Goal: Complete application form: Complete application form

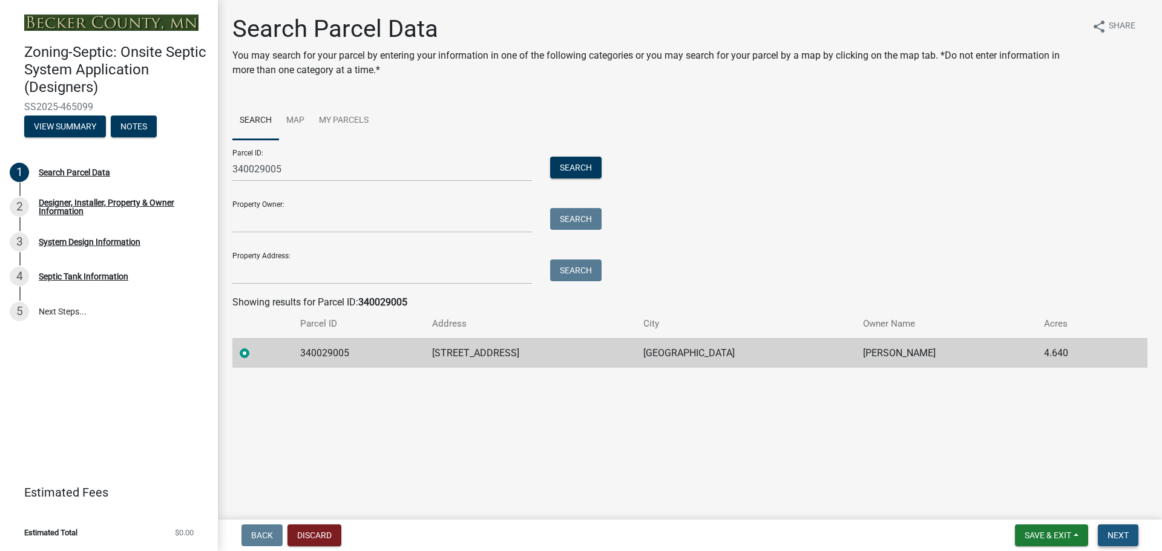
click at [1121, 534] on span "Next" at bounding box center [1117, 536] width 21 height 10
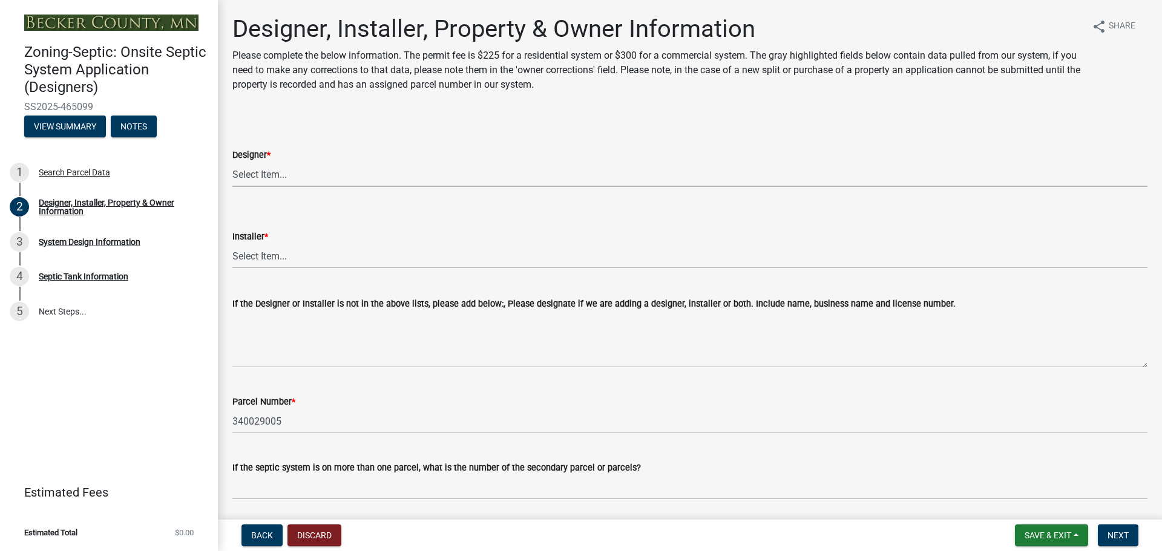
click at [267, 171] on select "Select Item... OTHER – Not listed (please add in next field and we will add to …" at bounding box center [689, 174] width 915 height 25
click at [232, 162] on select "Select Item... OTHER – Not listed (please add in next field and we will add to …" at bounding box center [689, 174] width 915 height 25
select select "052d1fee-637d-4579-bc4f-77fd165c753d"
click at [282, 255] on select "Select Item... OTHER – Not listed (please add in next field and we will add to …" at bounding box center [689, 256] width 915 height 25
click at [232, 244] on select "Select Item... OTHER – Not listed (please add in next field and we will add to …" at bounding box center [689, 256] width 915 height 25
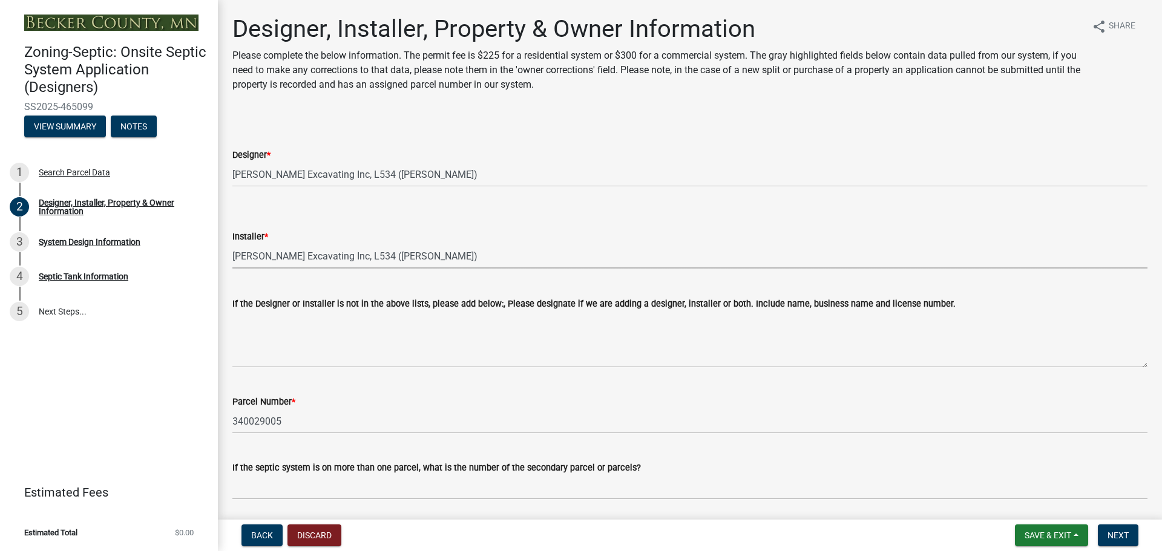
select select "962b3b7d-58ef-41da-b157-23648dcd342f"
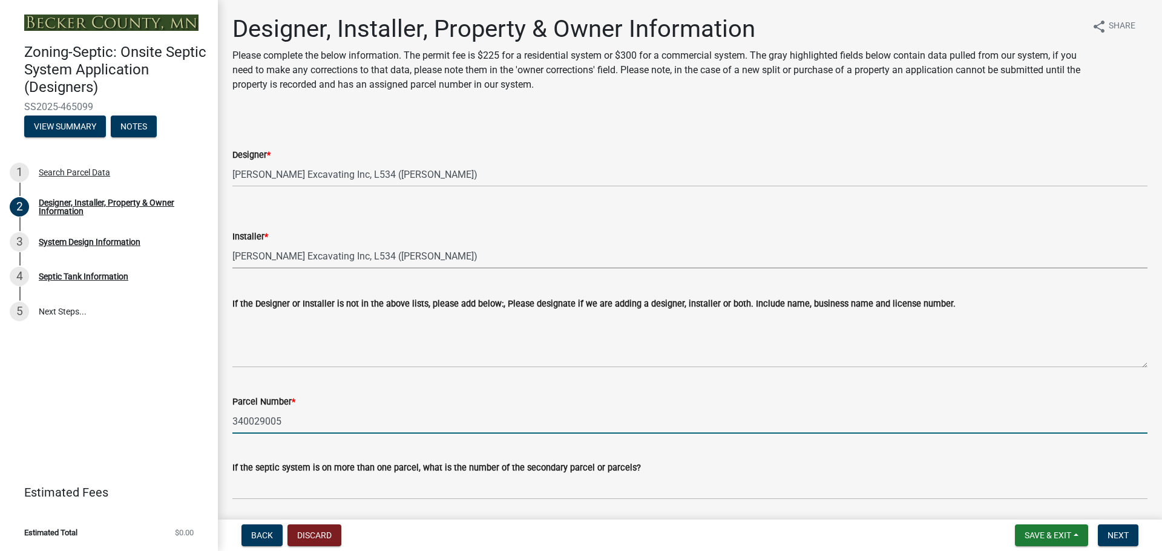
click at [309, 419] on input "340029005" at bounding box center [689, 421] width 915 height 25
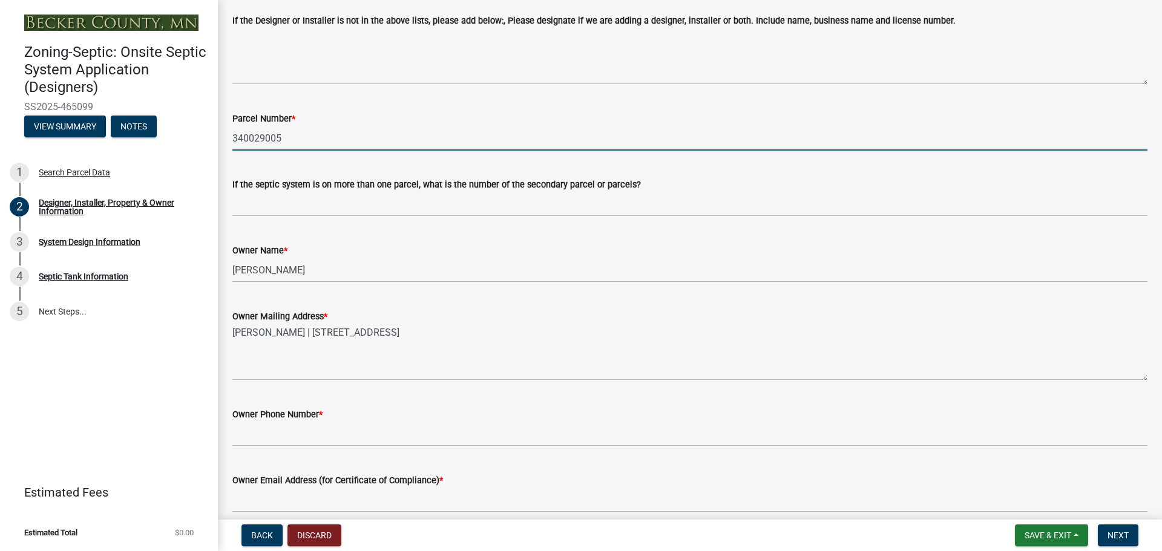
scroll to position [363, 0]
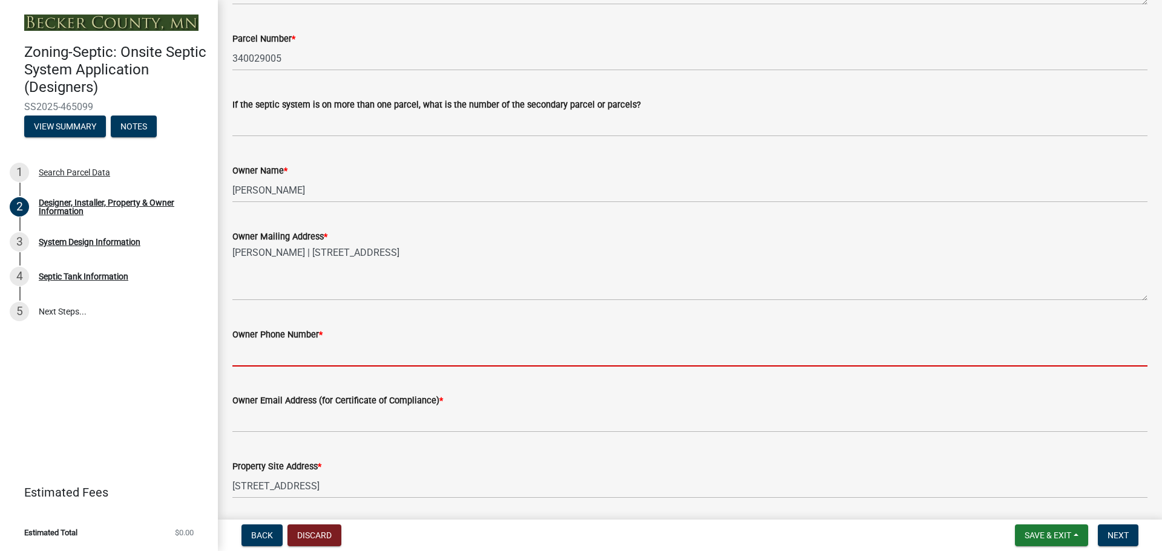
click at [333, 353] on input "Owner Phone Number *" at bounding box center [689, 354] width 915 height 25
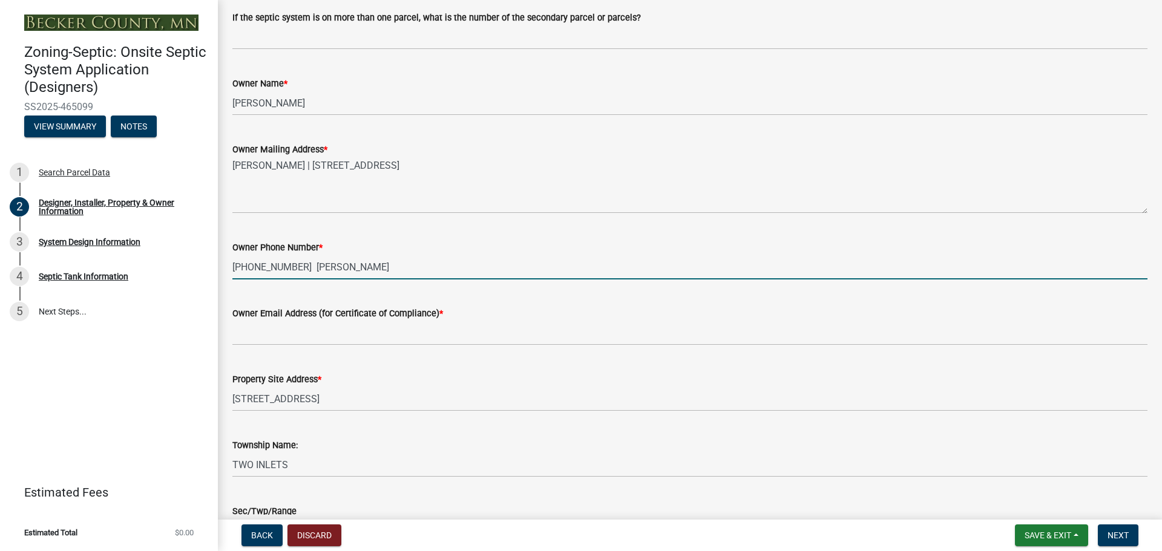
scroll to position [484, 0]
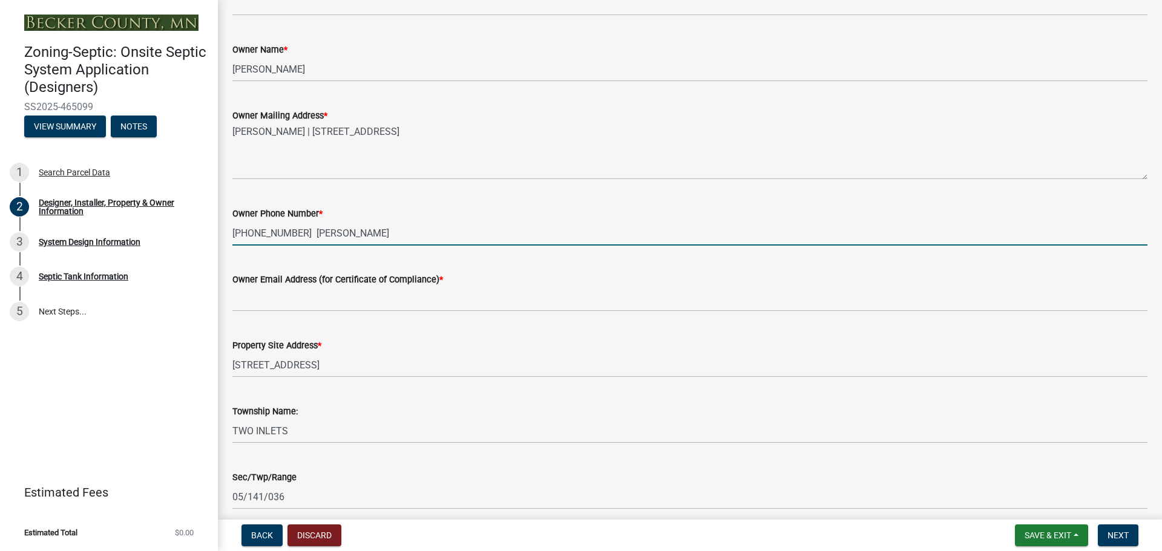
type input "[PHONE_NUMBER] [PERSON_NAME]"
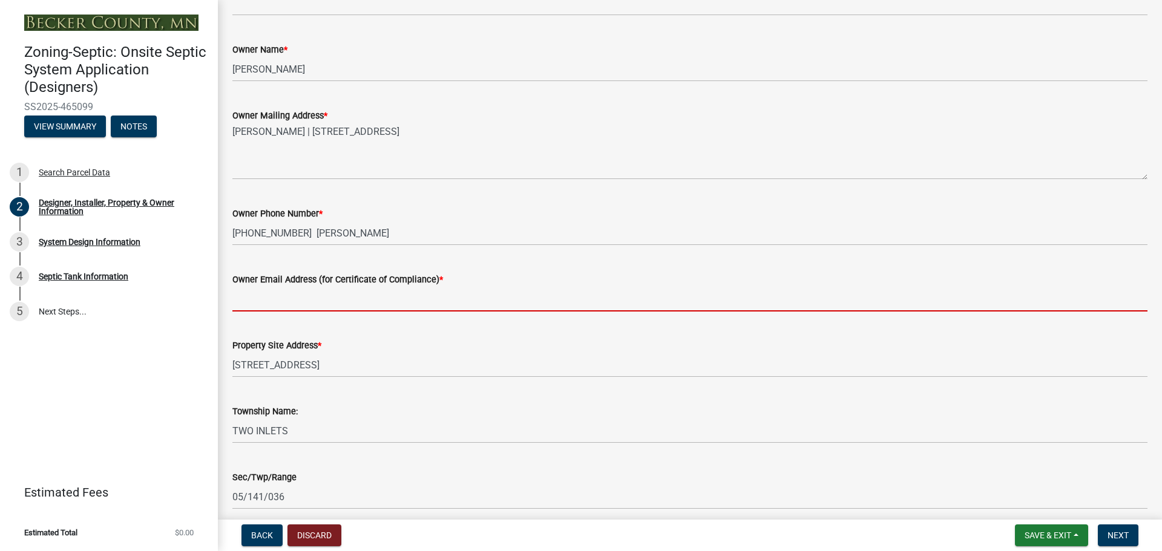
click at [275, 299] on input "Owner Email Address (for Certificate of Compliance) *" at bounding box center [689, 299] width 915 height 25
type input "[EMAIL_ADDRESS][DOMAIN_NAME]"
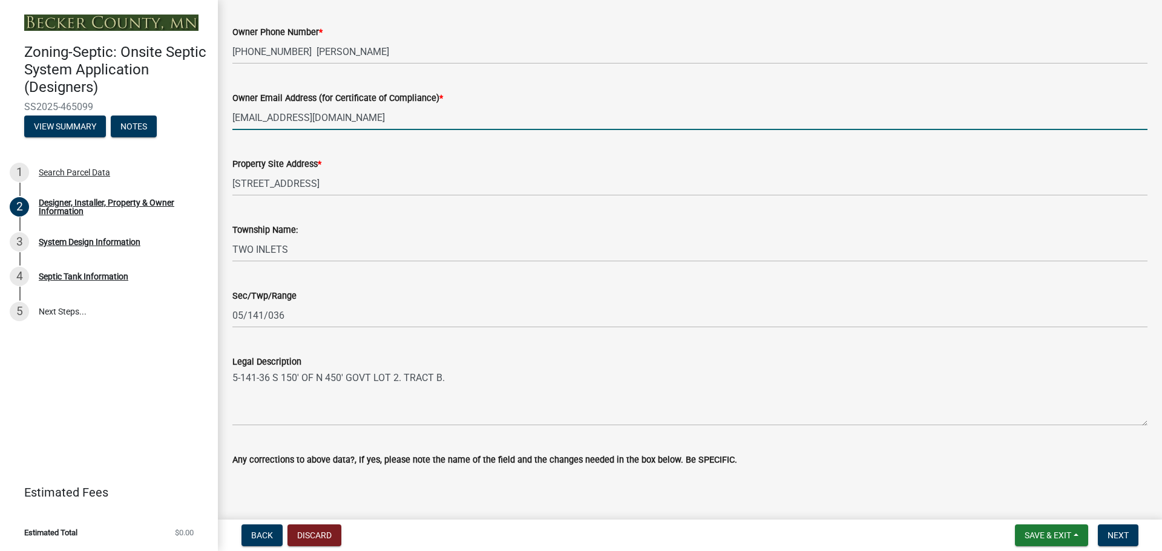
scroll to position [732, 0]
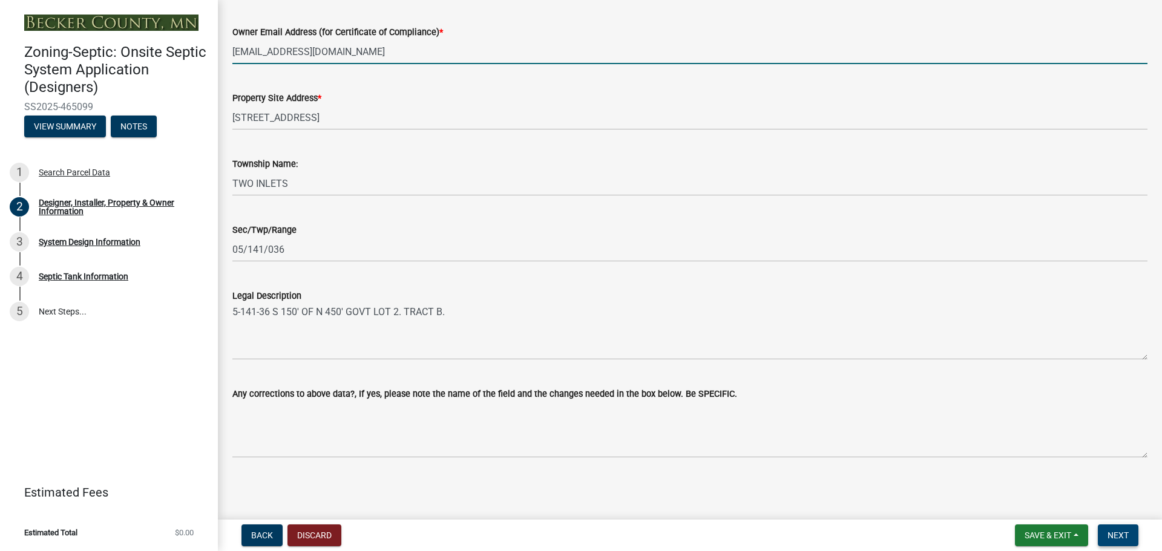
click at [1121, 530] on button "Next" at bounding box center [1118, 536] width 41 height 22
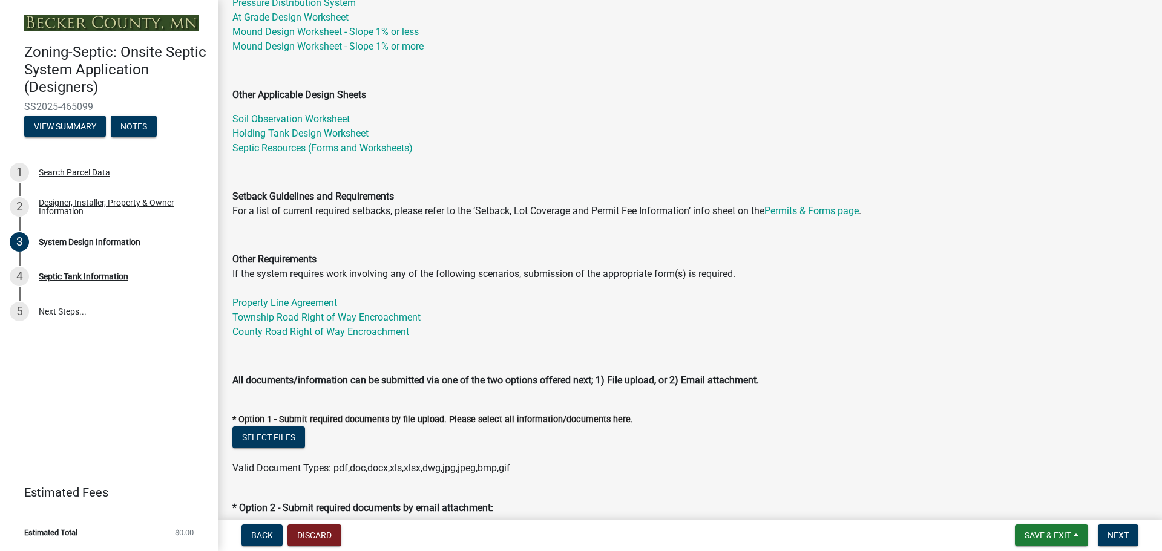
scroll to position [303, 0]
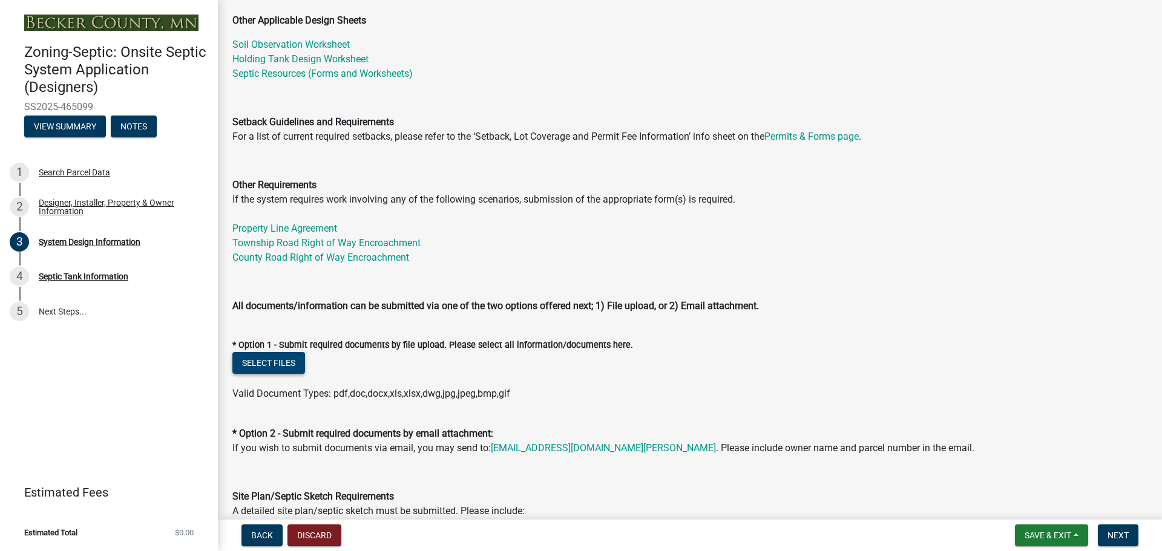
click at [250, 354] on button "Select files" at bounding box center [268, 363] width 73 height 22
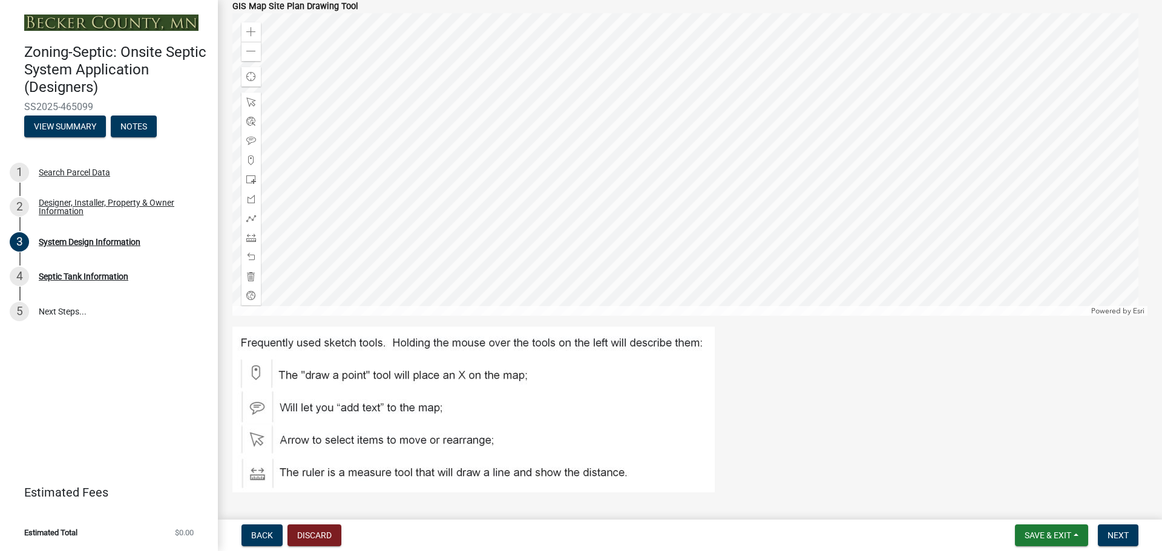
scroll to position [1029, 0]
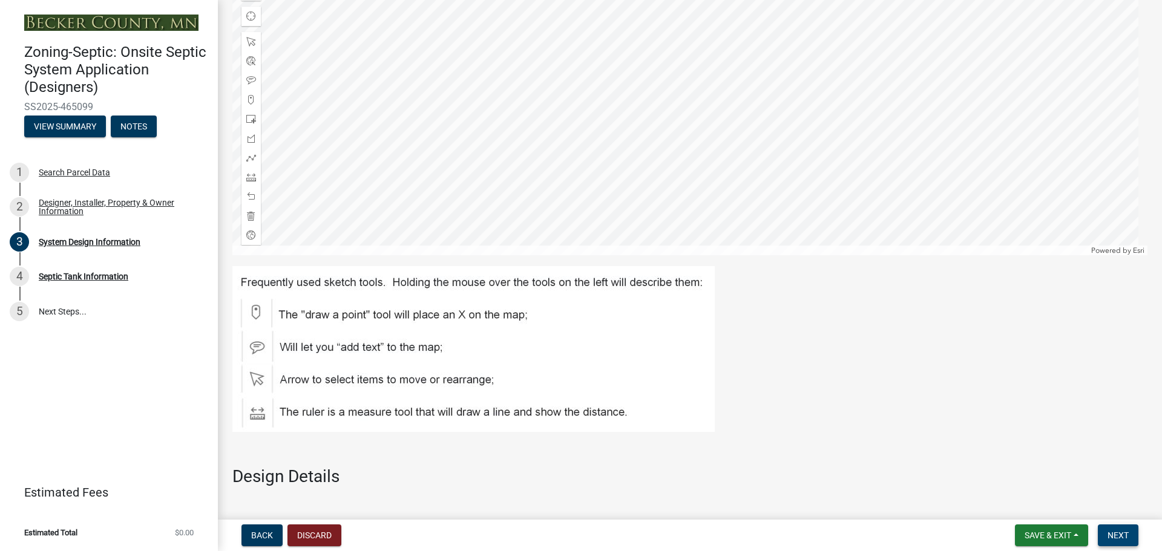
click at [1124, 537] on span "Next" at bounding box center [1117, 536] width 21 height 10
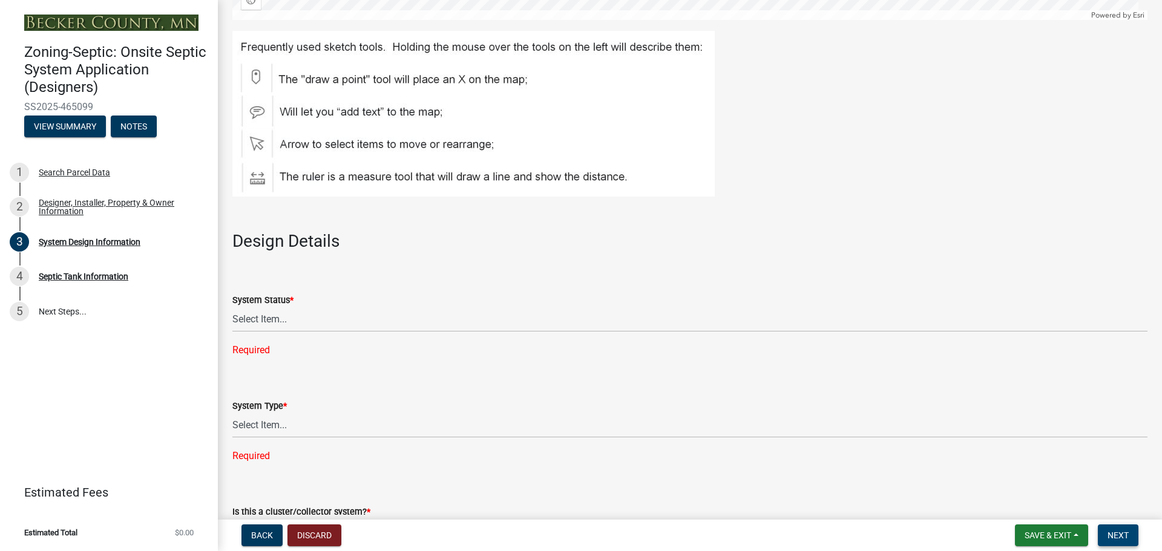
scroll to position [1271, 0]
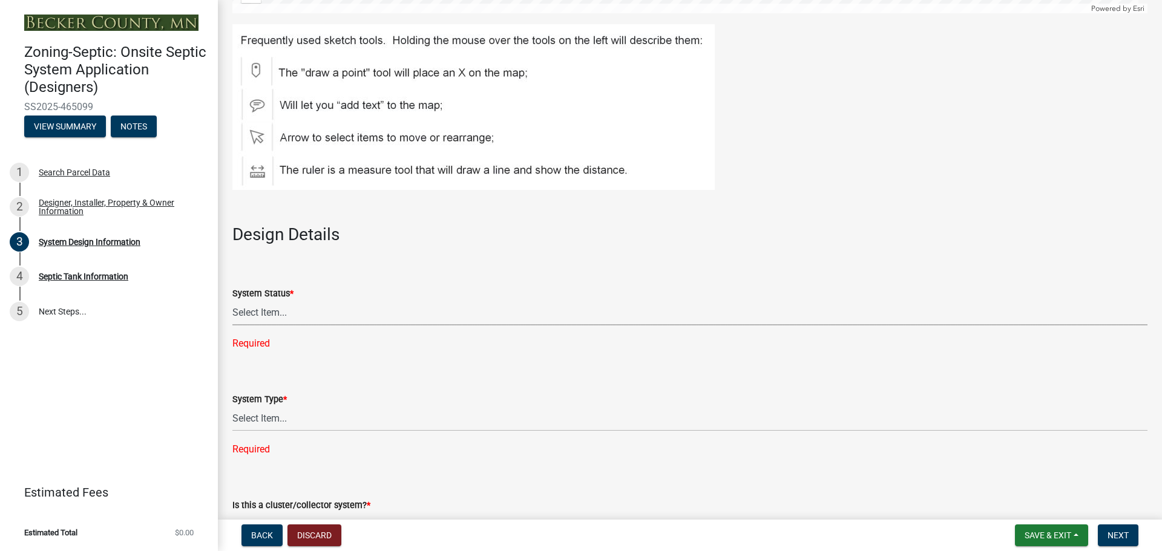
click at [253, 307] on select "Select Item... No Existing System Replacement System Failing System (Cesspool, …" at bounding box center [689, 313] width 915 height 25
click at [232, 301] on select "Select Item... No Existing System Replacement System Failing System (Cesspool, …" at bounding box center [689, 313] width 915 height 25
select select "55497d75-c43f-4635-a730-e0737ce05d56"
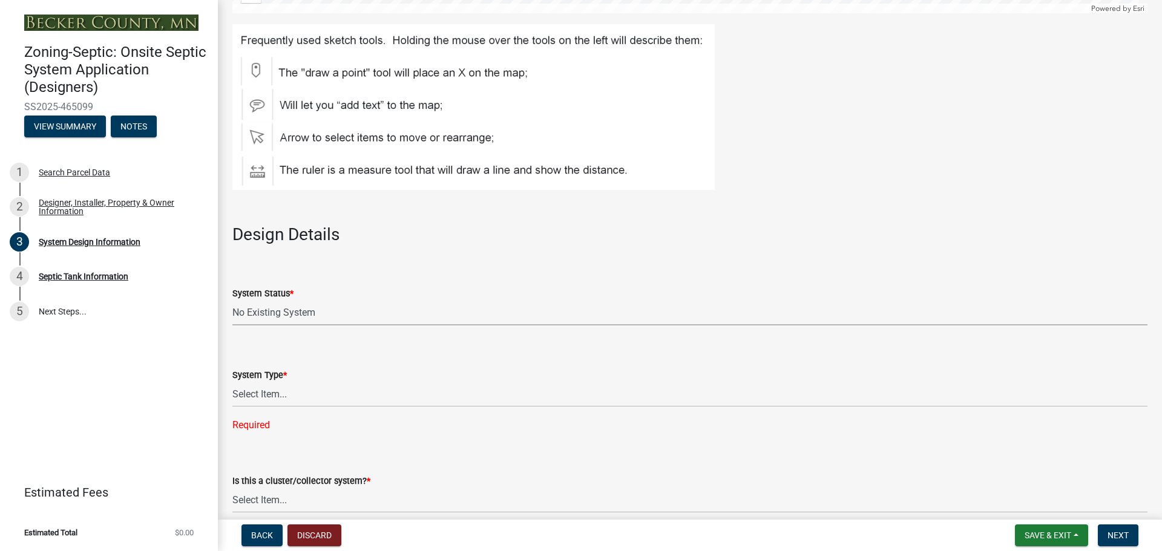
scroll to position [1392, 0]
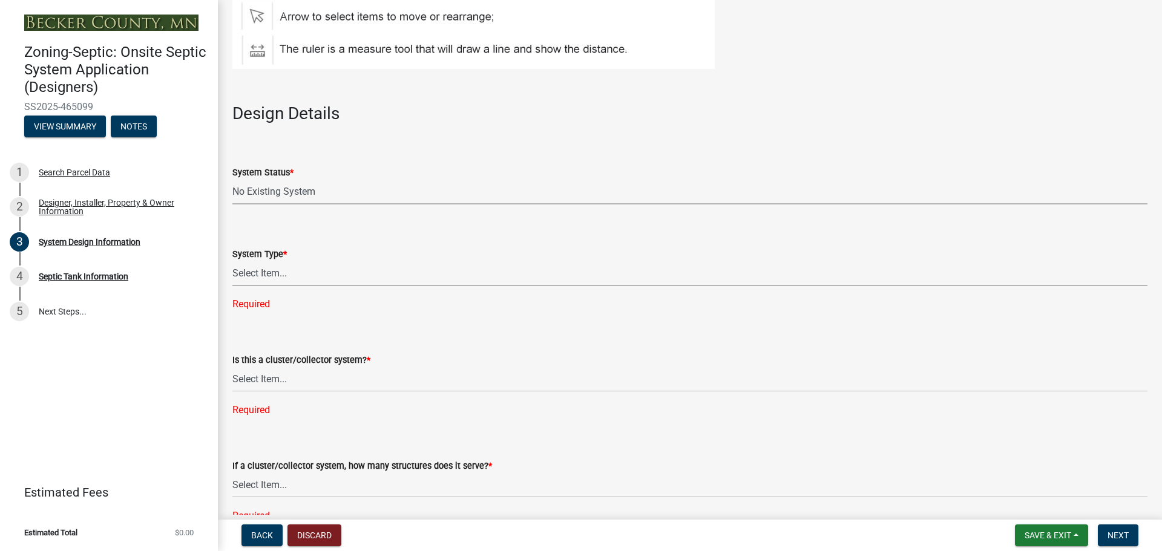
click at [258, 281] on select "Select Item... Type I Type II Type III Type IV Type V" at bounding box center [689, 273] width 915 height 25
click at [232, 261] on select "Select Item... Type I Type II Type III Type IV Type V" at bounding box center [689, 273] width 915 height 25
select select "25258e87-3ef9-4f1c-a5f1-75a1d463abfb"
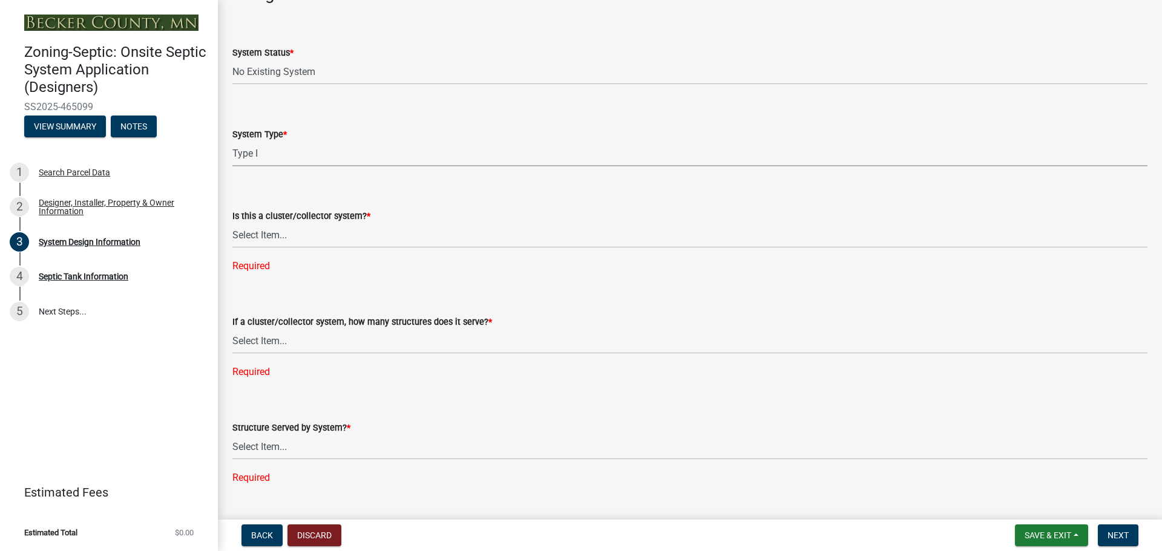
scroll to position [1513, 0]
click at [281, 235] on select "Select Item... Yes No" at bounding box center [689, 234] width 915 height 25
click at [232, 222] on select "Select Item... Yes No" at bounding box center [689, 234] width 915 height 25
select select "011fbff4-a41d-4a75-9bd8-71c7e6c69e0d"
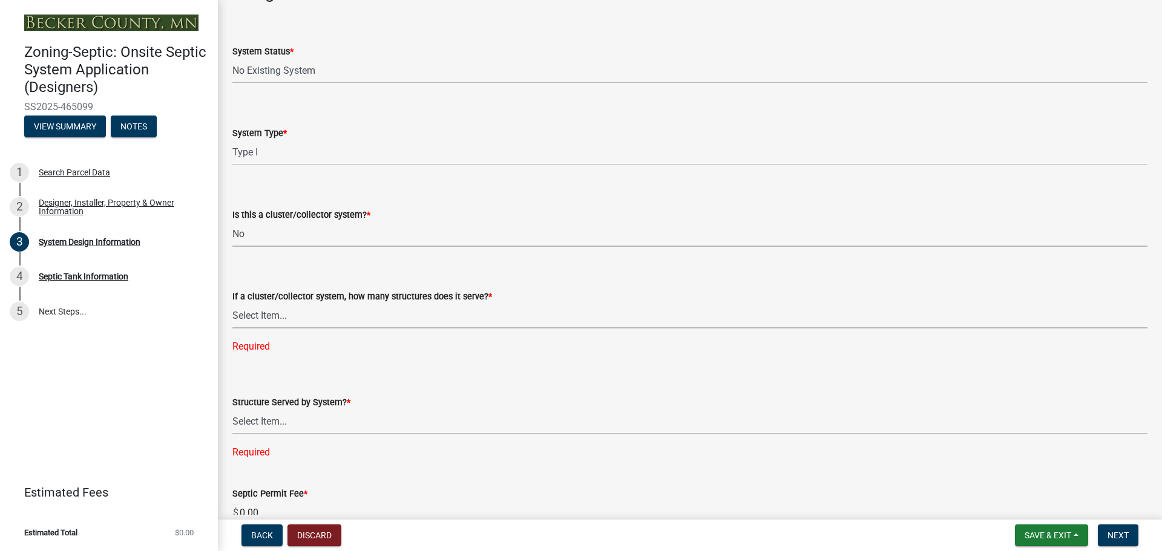
click at [277, 318] on select "Select Item... Not a cluster/collector system 1 2 3 4 5 6 7 8 9 10" at bounding box center [689, 316] width 915 height 25
click at [232, 304] on select "Select Item... Not a cluster/collector system 1 2 3 4 5 6 7 8 9 10" at bounding box center [689, 316] width 915 height 25
select select "85fdfef2-2683-4311-b5d5-5505f6411127"
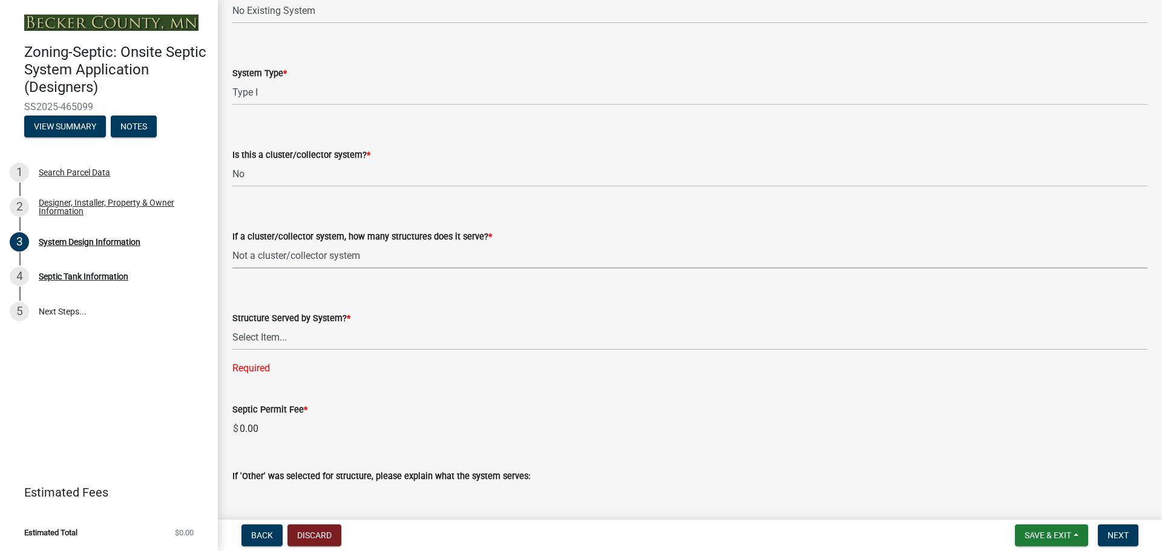
scroll to position [1634, 0]
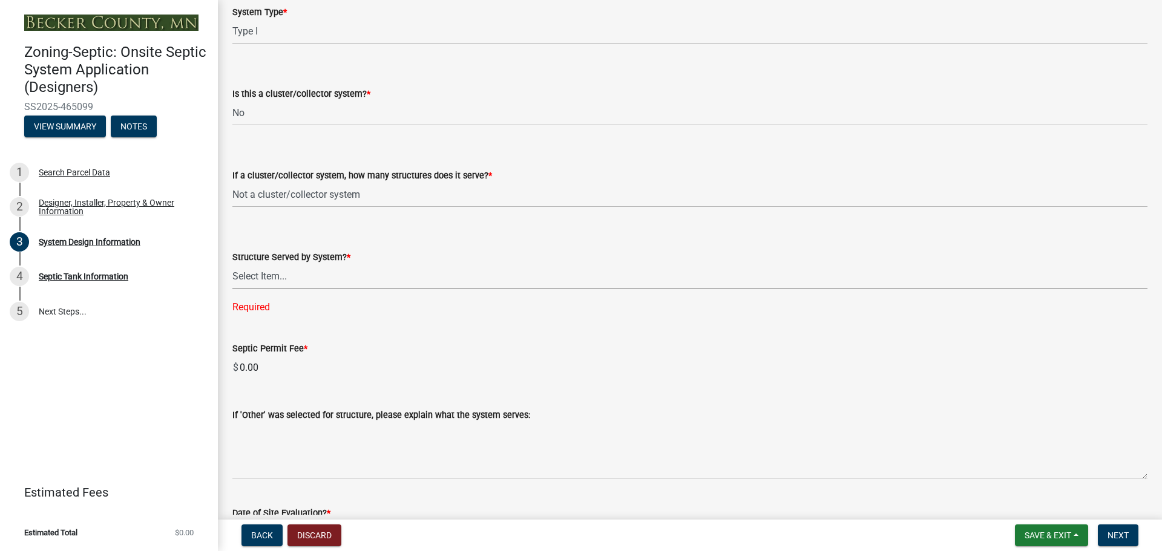
click at [281, 277] on select "Select Item... Commercial Resort Commercial - Non Resort Other Full-Time Dwelli…" at bounding box center [689, 276] width 915 height 25
click at [232, 264] on select "Select Item... Commercial Resort Commercial - Non Resort Other Full-Time Dwelli…" at bounding box center [689, 276] width 915 height 25
select select "d95a9312-c8a1-4ec7-8581-25dbcf440a1f"
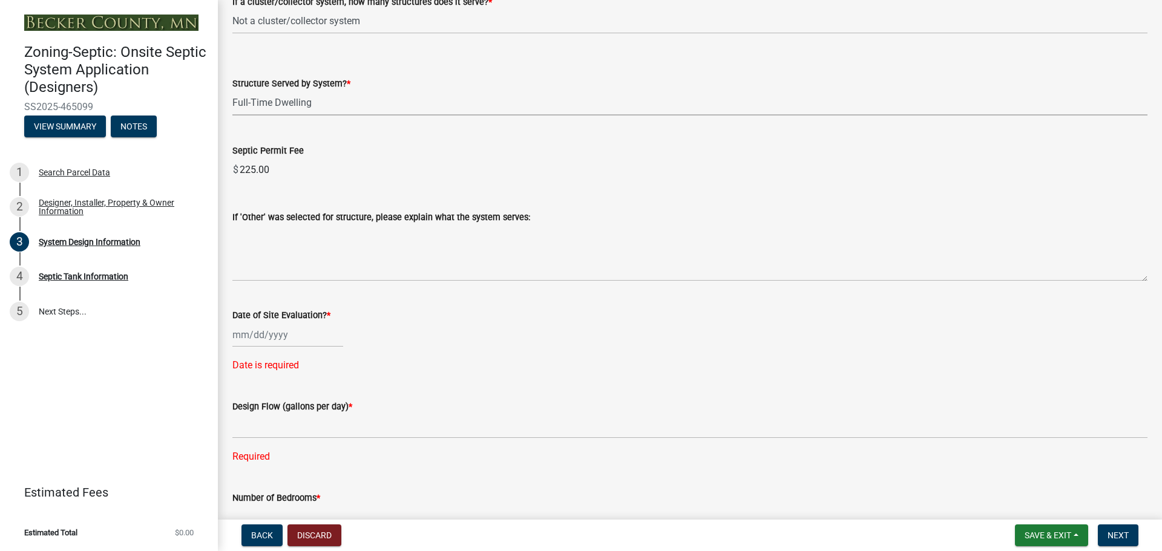
scroll to position [1816, 0]
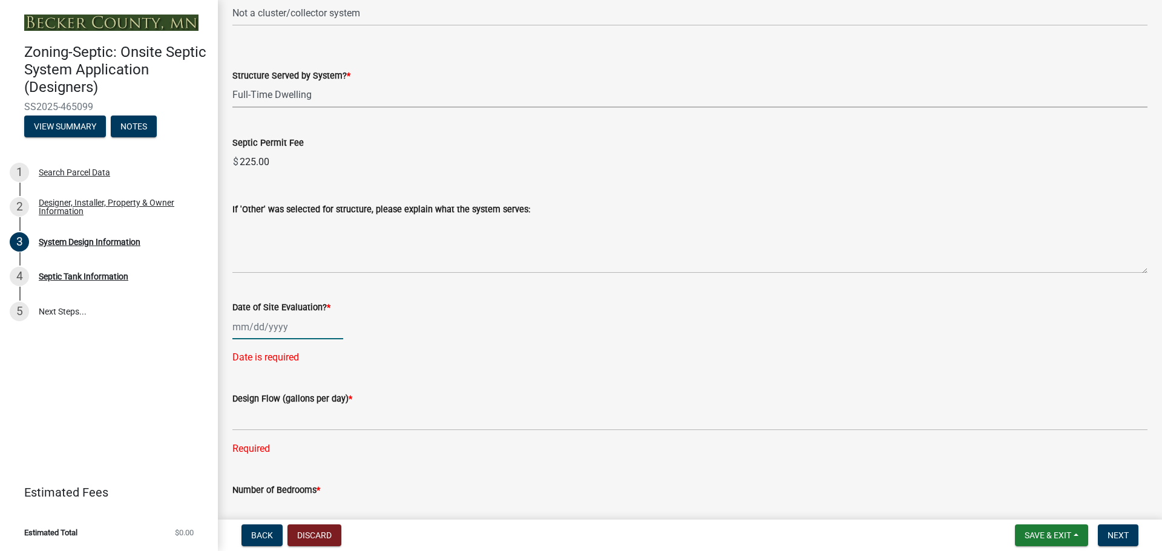
click at [257, 327] on div at bounding box center [287, 327] width 111 height 25
select select "8"
select select "2025"
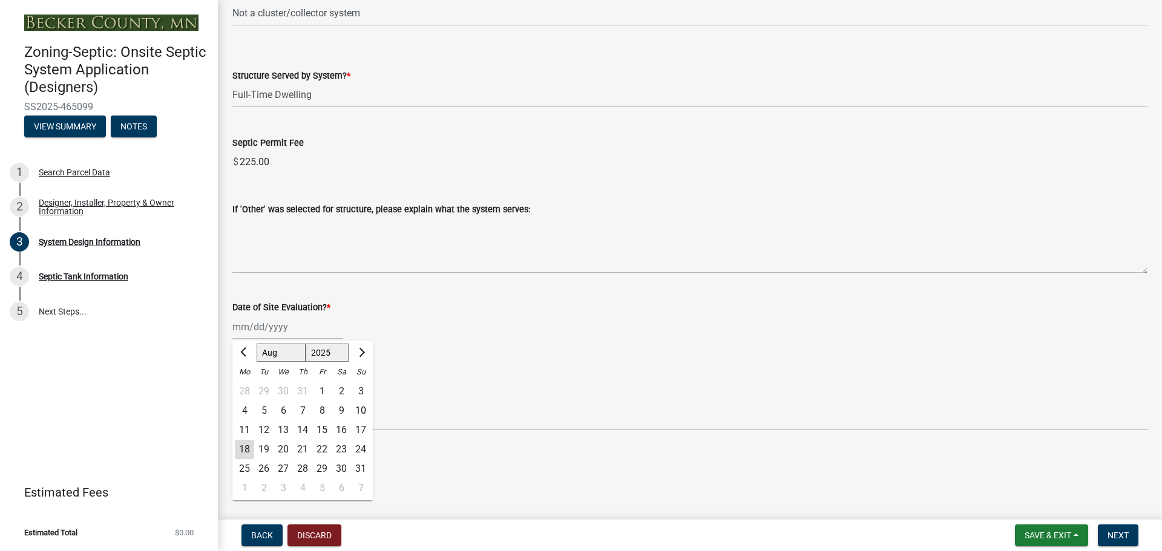
click at [249, 445] on div "18" at bounding box center [244, 449] width 19 height 19
type input "[DATE]"
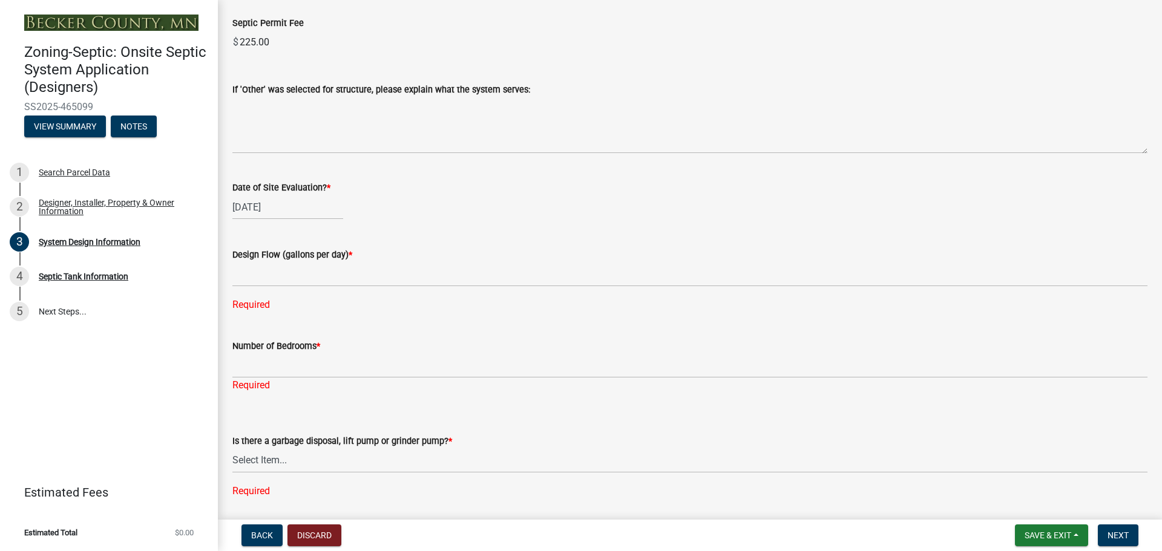
scroll to position [1937, 0]
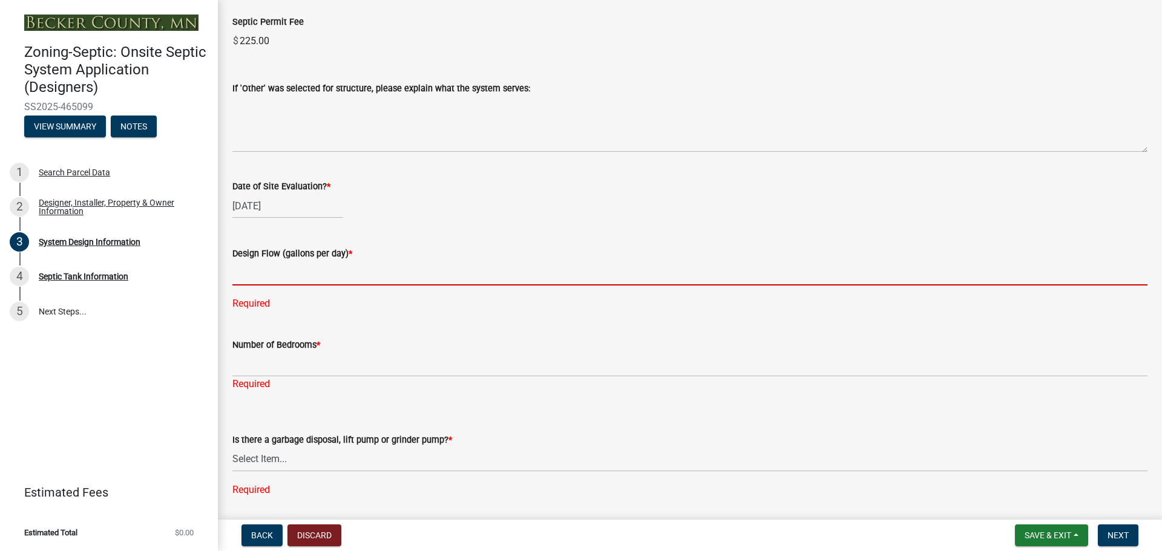
click at [303, 270] on input "text" at bounding box center [689, 273] width 915 height 25
type input "450"
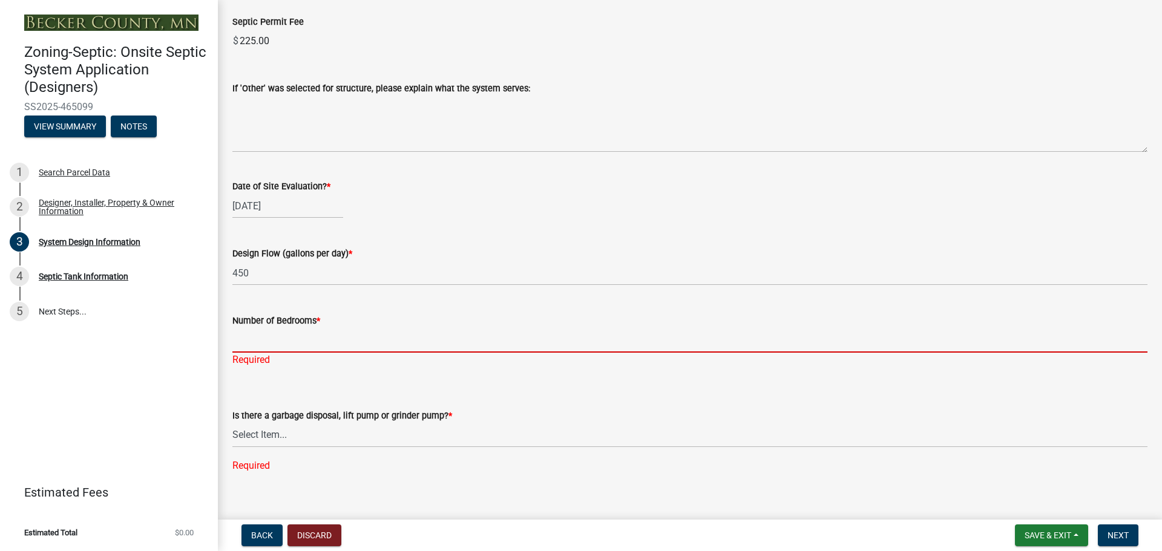
click at [274, 362] on div "Number of Bedrooms * Required" at bounding box center [689, 332] width 915 height 71
type input "3"
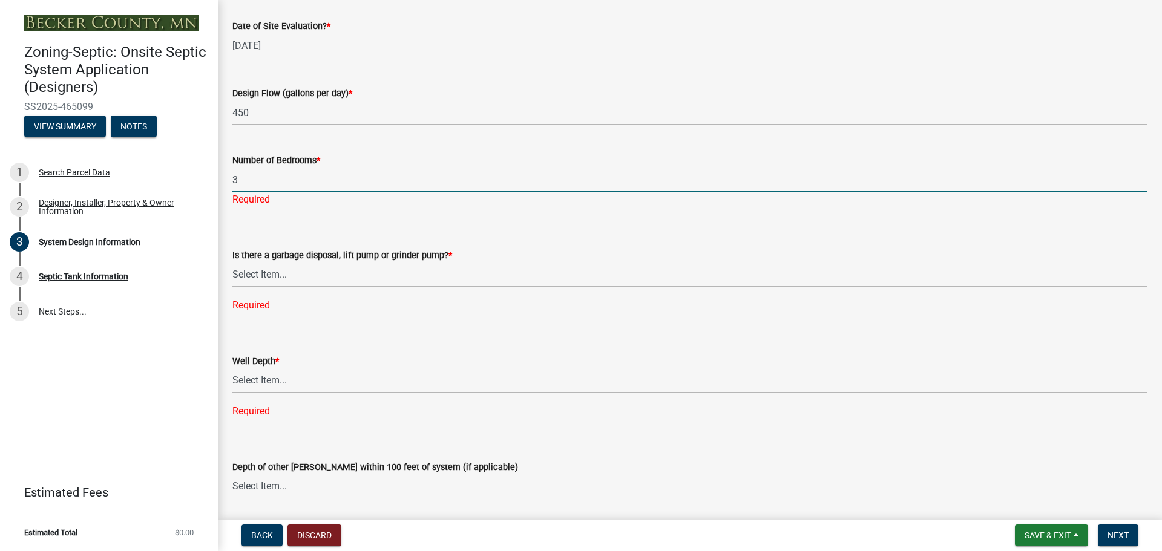
scroll to position [2118, 0]
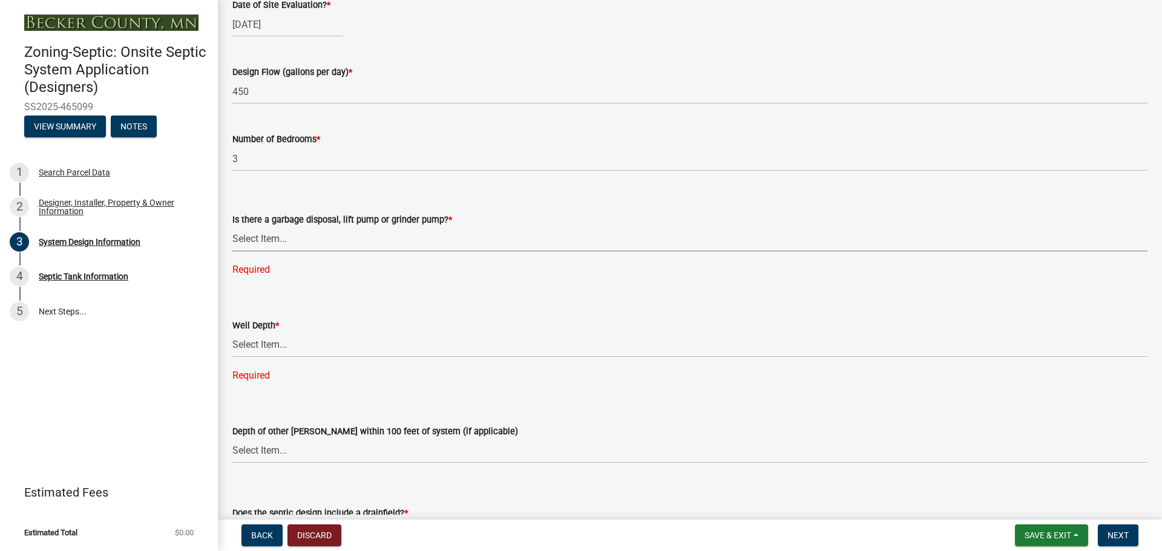
click at [256, 254] on div "Is there a garbage disposal, lift pump or grinder pump? * Select Item... Yes No…" at bounding box center [689, 229] width 915 height 96
click at [232, 227] on select "Select Item... Yes No" at bounding box center [689, 239] width 915 height 25
select select "ba735beb-519e-40f0-ae20-62d65fc4c46b"
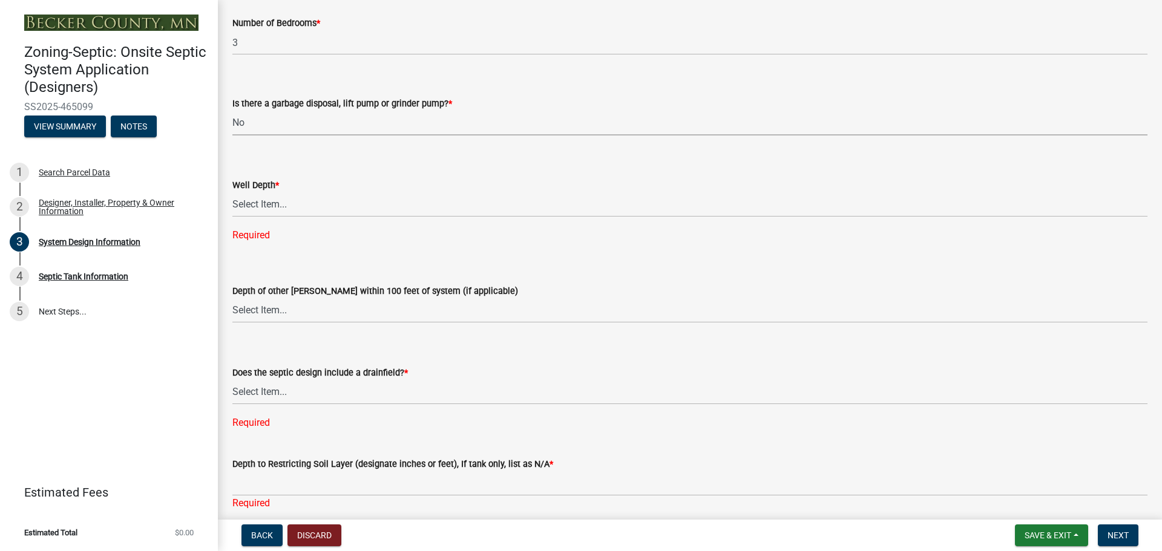
scroll to position [2239, 0]
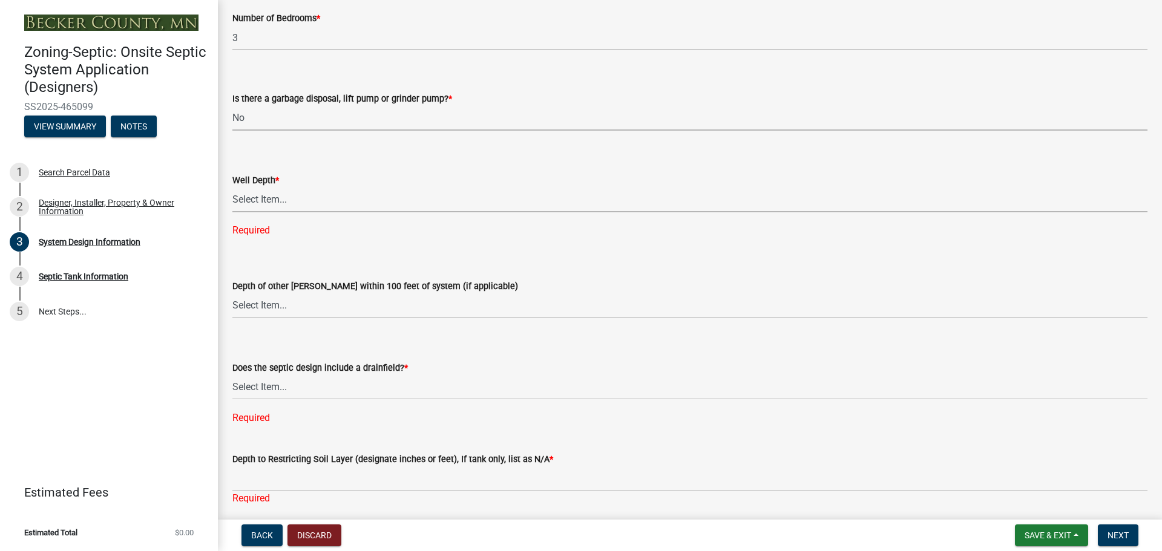
click at [246, 201] on select "Select Item... Deep Well Shallow Well Well not yet installed - To be drilled No…" at bounding box center [689, 200] width 915 height 25
click at [232, 188] on select "Select Item... Deep Well Shallow Well Well not yet installed - To be drilled No…" at bounding box center [689, 200] width 915 height 25
select select "ef698bf5-6172-44c1-9ffb-522c07469aed"
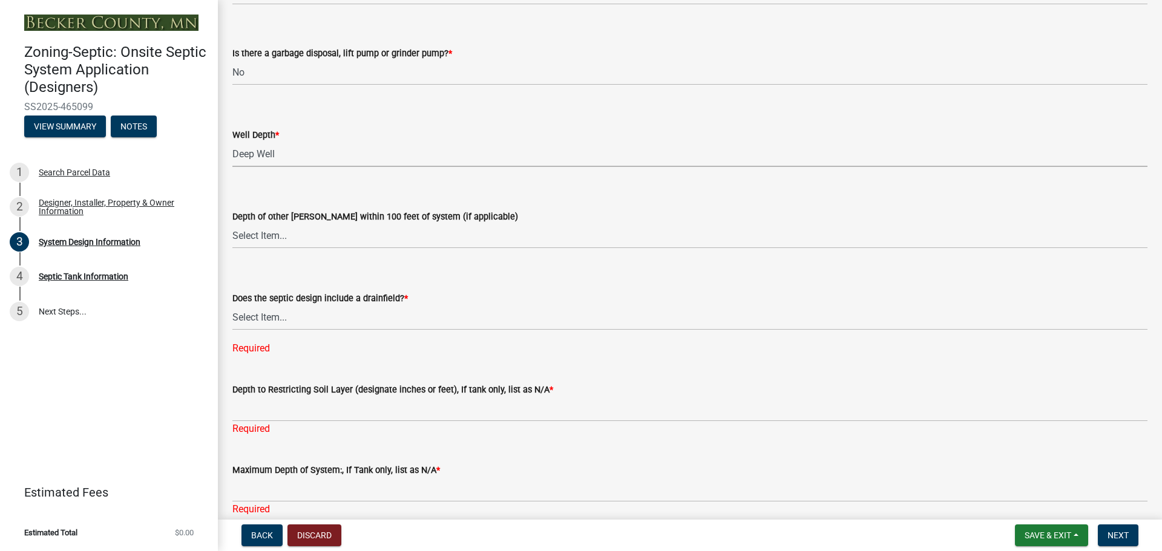
scroll to position [2343, 0]
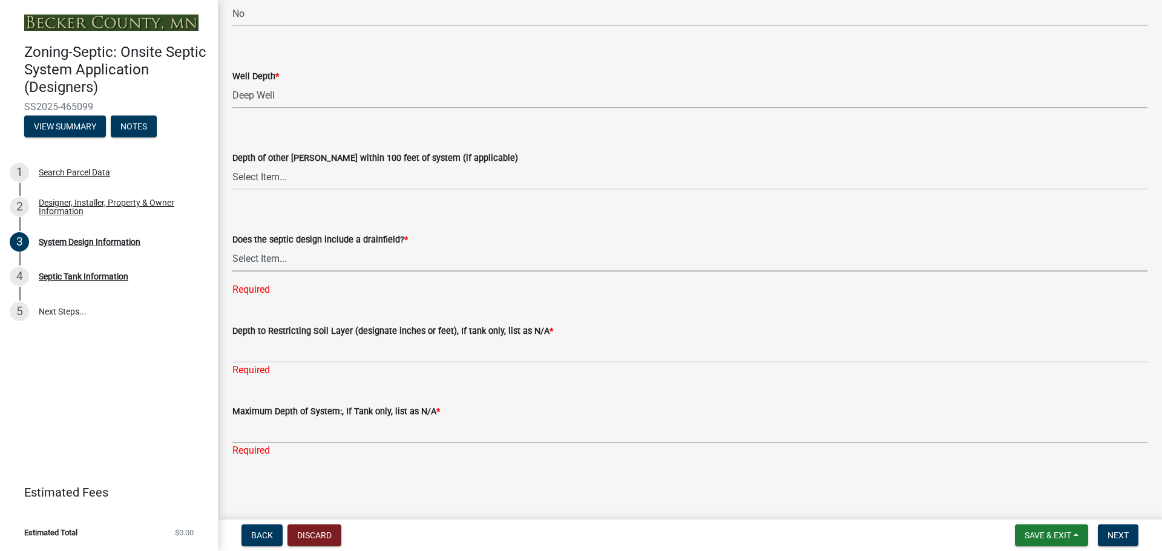
click at [269, 258] on select "Select Item... Yes No Existing - COC must by submitted" at bounding box center [689, 259] width 915 height 25
click at [232, 271] on select "Select Item... Yes No Existing - COC must by submitted" at bounding box center [689, 259] width 915 height 25
select select "a0c59fcd-b61c-4c3a-90a8-e70849750c47"
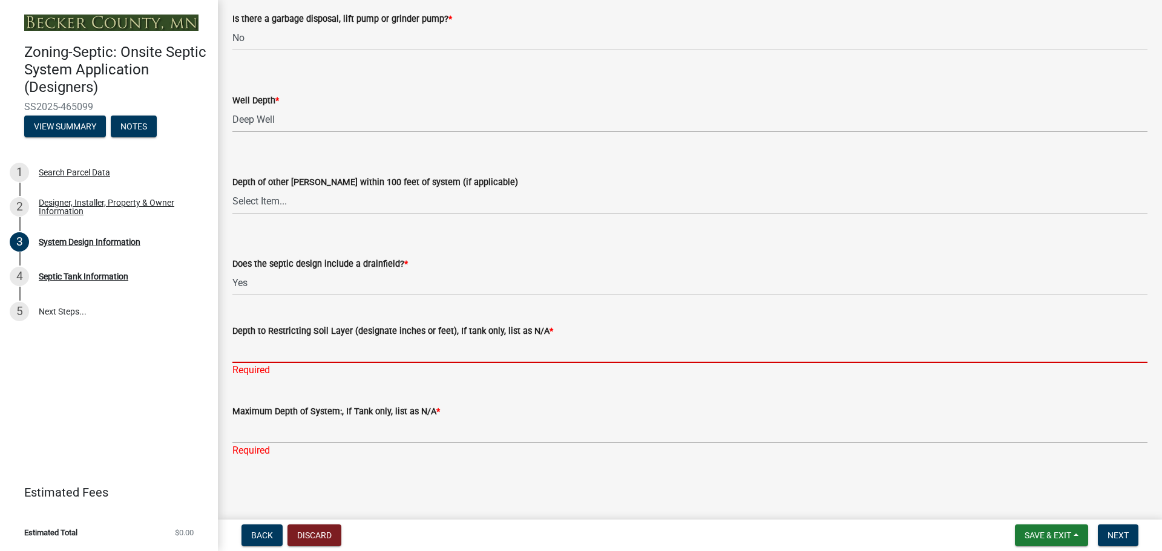
click at [310, 347] on input "Depth to Restricting Soil Layer (designate inches or feet), If tank only, list …" at bounding box center [689, 350] width 915 height 25
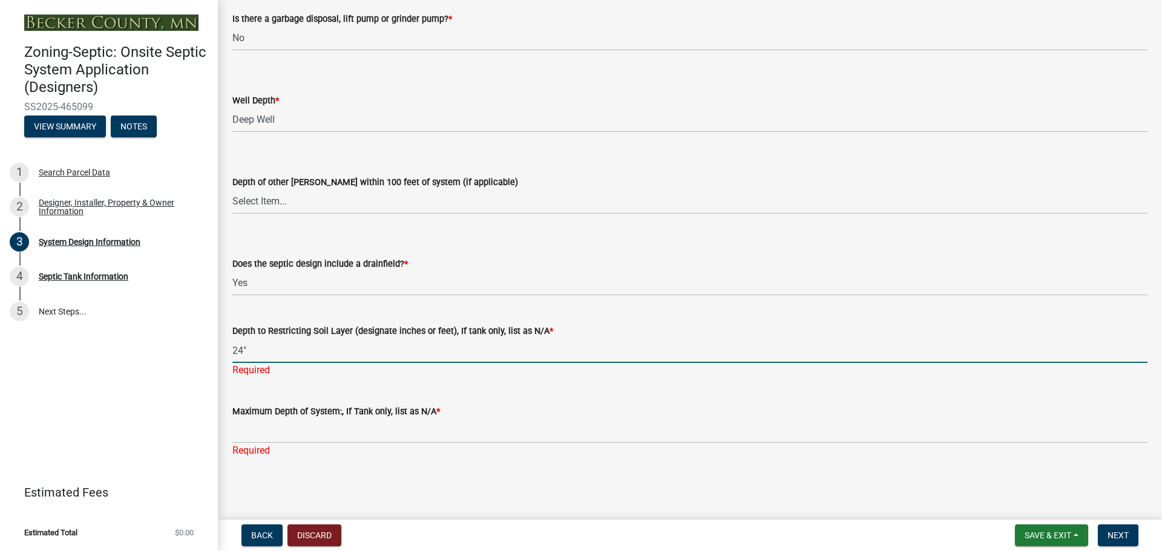
type input "24""
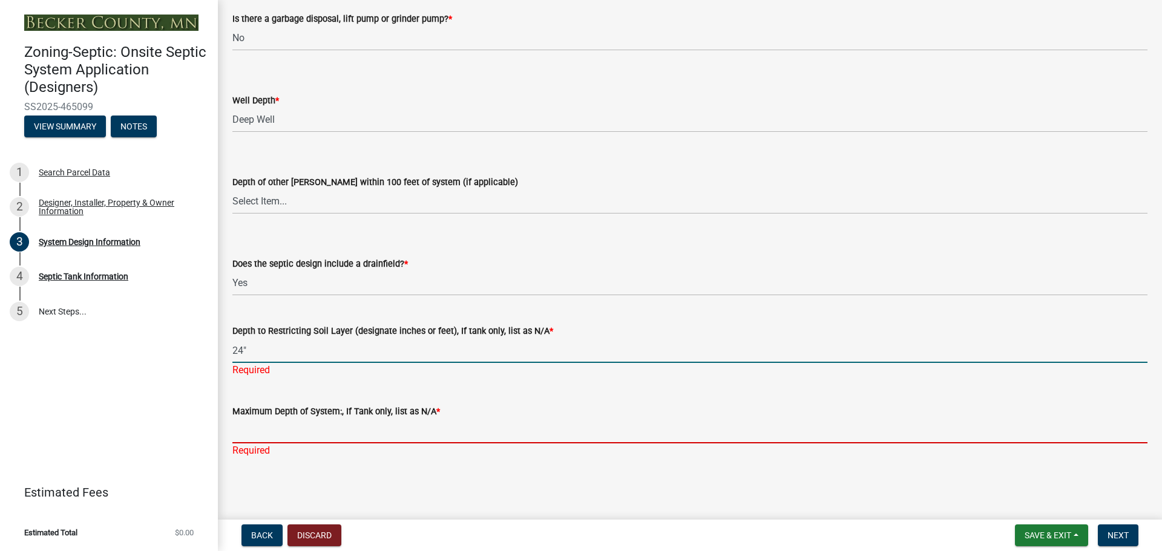
click at [326, 428] on input "Maximum Depth of System:, If Tank only, list as N/A *" at bounding box center [689, 431] width 915 height 25
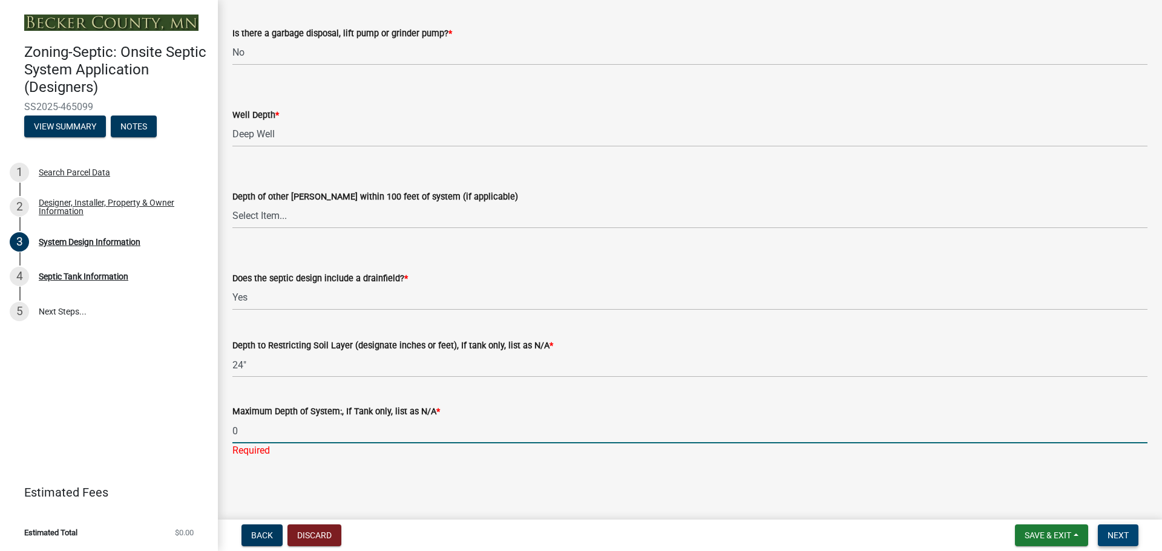
type input "0"
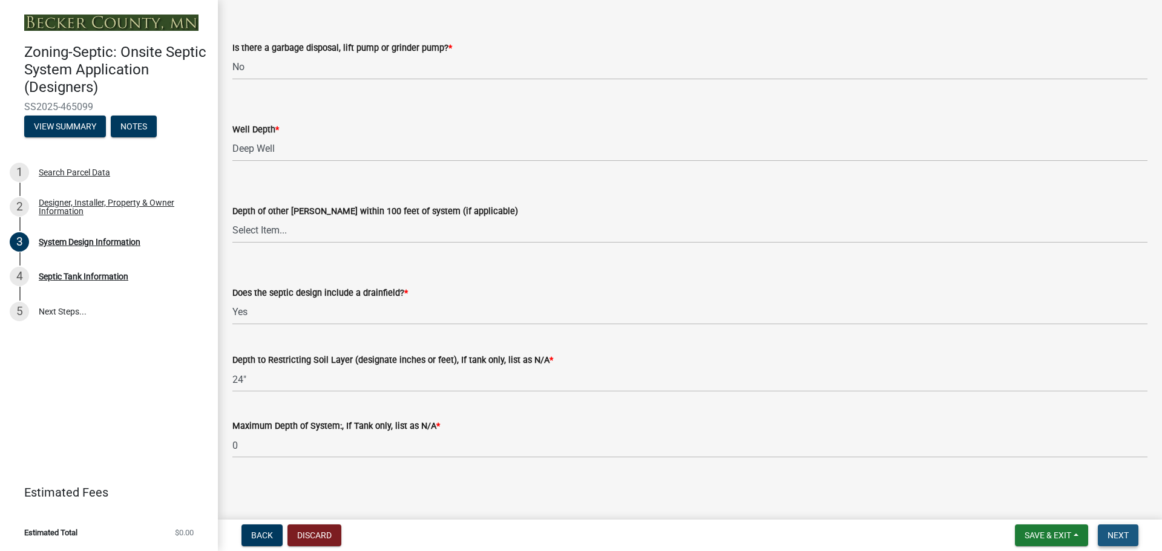
scroll to position [2290, 0]
click at [1128, 531] on span "Next" at bounding box center [1117, 536] width 21 height 10
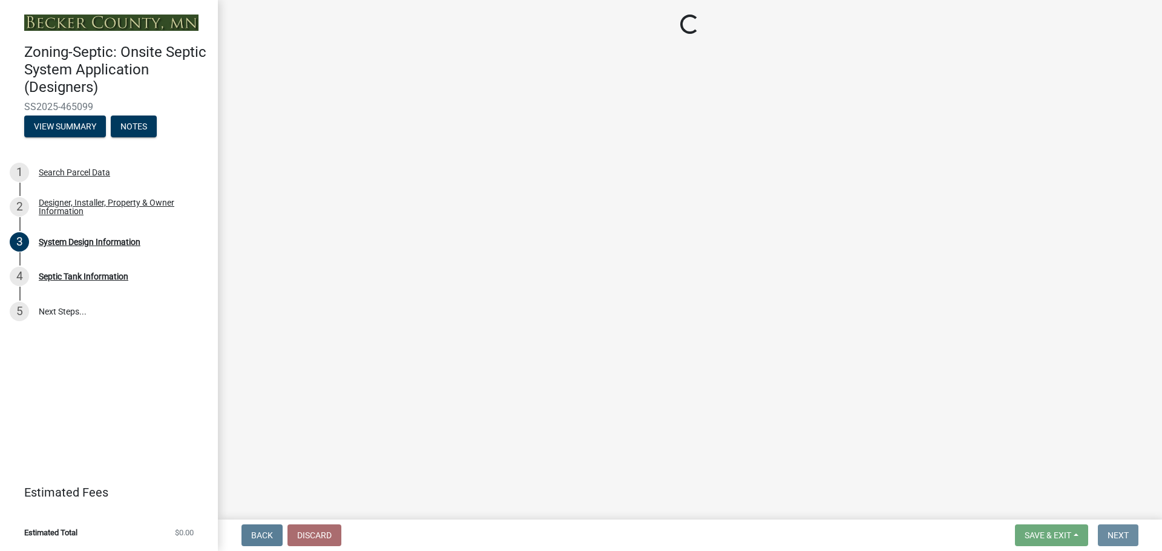
scroll to position [0, 0]
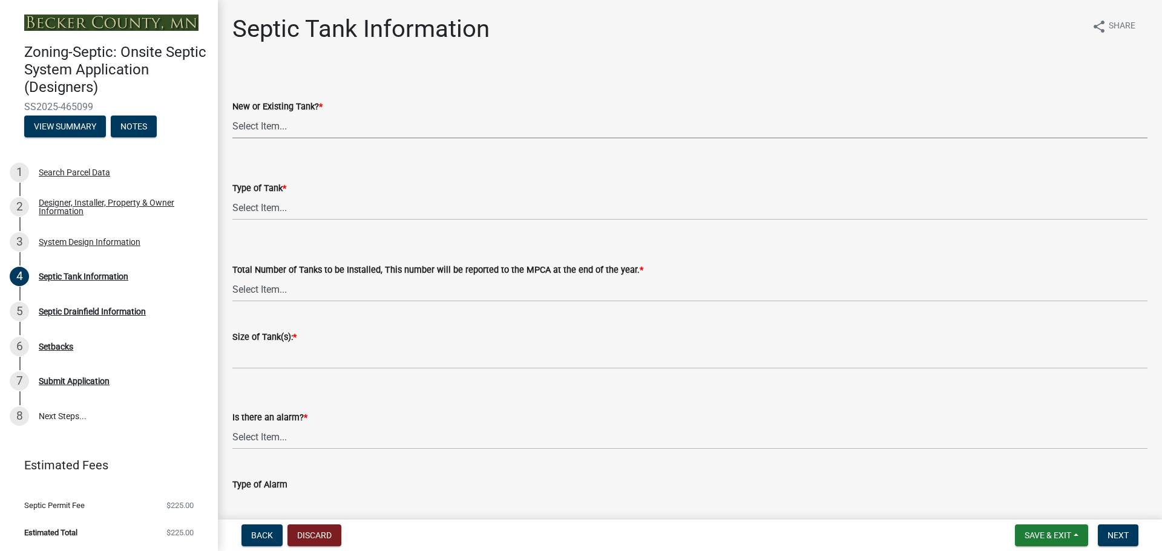
click at [285, 127] on select "Select Item... New Existing Both -New and Existing Tank" at bounding box center [689, 126] width 915 height 25
click at [232, 114] on select "Select Item... New Existing Both -New and Existing Tank" at bounding box center [689, 126] width 915 height 25
select select "f9fbe67c-c1cf-4a63-8ad4-799ce56b7f21"
click at [278, 203] on select "Select Item... Single Septic Tank Compartmented Tank Single Tank plus Compartme…" at bounding box center [689, 207] width 915 height 25
click at [232, 195] on select "Select Item... Single Septic Tank Compartmented Tank Single Tank plus Compartme…" at bounding box center [689, 207] width 915 height 25
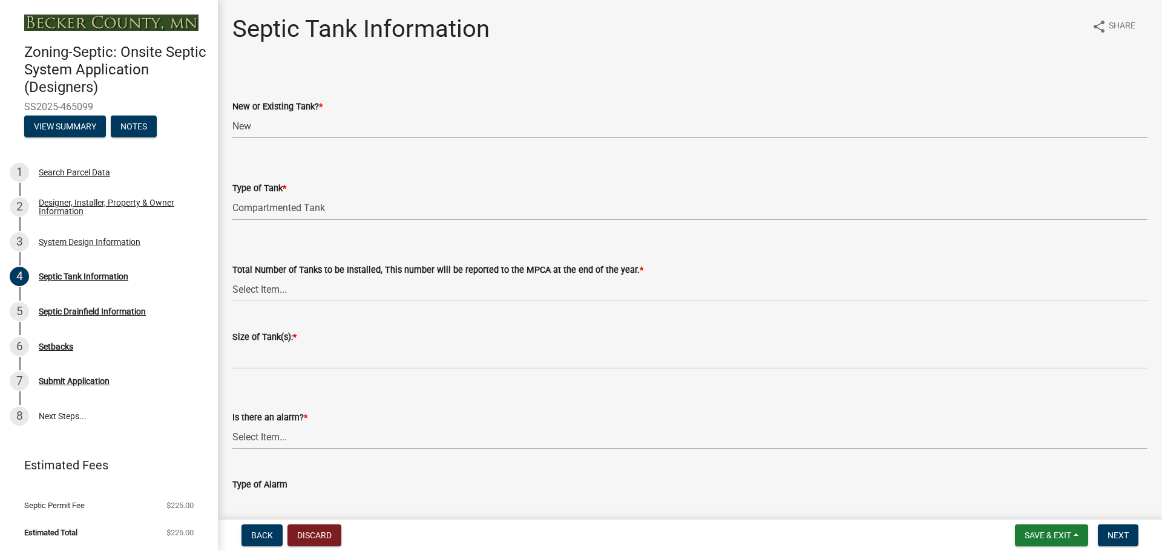
select select "8af00ff6-ccdf-43a1-aa9f-9d195177e029"
click at [315, 289] on select "Select Item... 0 1 2 3 4" at bounding box center [689, 289] width 915 height 25
click at [232, 277] on select "Select Item... 0 1 2 3 4" at bounding box center [689, 289] width 915 height 25
select select "52556460-45fa-4026-a6c2-c70bb0823cb5"
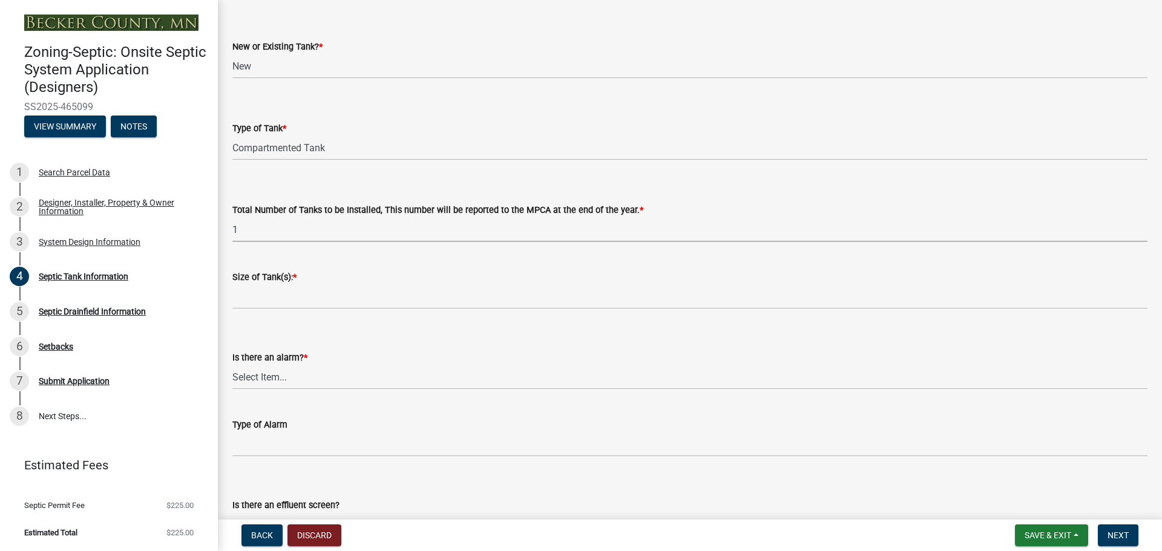
scroll to position [61, 0]
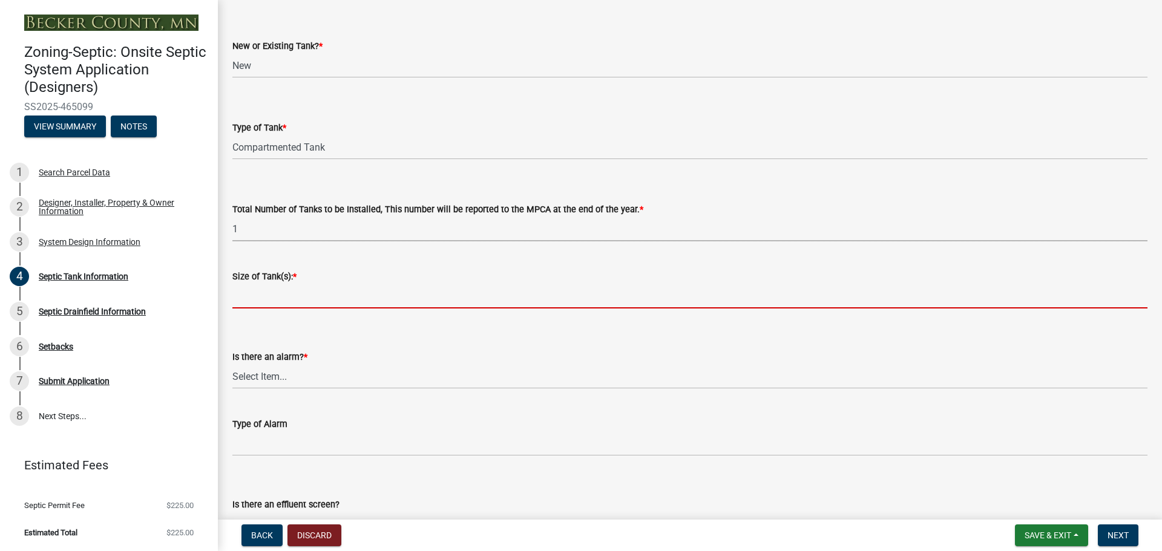
click at [267, 299] on input "Size of Tank(s): *" at bounding box center [689, 296] width 915 height 25
type input "1500 combo"
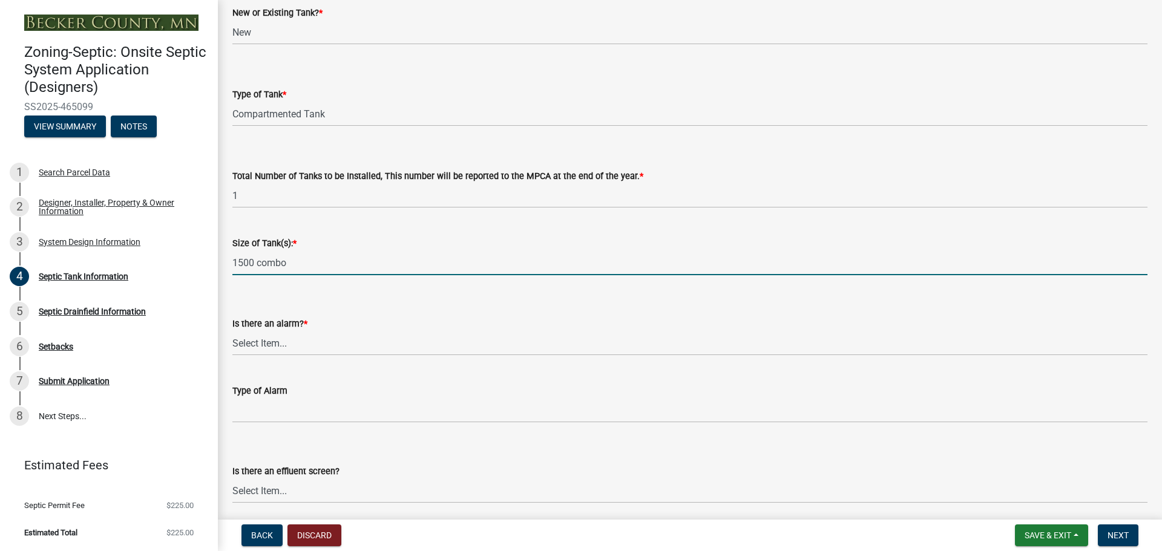
scroll to position [121, 0]
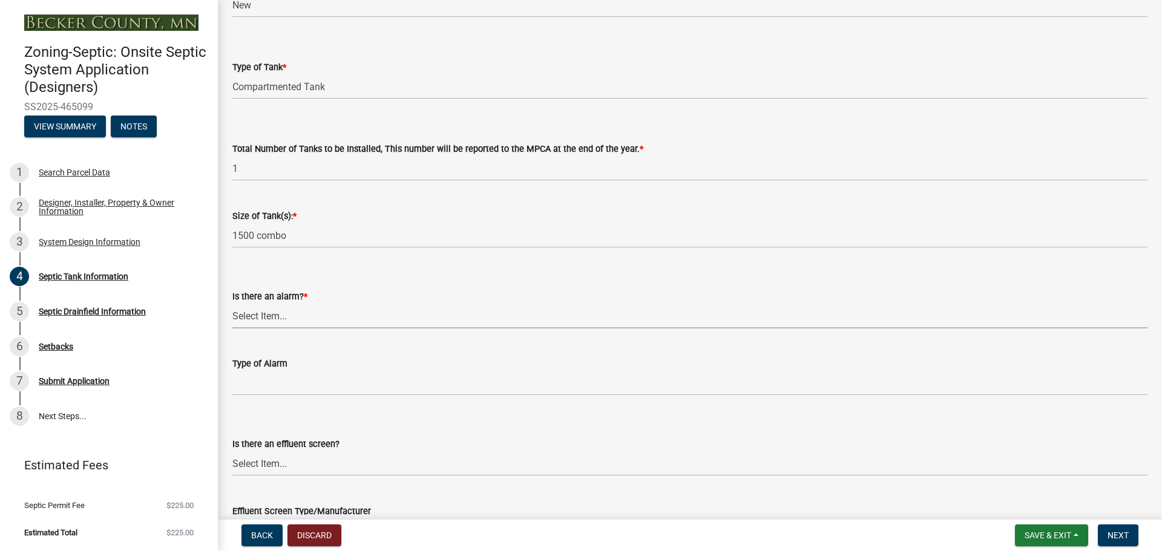
click at [296, 319] on select "Select Item... Yes No" at bounding box center [689, 316] width 915 height 25
click at [232, 304] on select "Select Item... Yes No" at bounding box center [689, 316] width 915 height 25
select select "c84d9e4c-2287-4d2e-9ef7-9874a7456ee3"
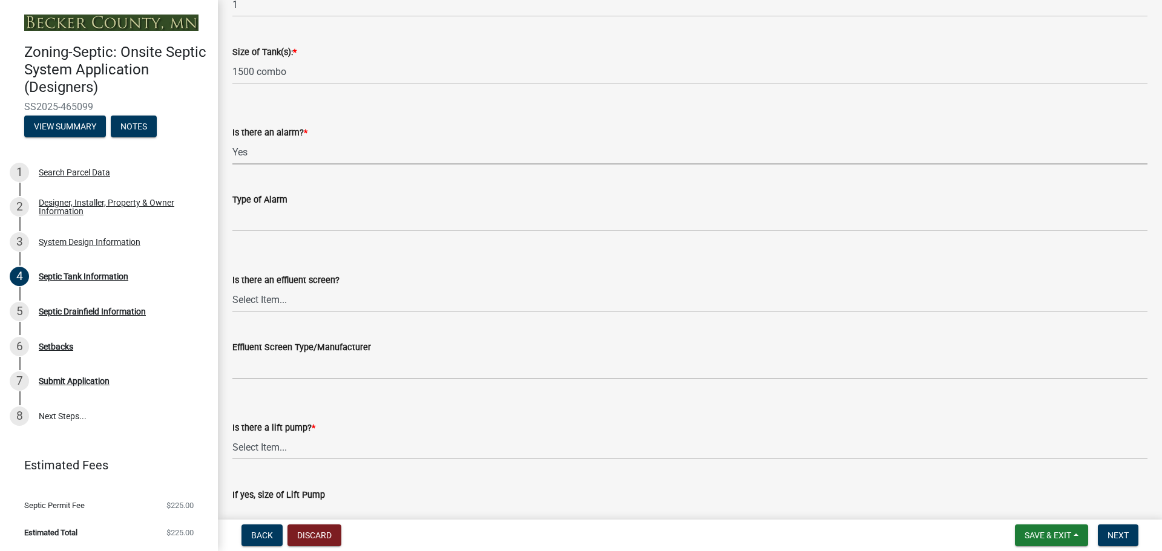
scroll to position [303, 0]
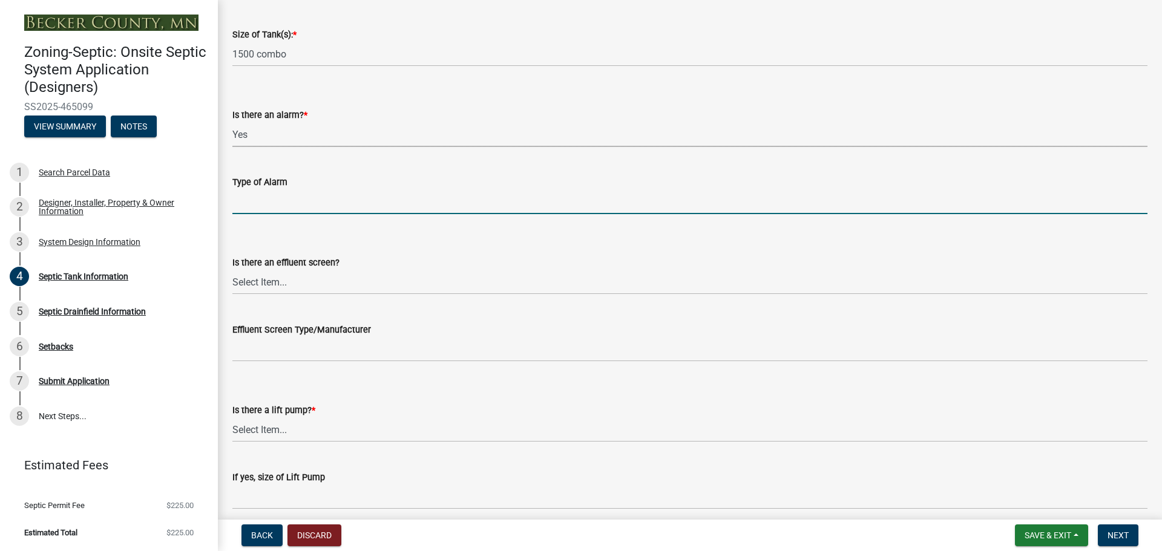
click at [275, 205] on input "Type of Alarm" at bounding box center [689, 201] width 915 height 25
type input "Electric"
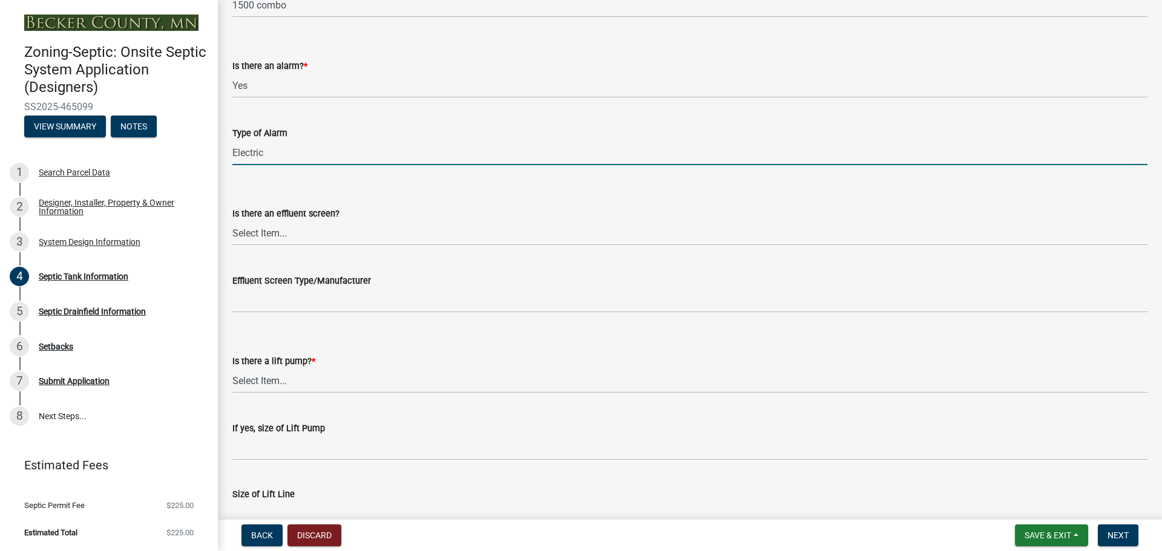
scroll to position [420, 0]
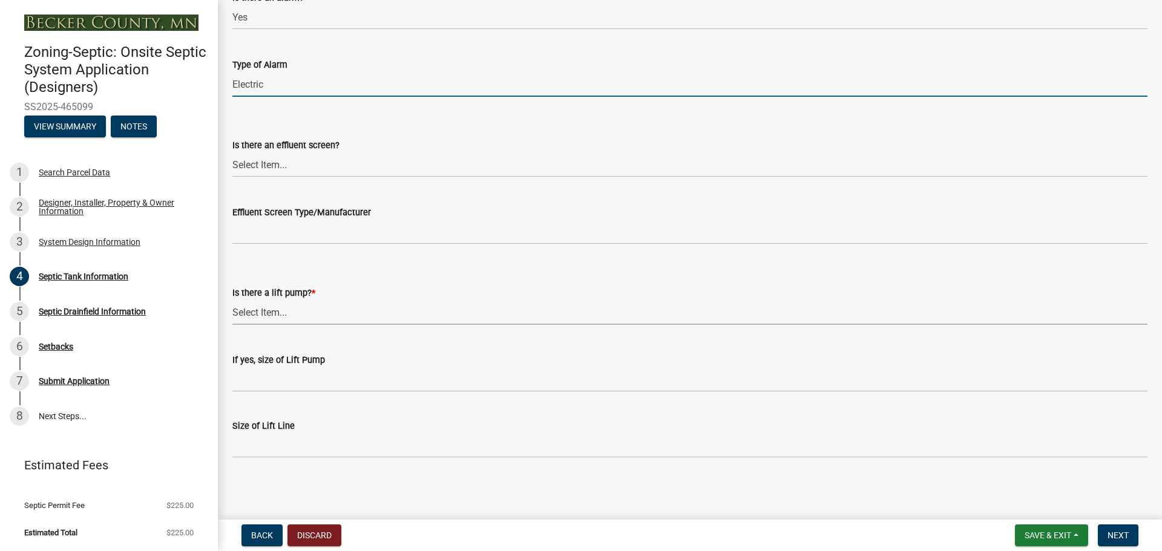
click at [277, 308] on select "Select Item... Yes No" at bounding box center [689, 312] width 915 height 25
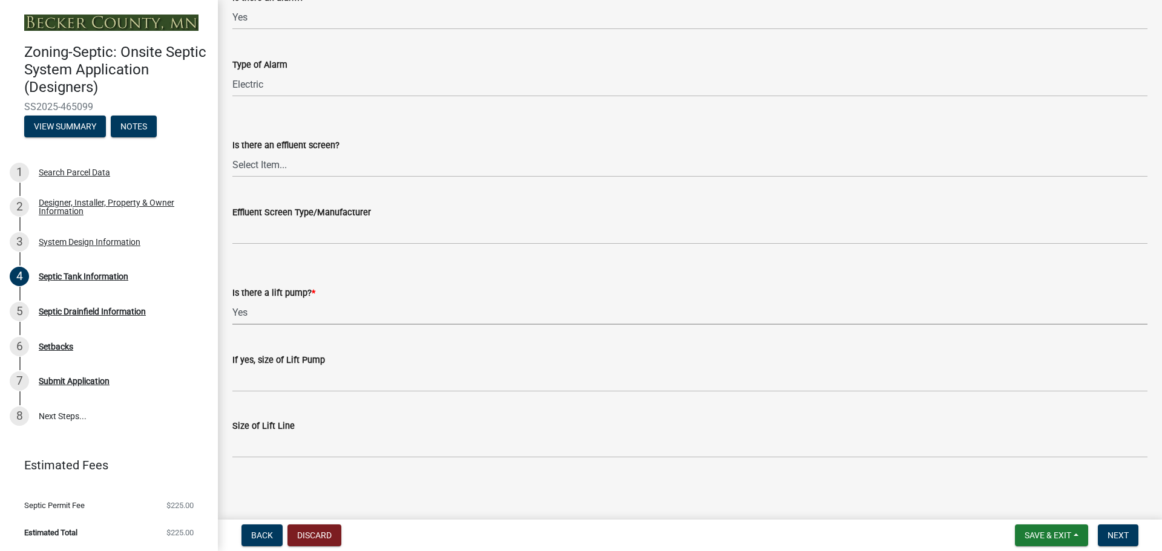
click at [232, 300] on select "Select Item... Yes No" at bounding box center [689, 312] width 915 height 25
select select "7b57e397-6881-49c8-9b87-e40bdbeb8239"
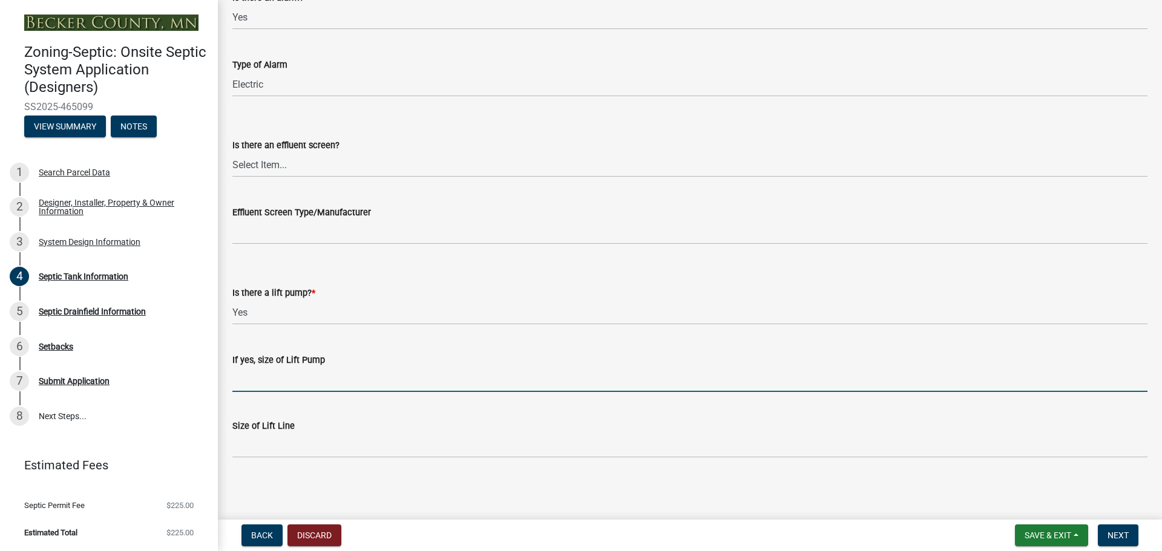
click at [262, 378] on input "If yes, size of Lift Pump" at bounding box center [689, 379] width 915 height 25
type input "[PERSON_NAME] 98"
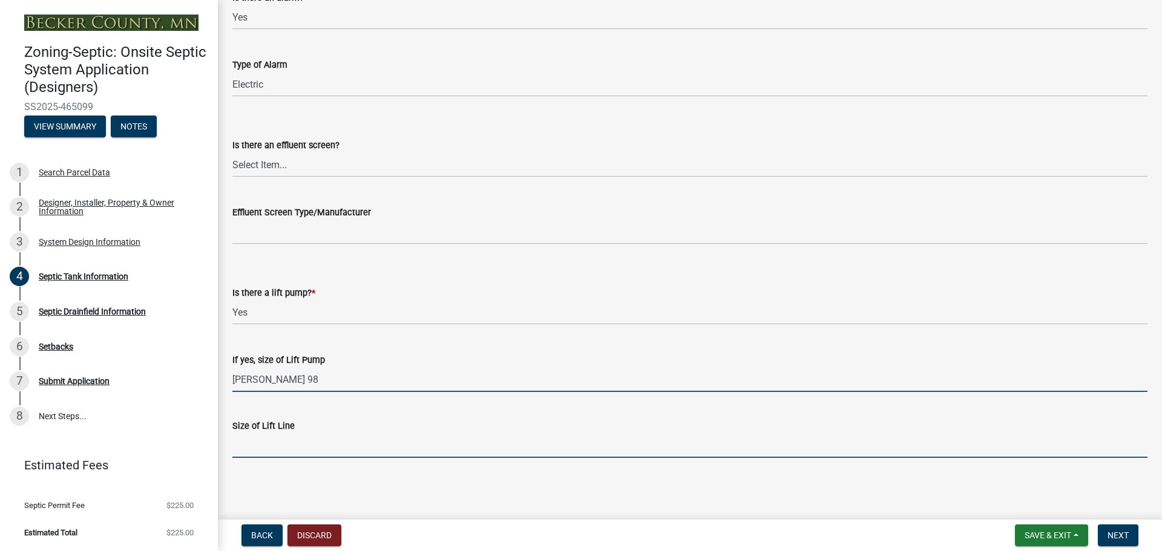
click at [288, 442] on input "Size of Lift Line" at bounding box center [689, 445] width 915 height 25
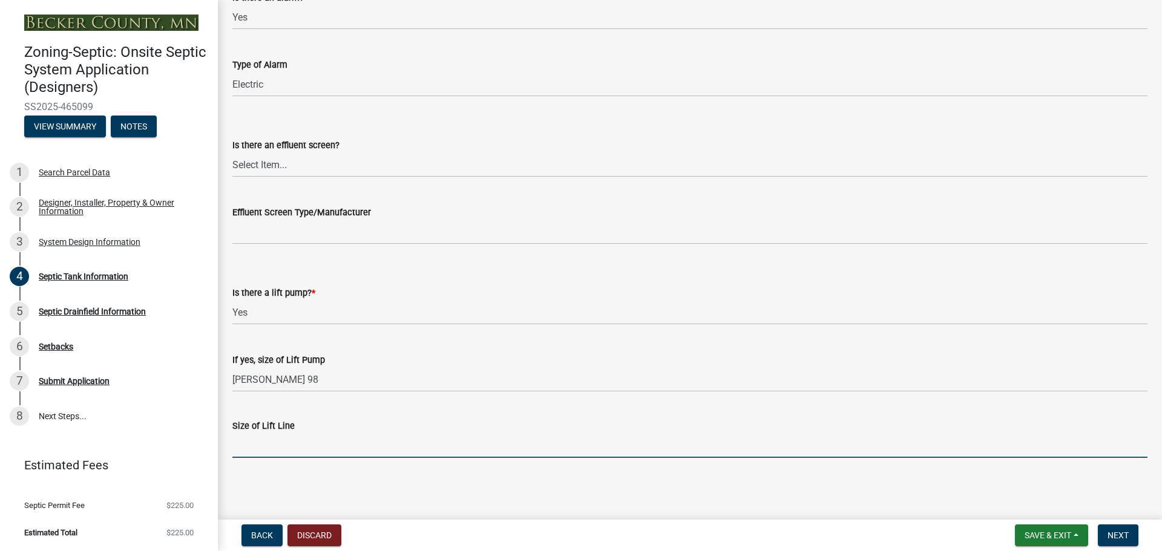
type input "2""
click at [1120, 531] on span "Next" at bounding box center [1117, 536] width 21 height 10
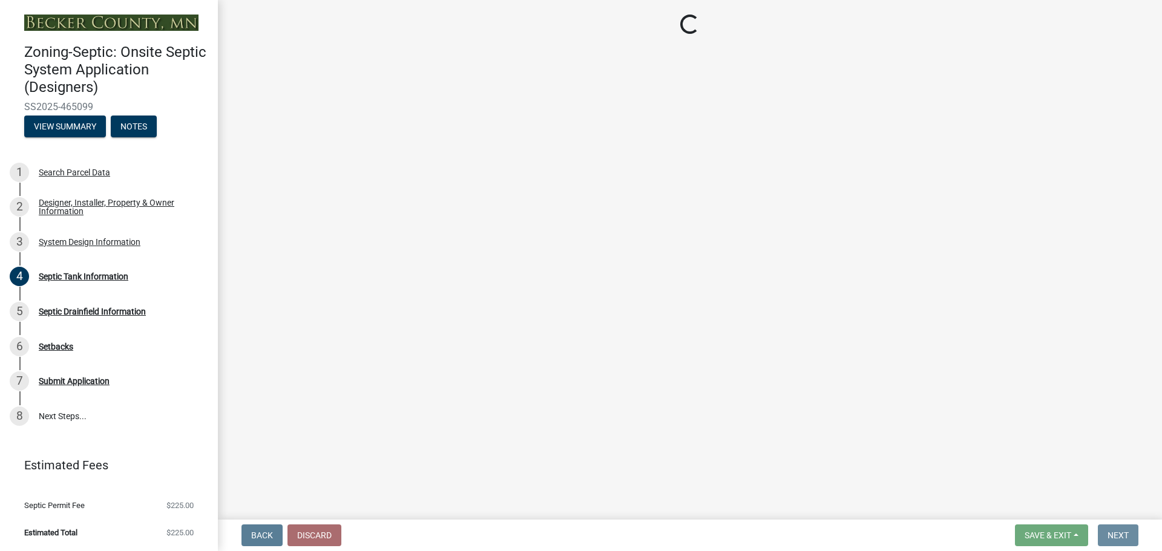
scroll to position [0, 0]
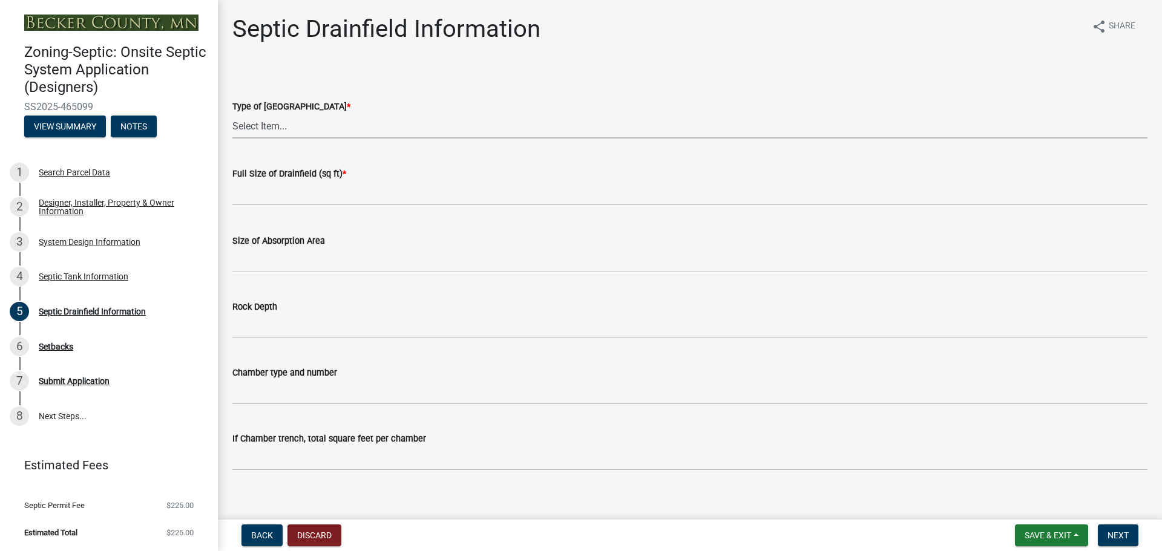
click at [251, 123] on select "Select Item... Chamber Trench Rock Trench Gravelless Mound Pressure Bed Seepage…" at bounding box center [689, 126] width 915 height 25
click at [232, 114] on select "Select Item... Chamber Trench Rock Trench Gravelless Mound Pressure Bed Seepage…" at bounding box center [689, 126] width 915 height 25
select select "757b77d3-357c-421c-8450-4fc78db4eecb"
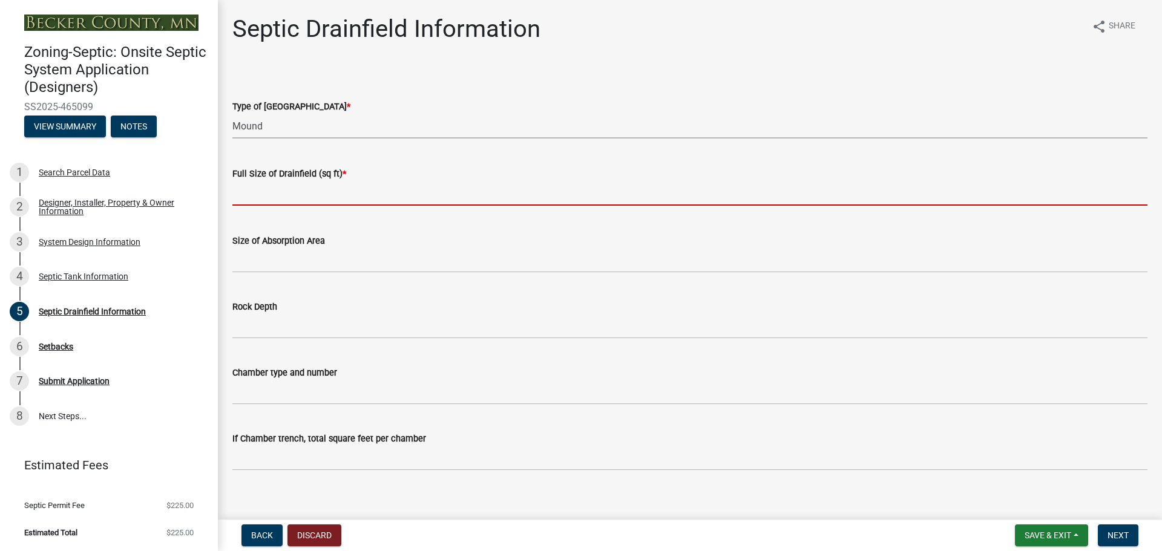
click at [275, 191] on input "text" at bounding box center [689, 193] width 915 height 25
type input "570"
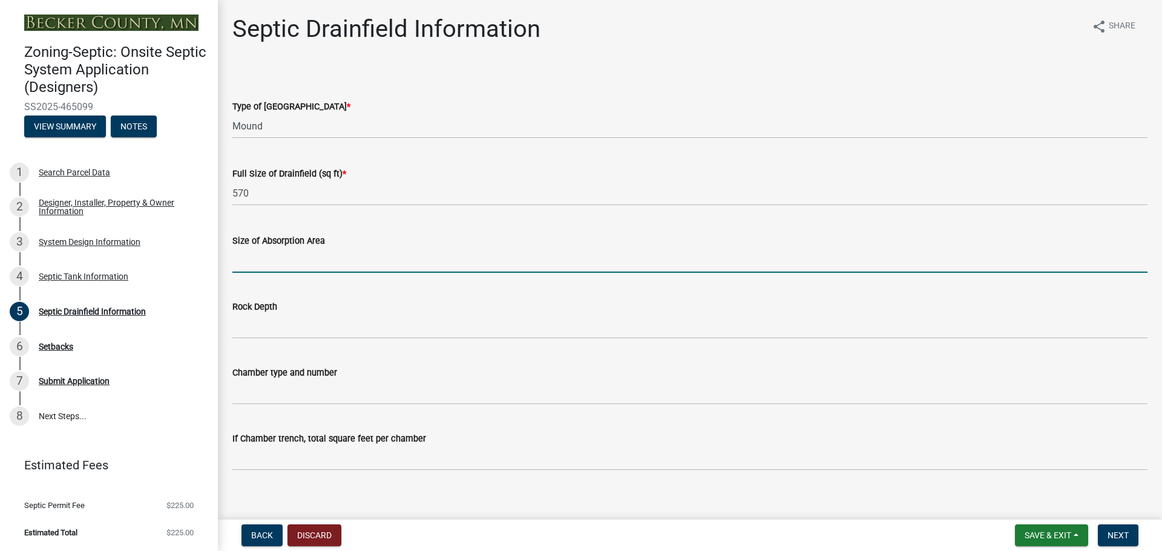
click at [269, 258] on input "Size of Absorption Area" at bounding box center [689, 260] width 915 height 25
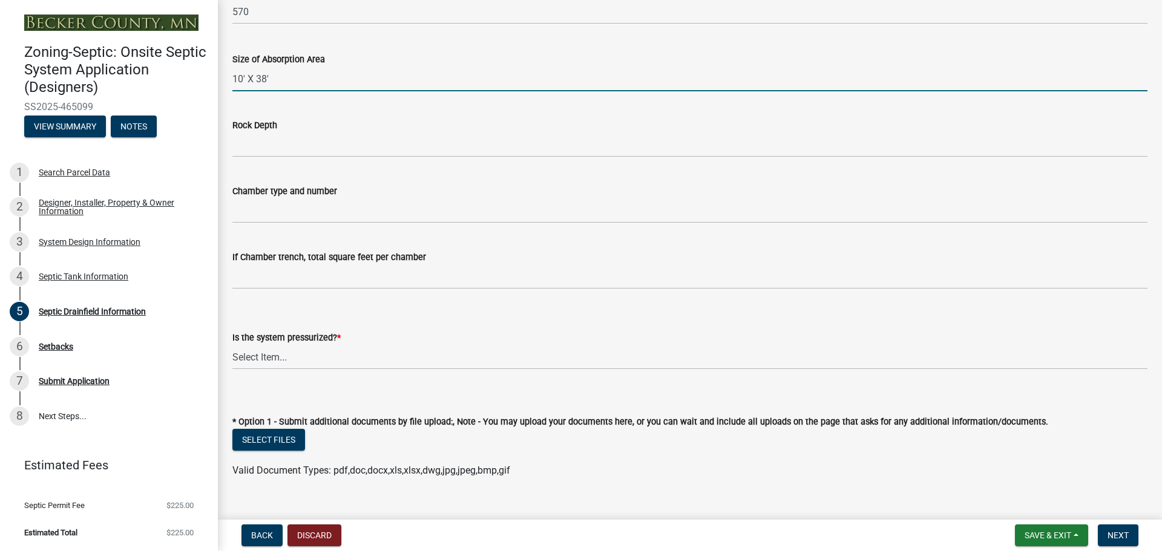
scroll to position [303, 0]
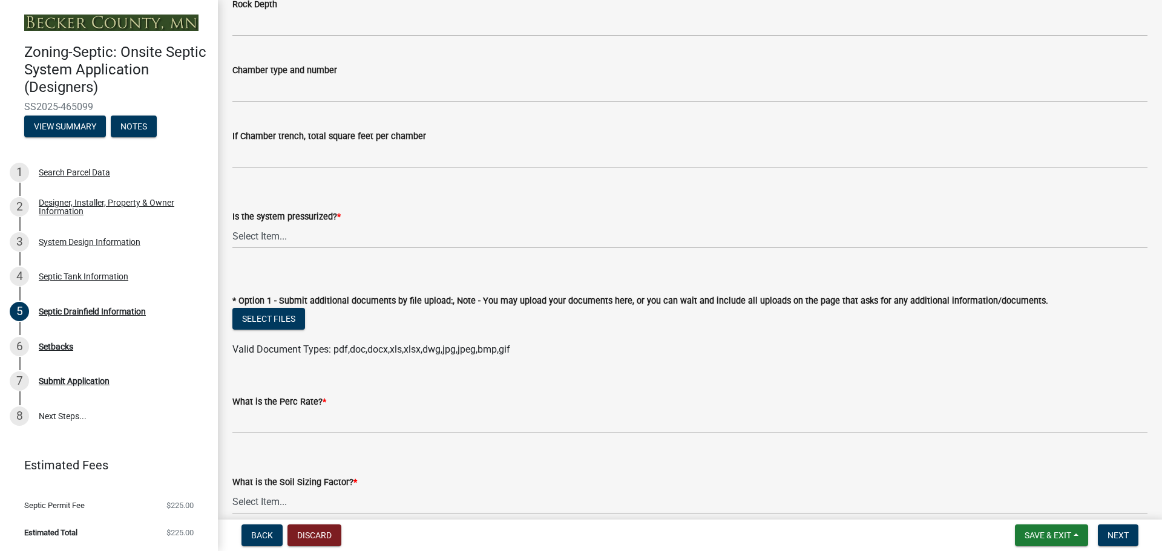
type input "10' X 38'"
click at [298, 237] on select "Select Item... Yes No" at bounding box center [689, 236] width 915 height 25
click at [232, 224] on select "Select Item... Yes No" at bounding box center [689, 236] width 915 height 25
select select "366d546d-8bc3-42fb-bca7-8a9455861f61"
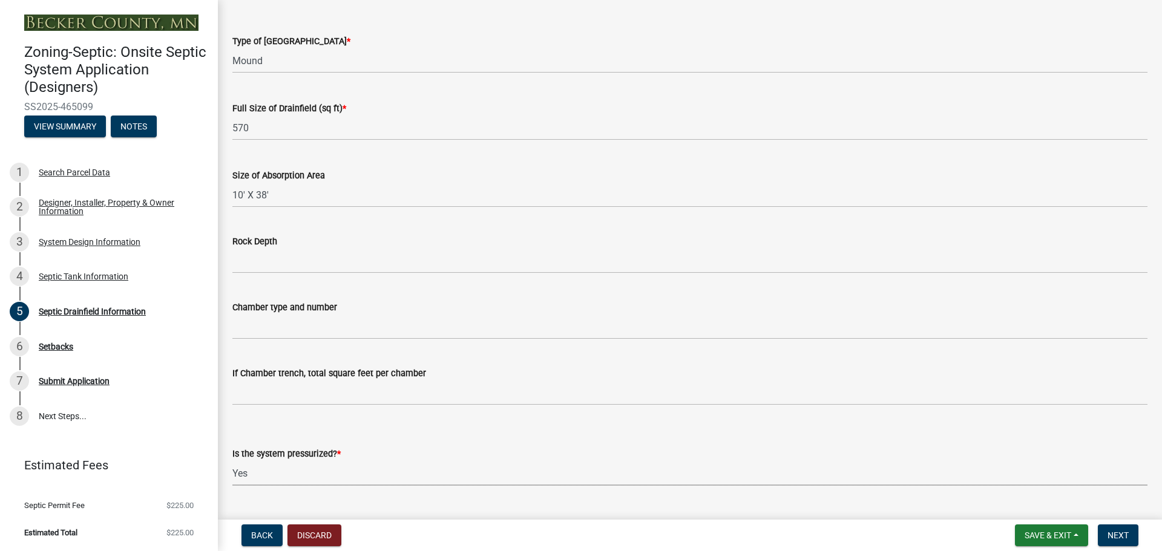
scroll to position [61, 0]
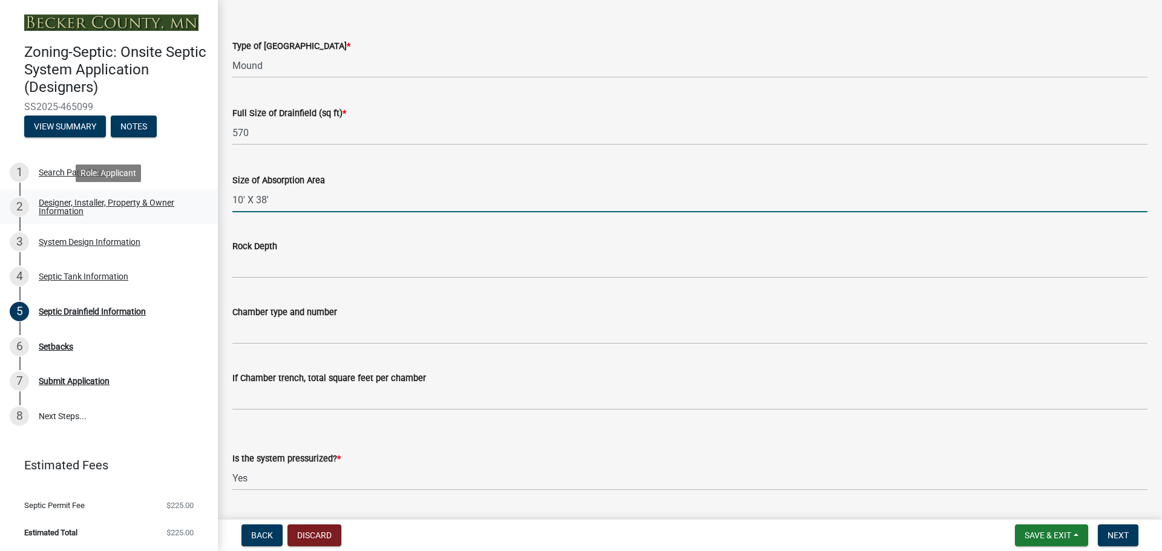
drag, startPoint x: 282, startPoint y: 202, endPoint x: 174, endPoint y: 204, distance: 107.7
click at [174, 204] on div "Zoning-Septic: Onsite Septic System Application (Designers) SS2025-465099 View …" at bounding box center [581, 275] width 1162 height 551
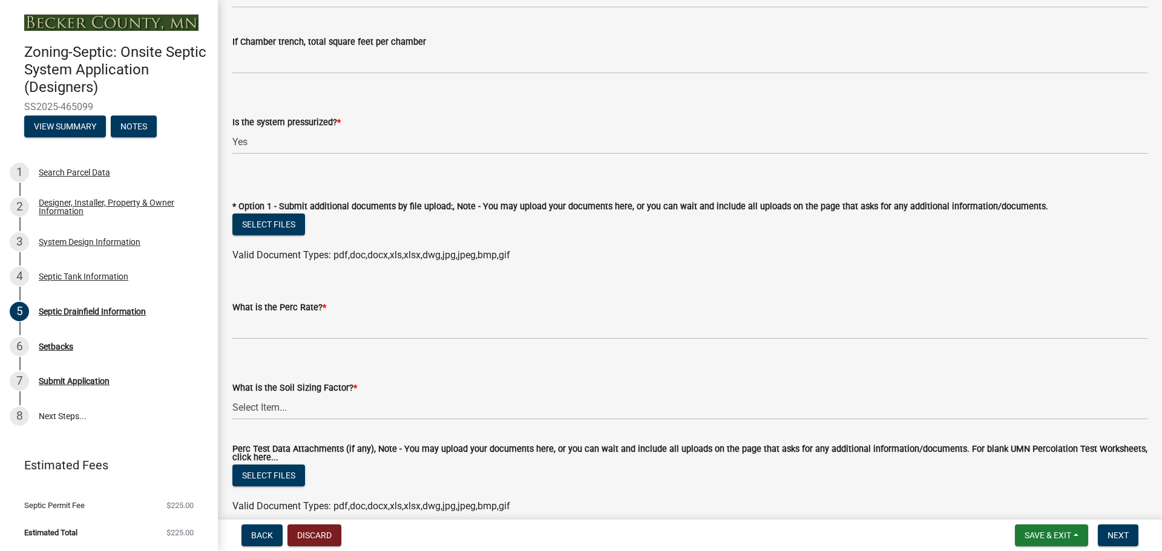
scroll to position [424, 0]
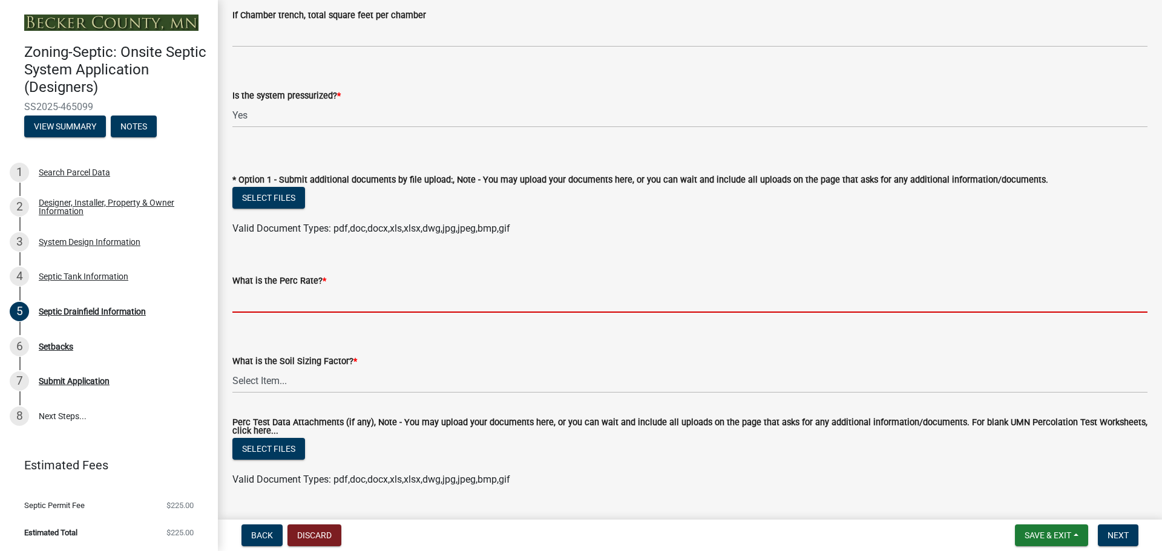
click at [287, 300] on input "What is the Perc Rate? *" at bounding box center [689, 300] width 915 height 25
click at [341, 350] on div "What is the Soil Sizing Factor? * Select Item... 0.00 0.24 0.45 0.50 0.60 0.78 …" at bounding box center [689, 358] width 915 height 71
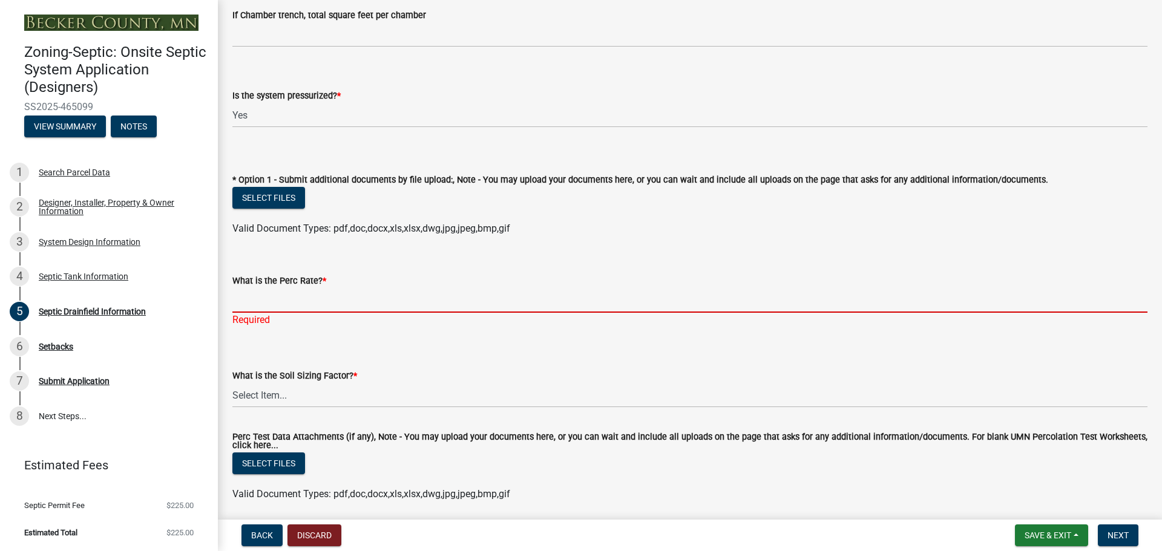
drag, startPoint x: 247, startPoint y: 304, endPoint x: 256, endPoint y: 303, distance: 9.2
click at [247, 304] on input "What is the Perc Rate? *" at bounding box center [689, 300] width 915 height 25
type input "N/A"
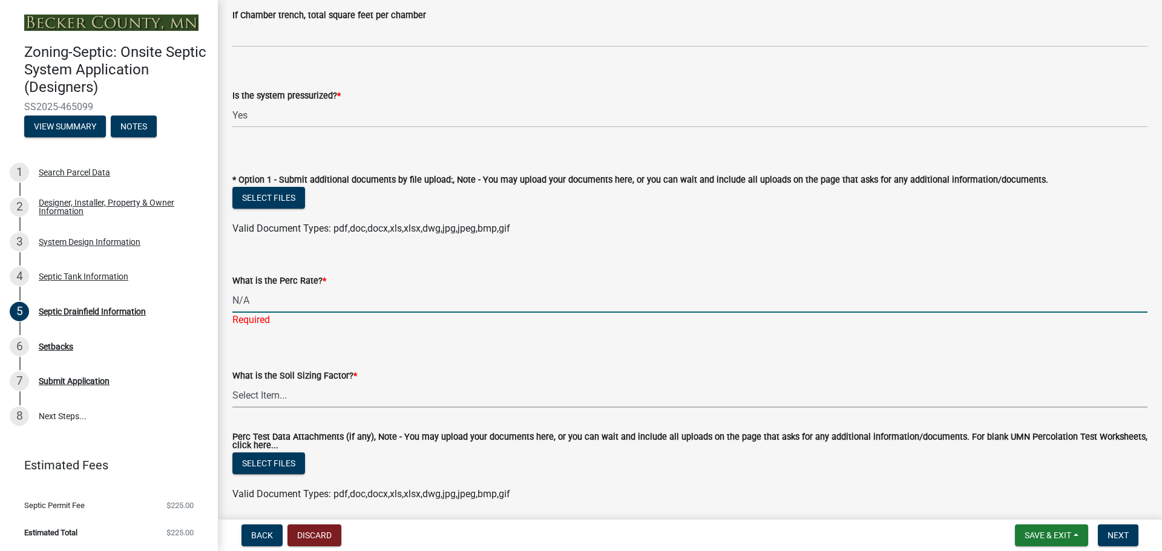
click at [291, 392] on select "Select Item... 0.00 0.24 0.45 0.50 0.60 0.78 .83 1.27 1.67" at bounding box center [689, 395] width 915 height 25
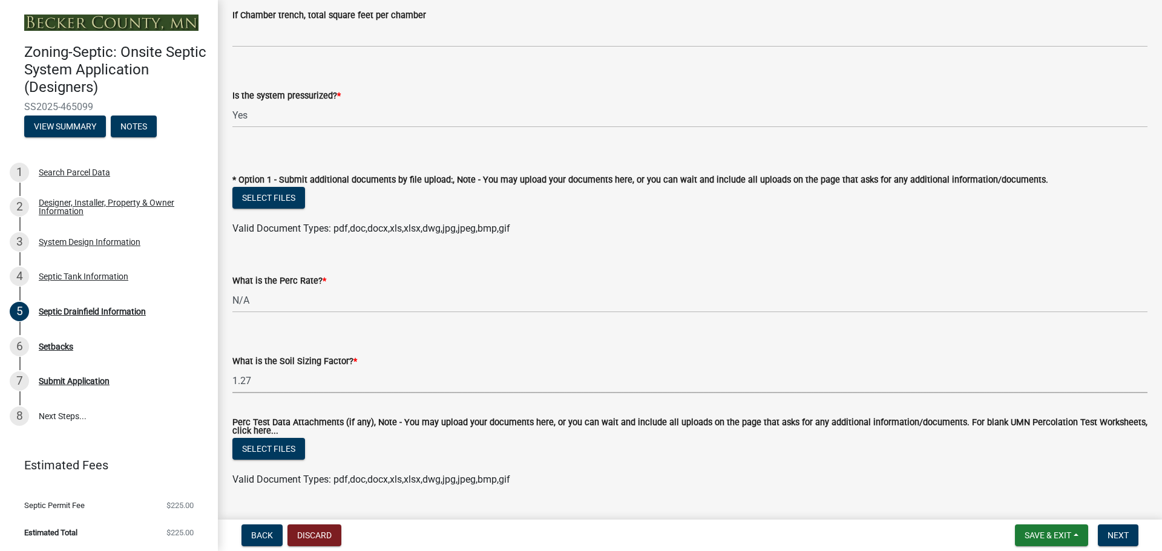
click at [232, 369] on select "Select Item... 0.00 0.24 0.45 0.50 0.60 0.78 .83 1.27 1.67" at bounding box center [689, 381] width 915 height 25
select select "52684610-3c7f-46a6-906a-038873286f5a"
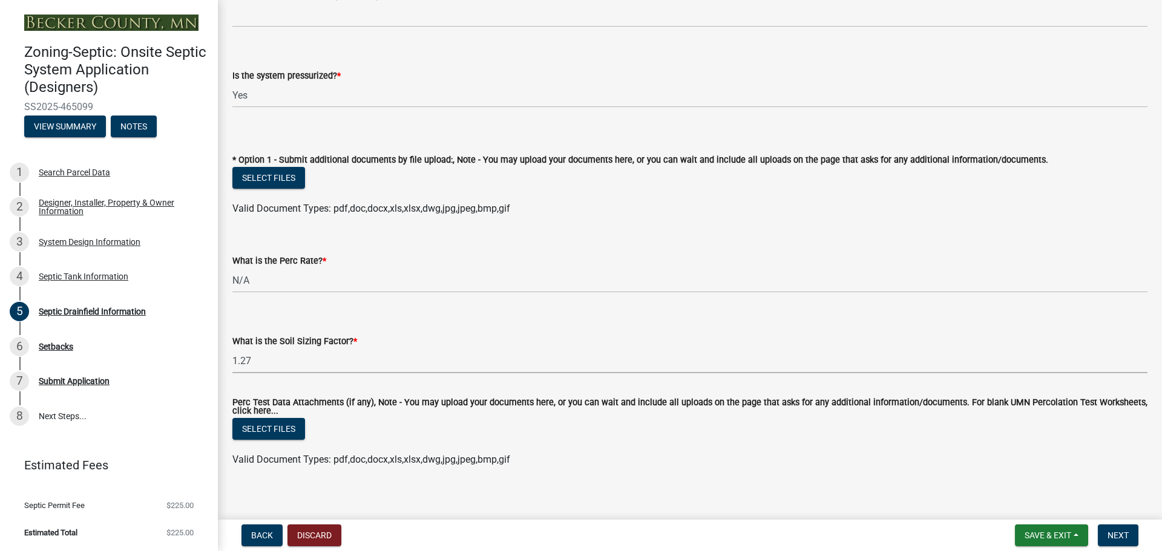
scroll to position [454, 0]
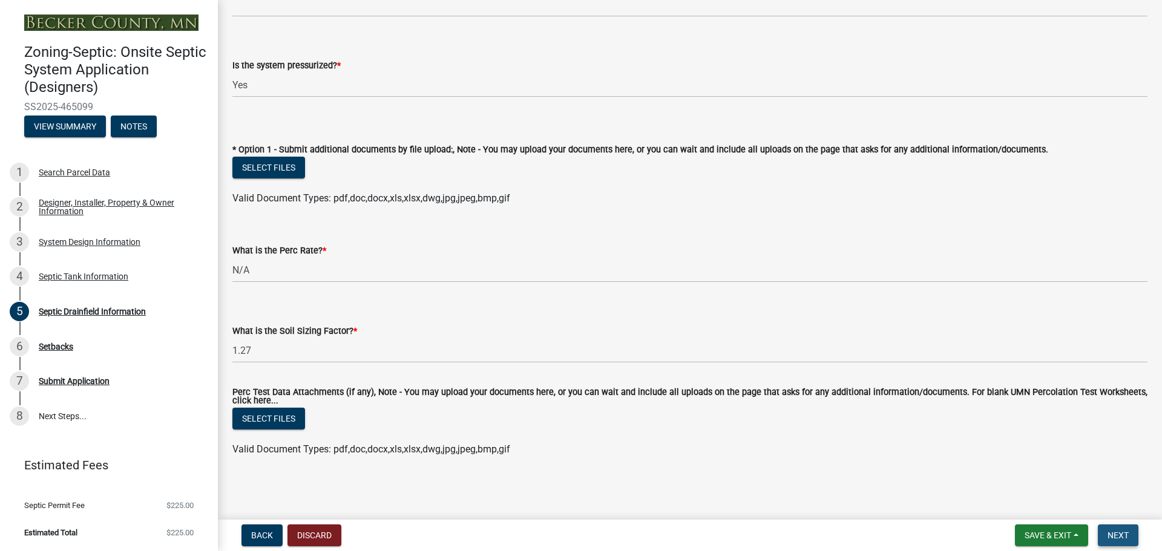
click at [1120, 536] on span "Next" at bounding box center [1117, 536] width 21 height 10
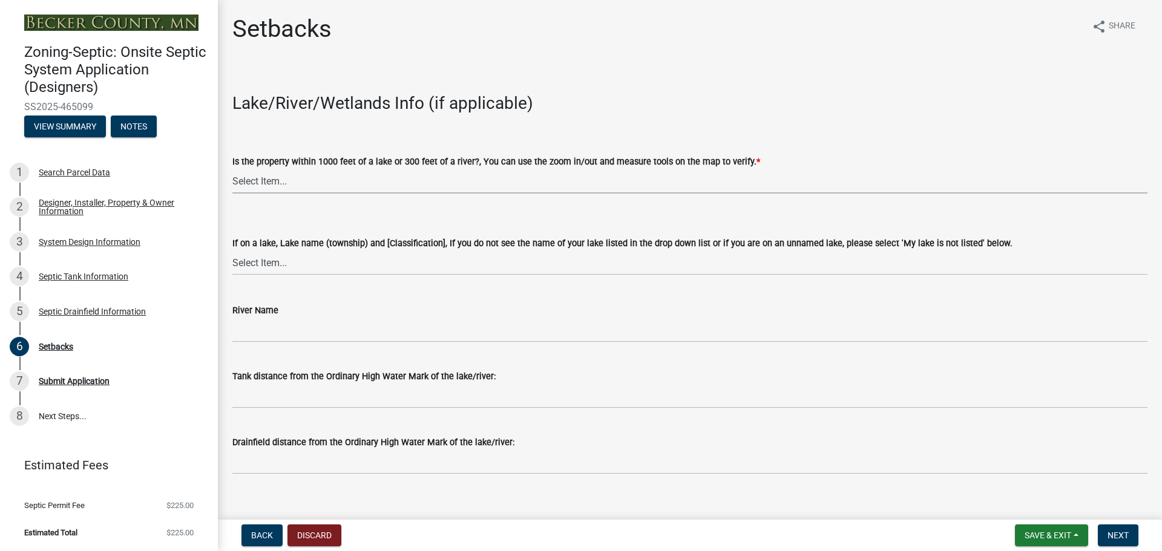
click at [294, 176] on select "Select Item... Yes No" at bounding box center [689, 181] width 915 height 25
click at [232, 169] on select "Select Item... Yes No" at bounding box center [689, 181] width 915 height 25
select select "c245ec0d-8d6f-4710-ab2b-b3aa70611708"
click at [287, 261] on select "Select Item... [GEOGRAPHIC_DATA] is not listed below [GEOGRAPHIC_DATA] ([GEOGRA…" at bounding box center [689, 263] width 915 height 25
click at [232, 251] on select "Select Item... [GEOGRAPHIC_DATA] is not listed below [GEOGRAPHIC_DATA] ([GEOGRA…" at bounding box center [689, 263] width 915 height 25
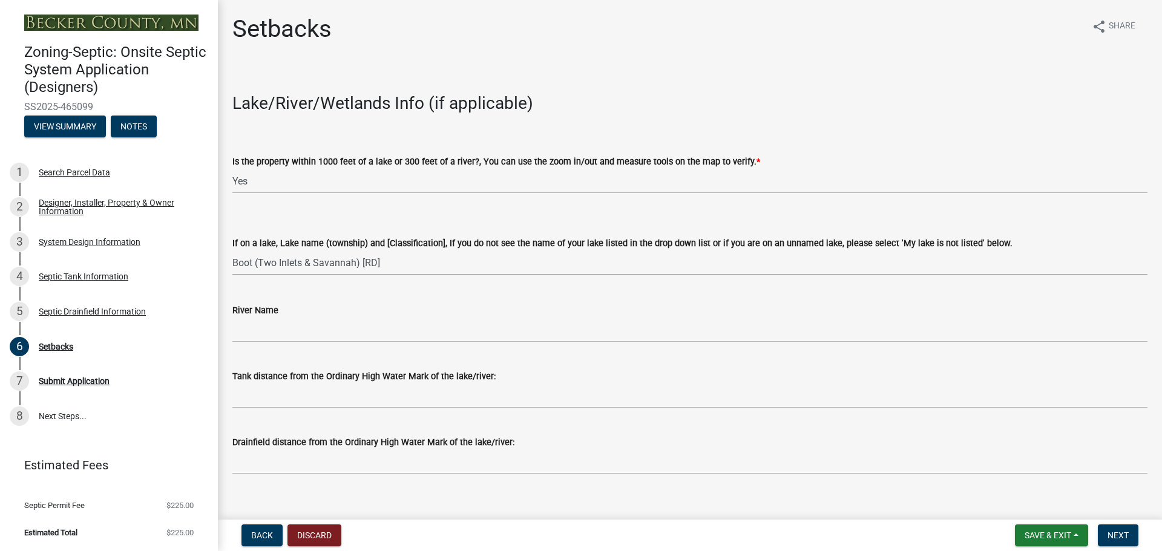
select select "f86942e1-b7a7-4c4e-b39b-4f0cfde84161"
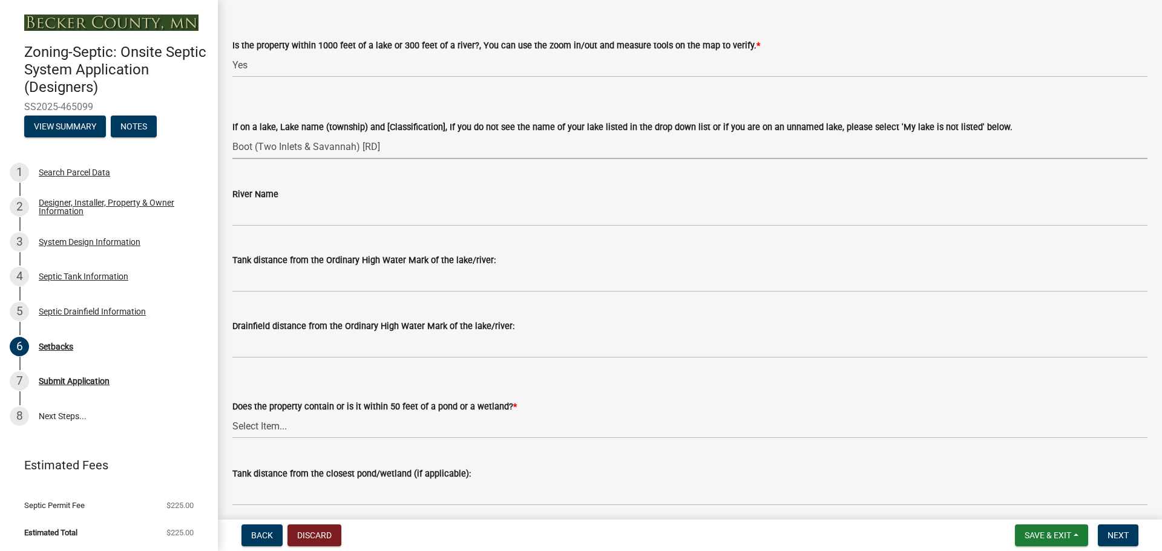
scroll to position [121, 0]
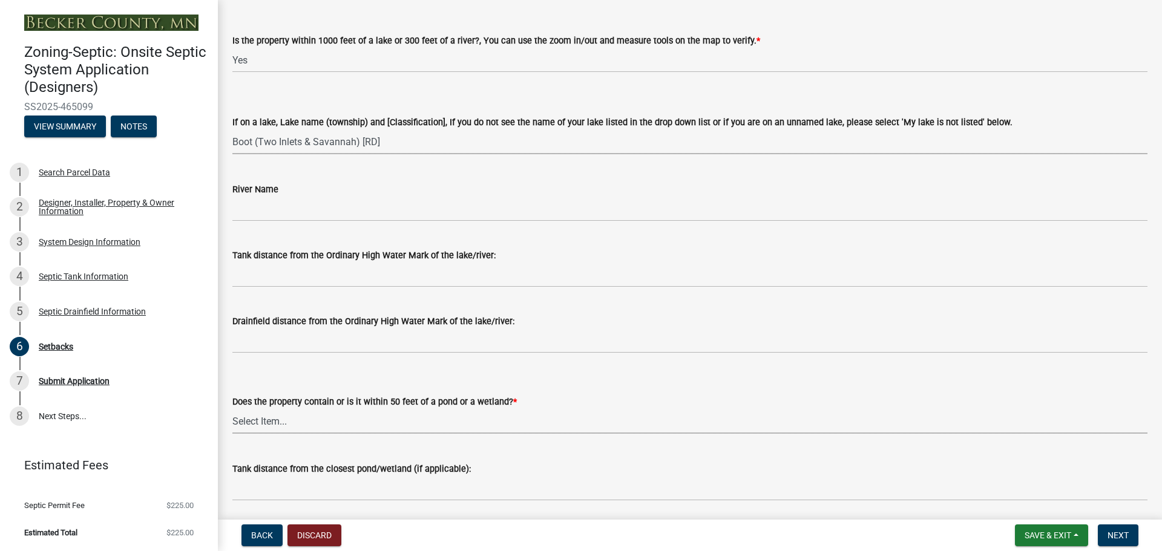
click at [303, 416] on select "Select Item... Yes No" at bounding box center [689, 421] width 915 height 25
click at [232, 409] on select "Select Item... Yes No" at bounding box center [689, 421] width 915 height 25
select select "23044af5-43bb-4cf5-8aef-2716db2ce5fc"
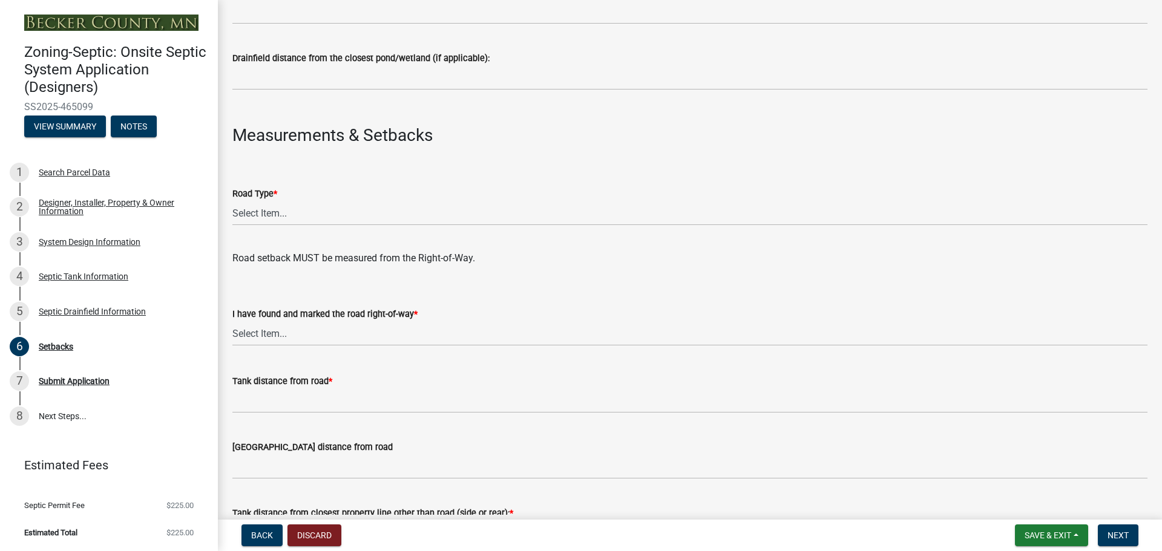
scroll to position [605, 0]
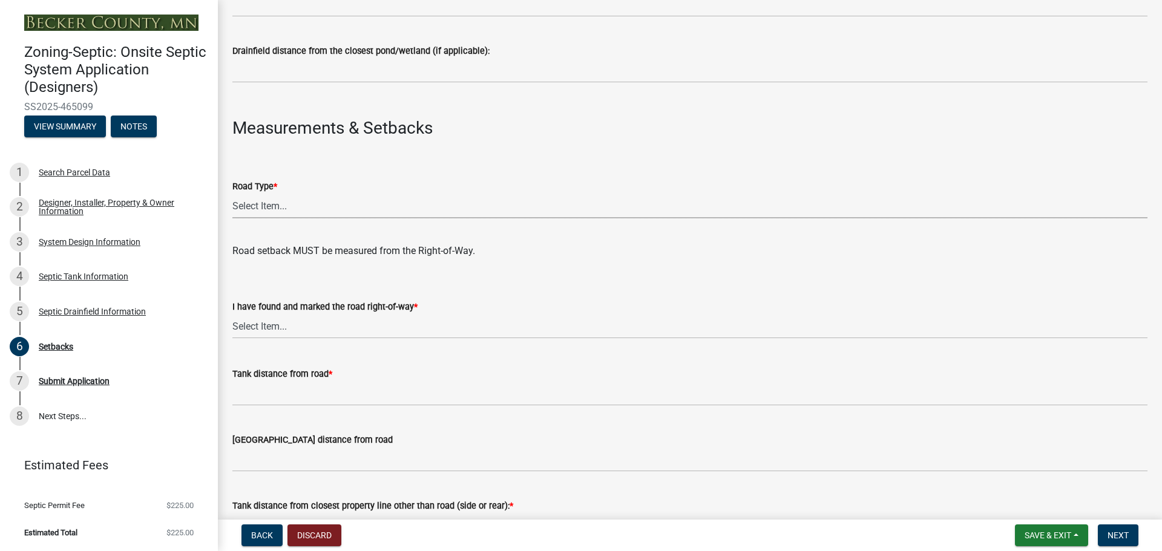
click at [262, 204] on select "Select Item... State County Public / Township Private Easement [GEOGRAPHIC_DATA]" at bounding box center [689, 206] width 915 height 25
click at [232, 194] on select "Select Item... State County Public / Township Private Easement [GEOGRAPHIC_DATA]" at bounding box center [689, 206] width 915 height 25
select select "21af9b93-f494-48c6-91ae-235d36c6c939"
click at [292, 323] on select "Select Item... Yes No" at bounding box center [689, 326] width 915 height 25
click at [232, 314] on select "Select Item... Yes No" at bounding box center [689, 326] width 915 height 25
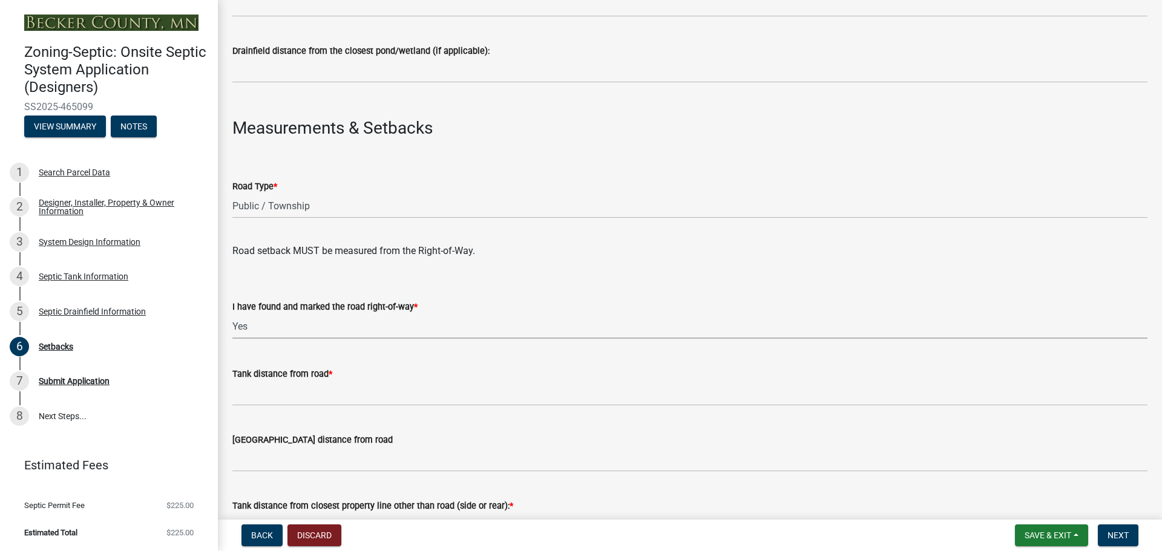
select select "a3ce498e-f8b1-44e2-889e-c4968ac74b5a"
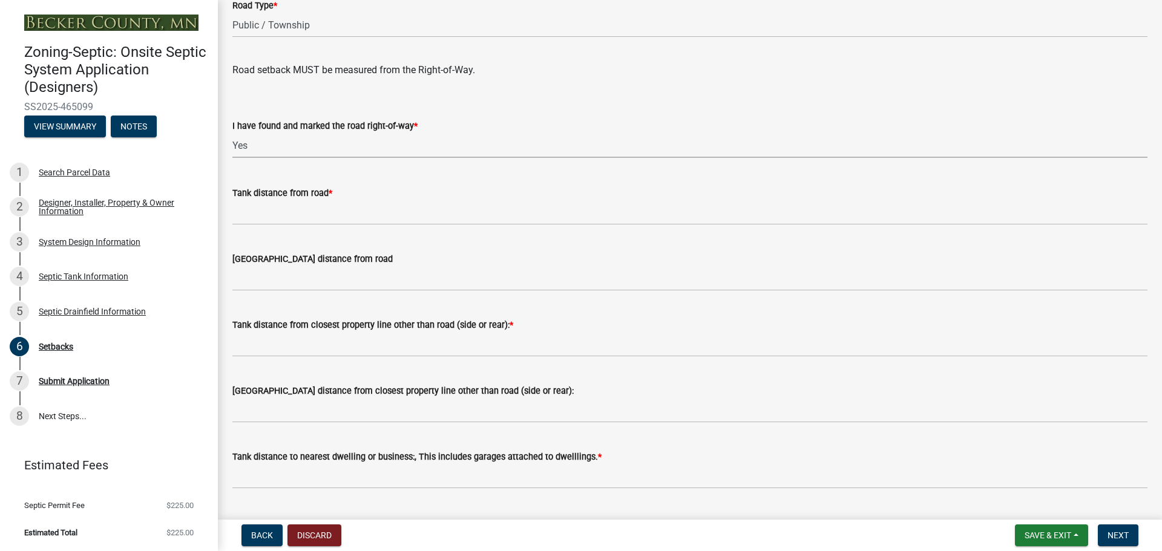
scroll to position [787, 0]
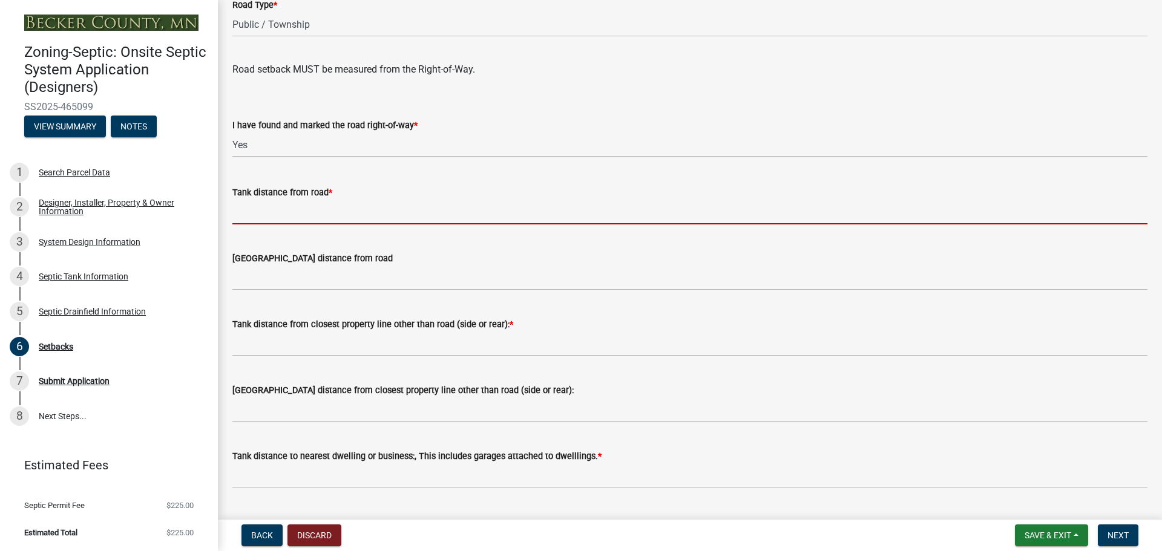
click at [258, 209] on input "Tank distance from road *" at bounding box center [689, 212] width 915 height 25
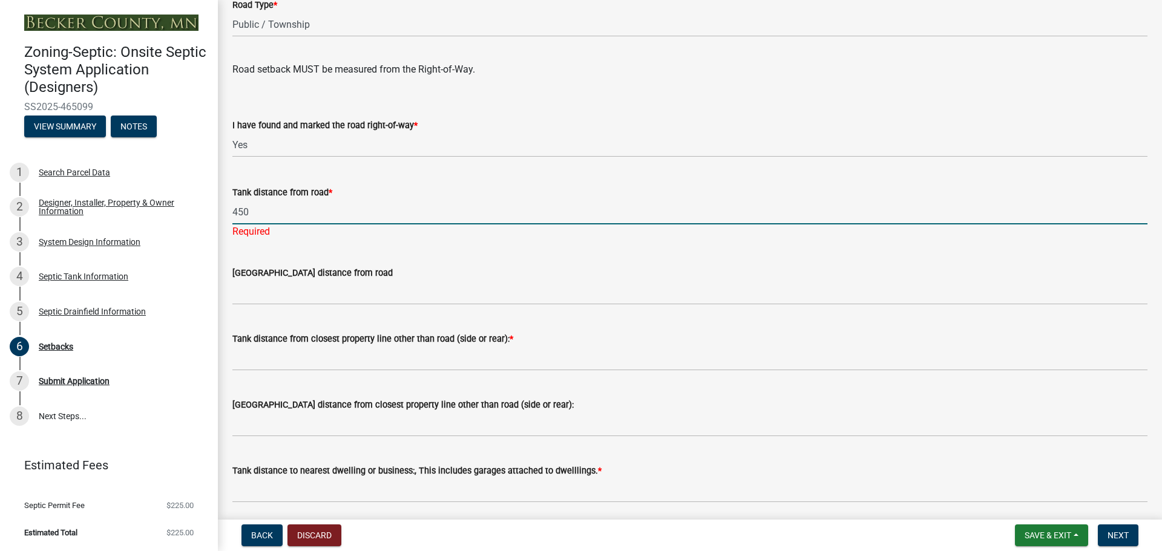
scroll to position [847, 0]
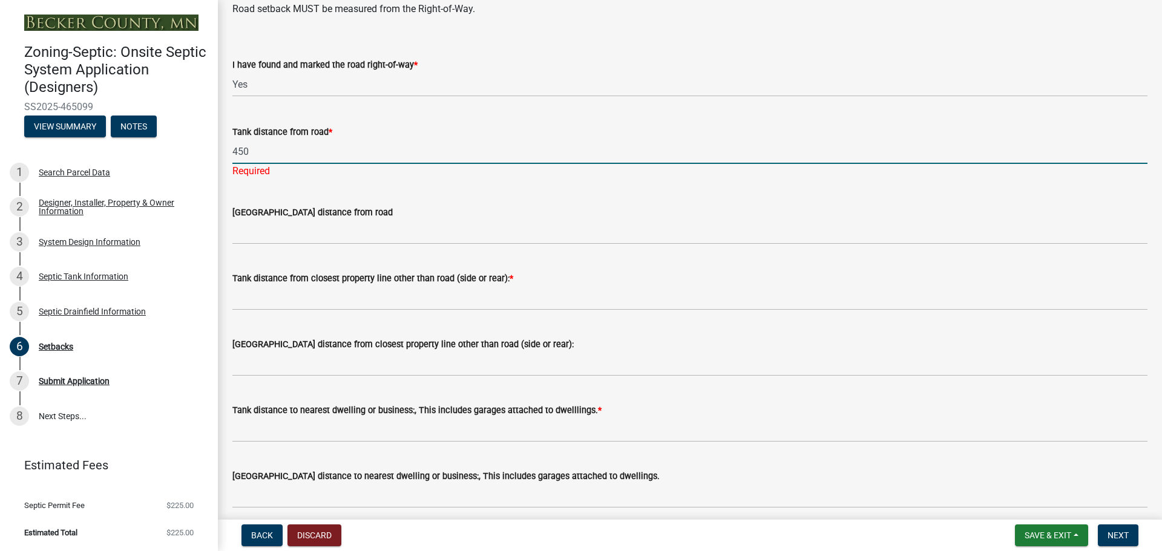
type input "450"
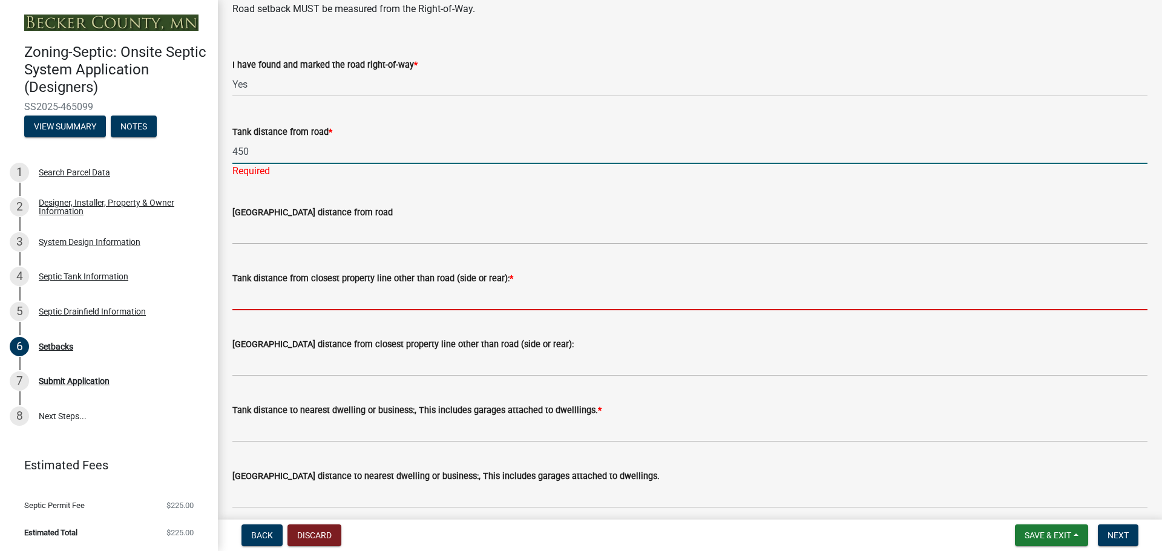
click at [407, 298] on wm-data-entity-input "Tank distance from closest property line other than road (side or rear): *" at bounding box center [689, 287] width 915 height 66
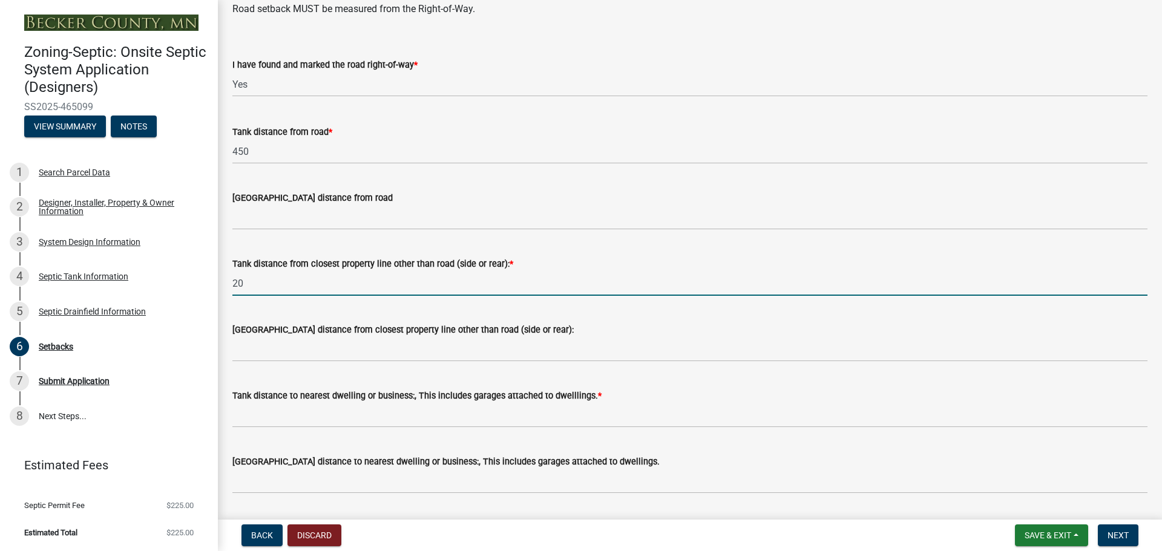
type input "2"
type input "15"
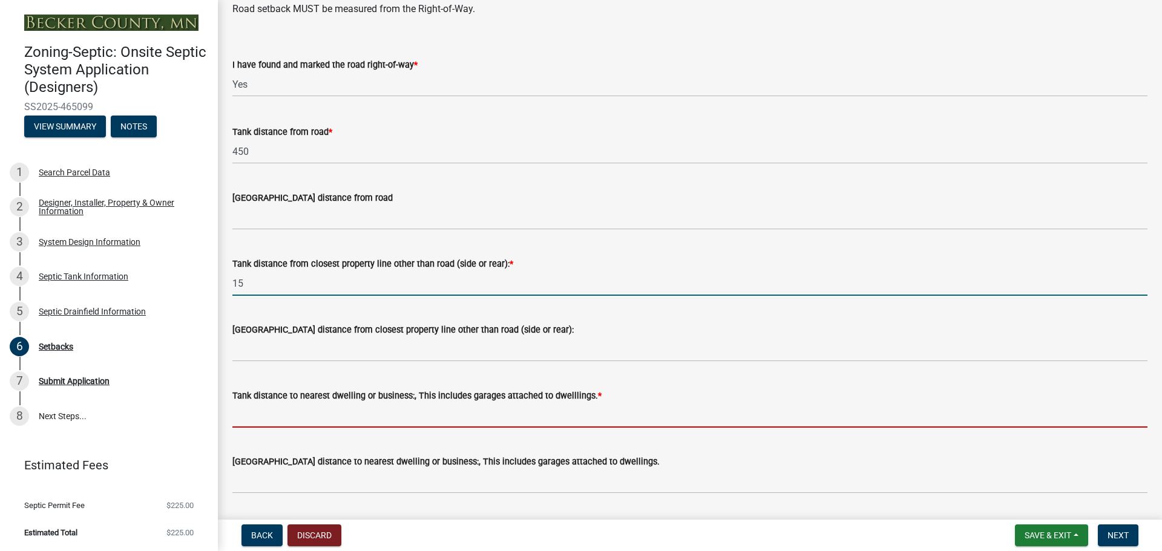
click at [255, 415] on input "Tank distance to nearest dwelling or business:, This includes garages attached …" at bounding box center [689, 415] width 915 height 25
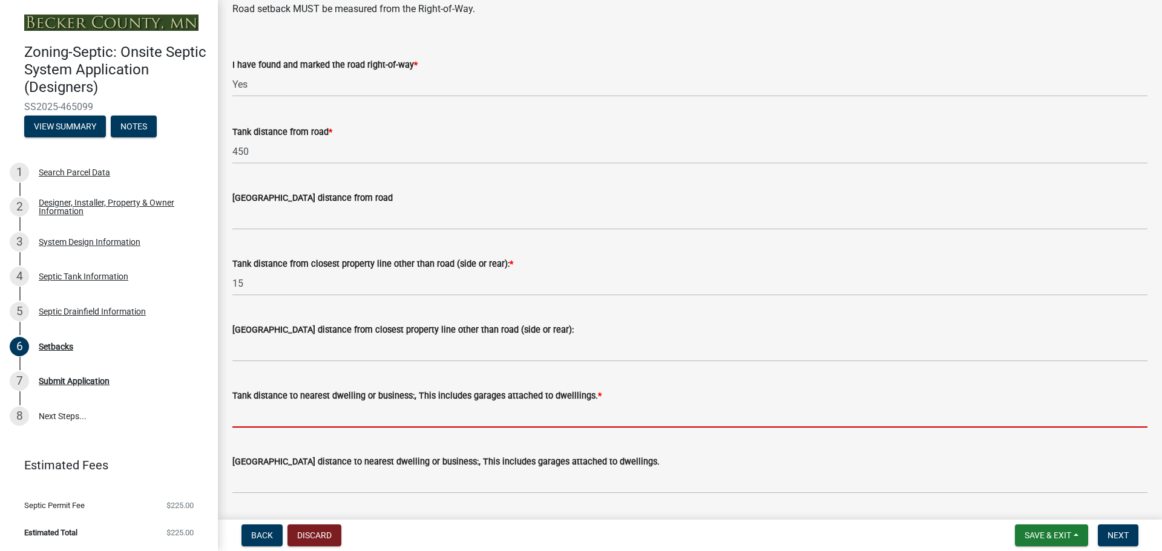
type input "20"
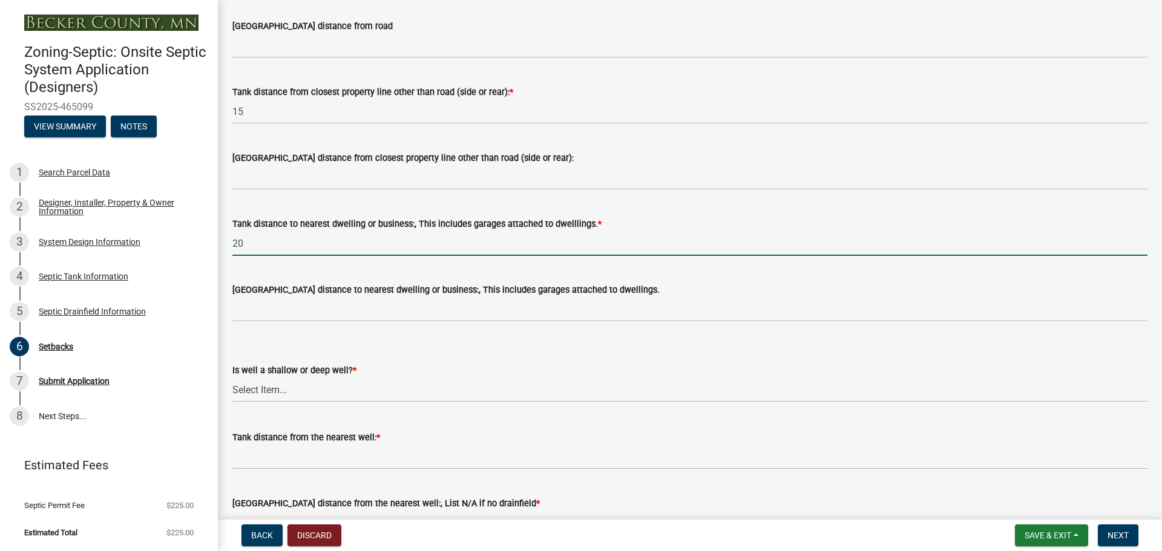
scroll to position [1089, 0]
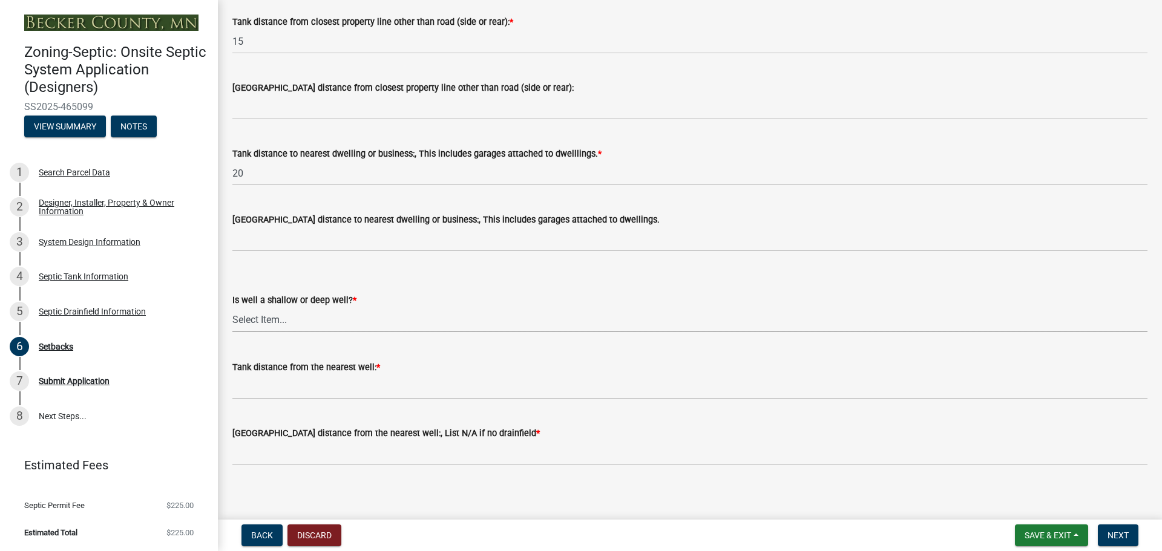
click at [299, 321] on select "Select Item... Deep Well Shallow Well No Well - Connected or to be connected to…" at bounding box center [689, 319] width 915 height 25
click at [232, 307] on select "Select Item... Deep Well Shallow Well No Well - Connected or to be connected to…" at bounding box center [689, 319] width 915 height 25
select select "cf78f1da-f066-4305-88a2-864abad1fa52"
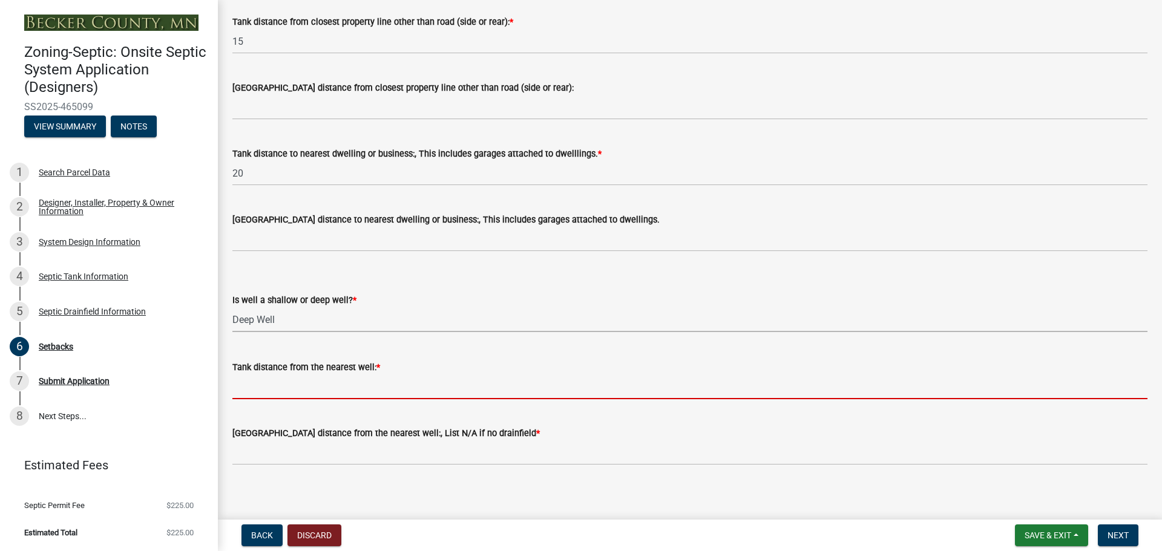
click at [312, 382] on input "Tank distance from the nearest well: *" at bounding box center [689, 387] width 915 height 25
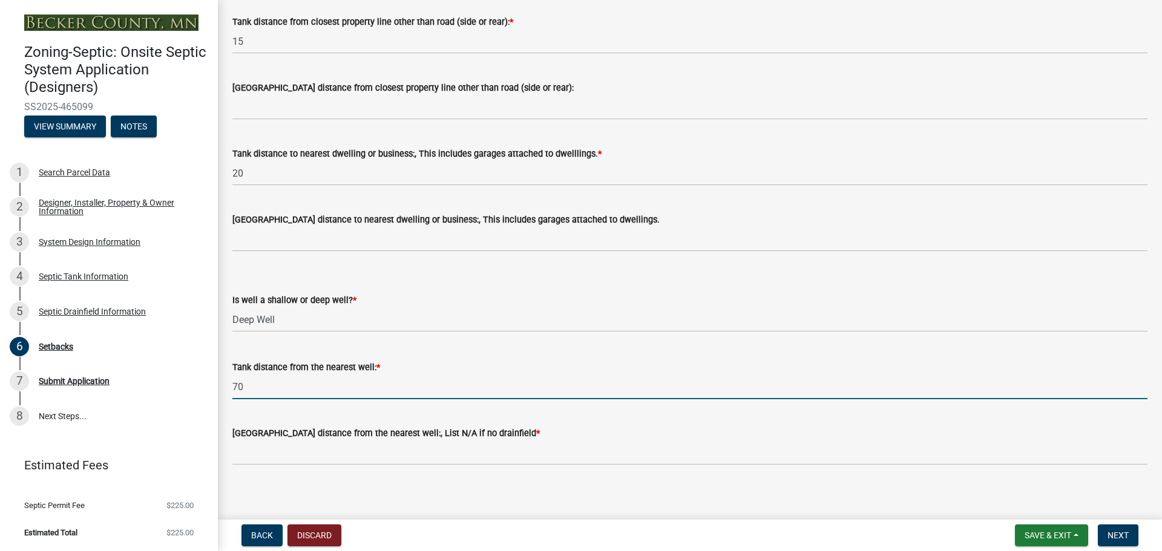
type input "70"
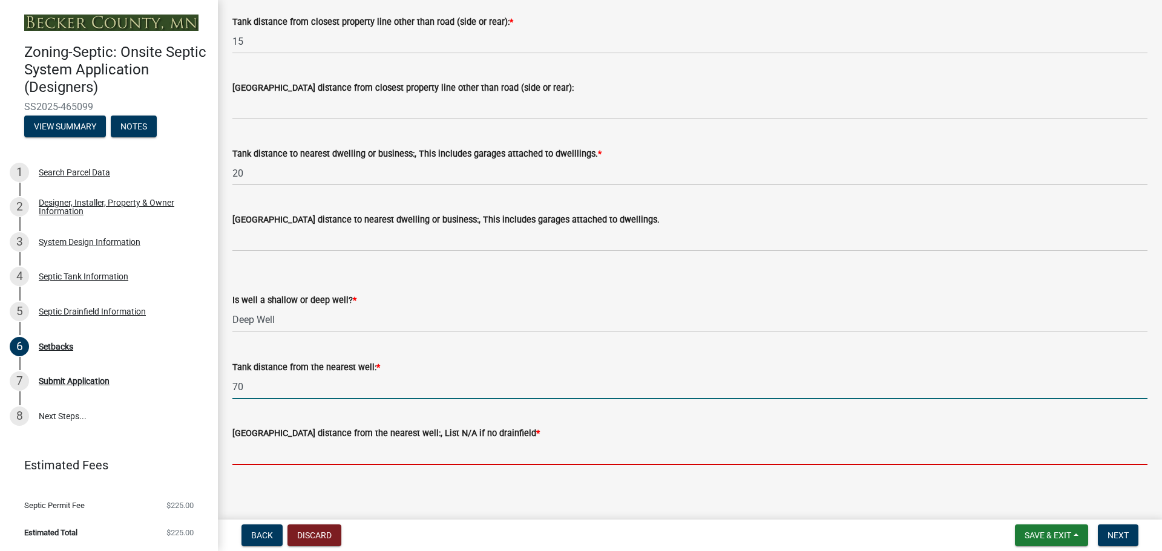
click at [305, 453] on input "[GEOGRAPHIC_DATA] distance from the nearest well:, List N/A if no drainfield *" at bounding box center [689, 453] width 915 height 25
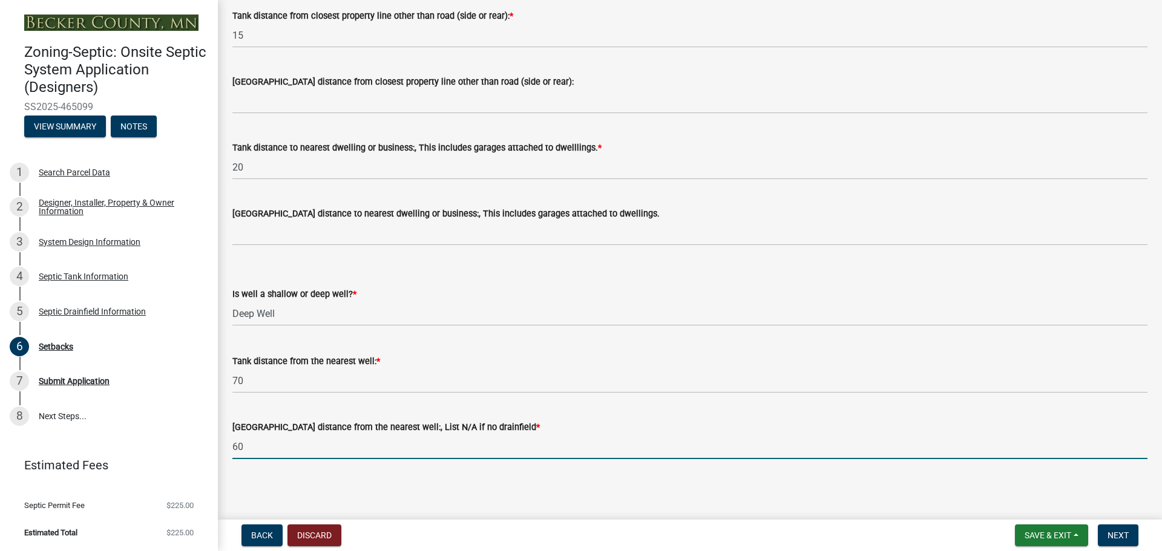
scroll to position [1097, 0]
type input "60"
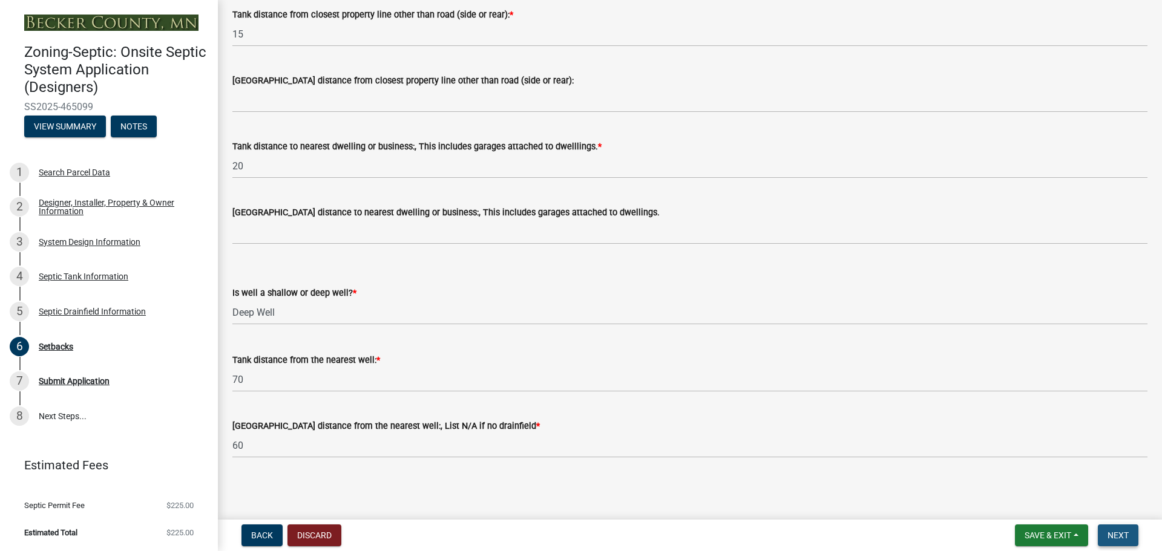
click at [1125, 533] on span "Next" at bounding box center [1117, 536] width 21 height 10
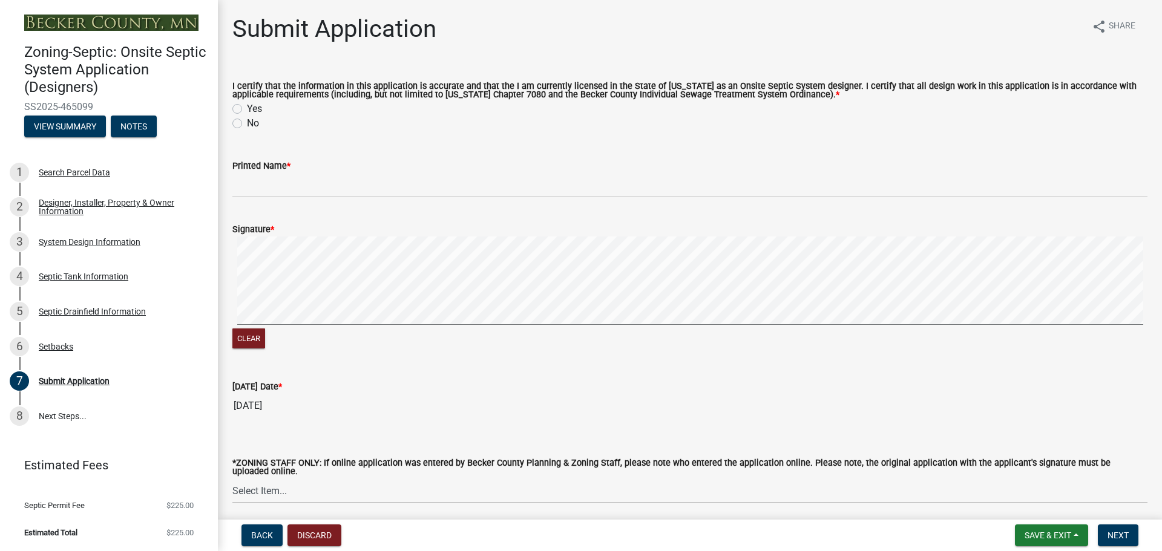
click at [247, 108] on label "Yes" at bounding box center [254, 109] width 15 height 15
click at [247, 108] on input "Yes" at bounding box center [251, 106] width 8 height 8
radio input "true"
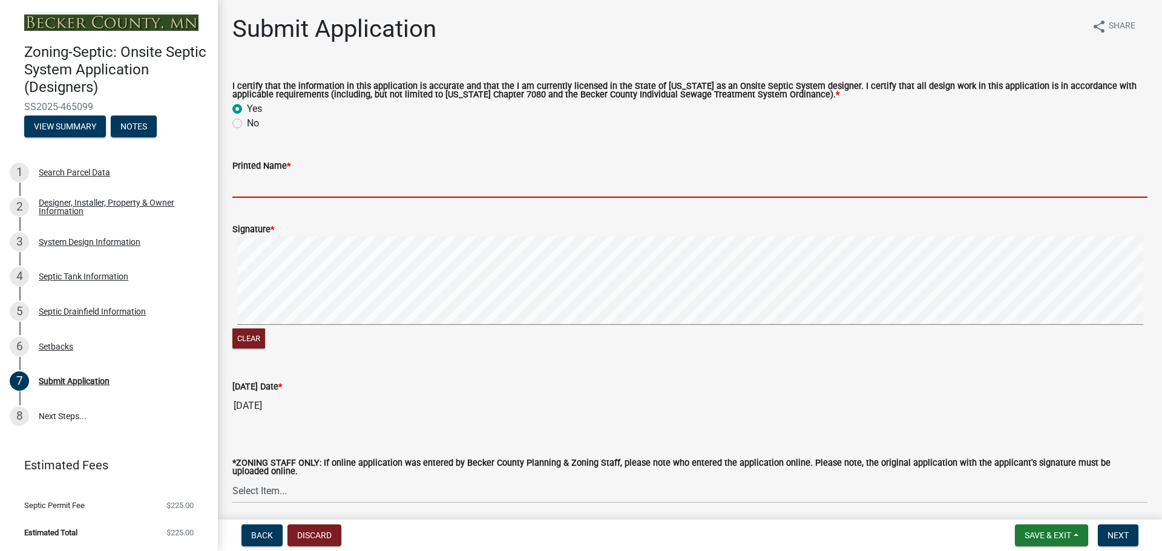
click at [269, 179] on input "Printed Name *" at bounding box center [689, 185] width 915 height 25
type input "[PERSON_NAME]"
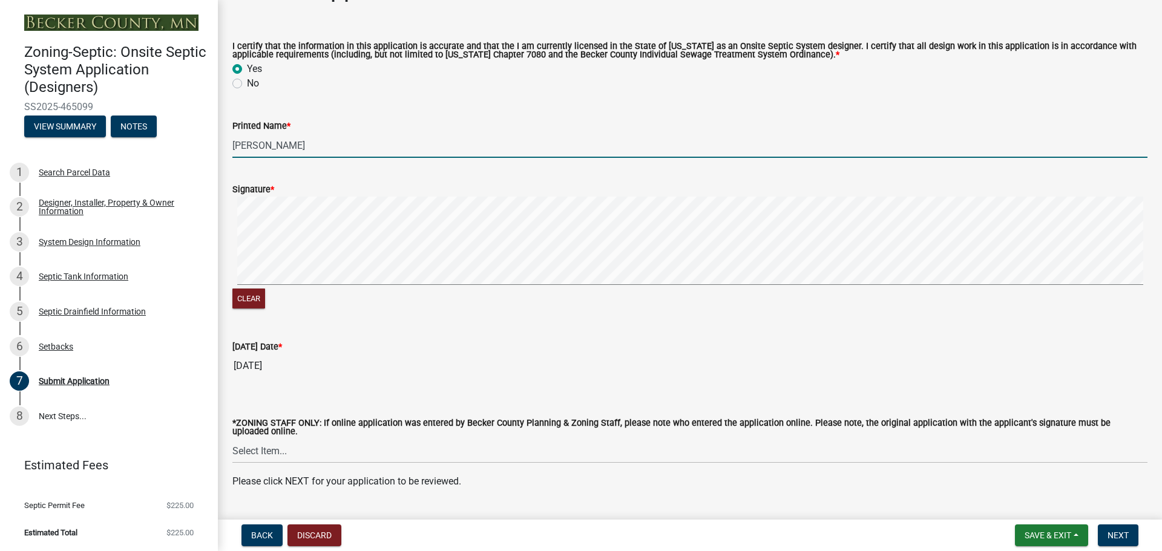
scroll to position [72, 0]
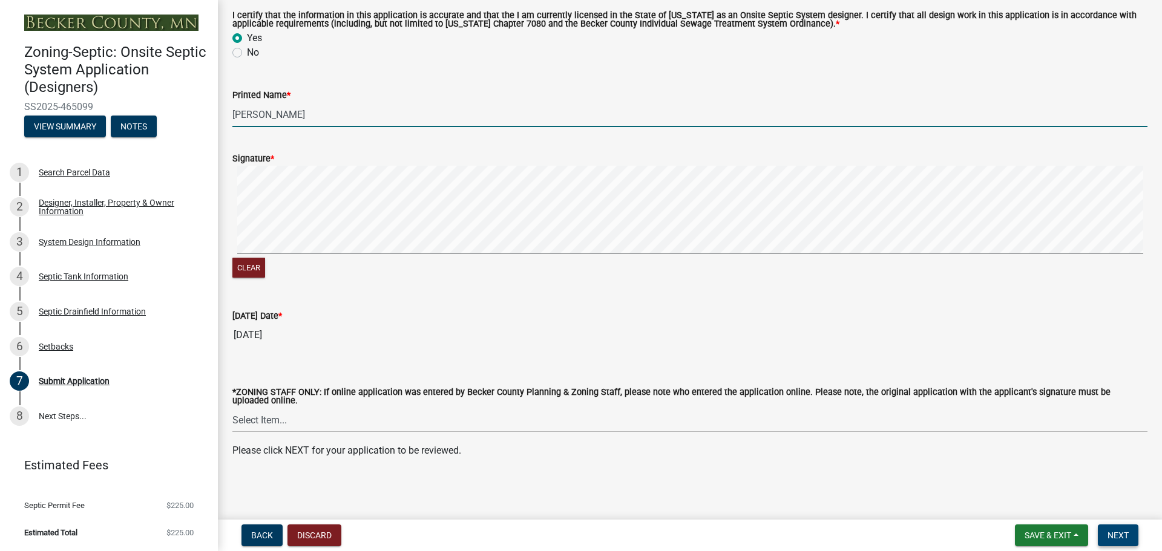
click at [1123, 534] on span "Next" at bounding box center [1117, 536] width 21 height 10
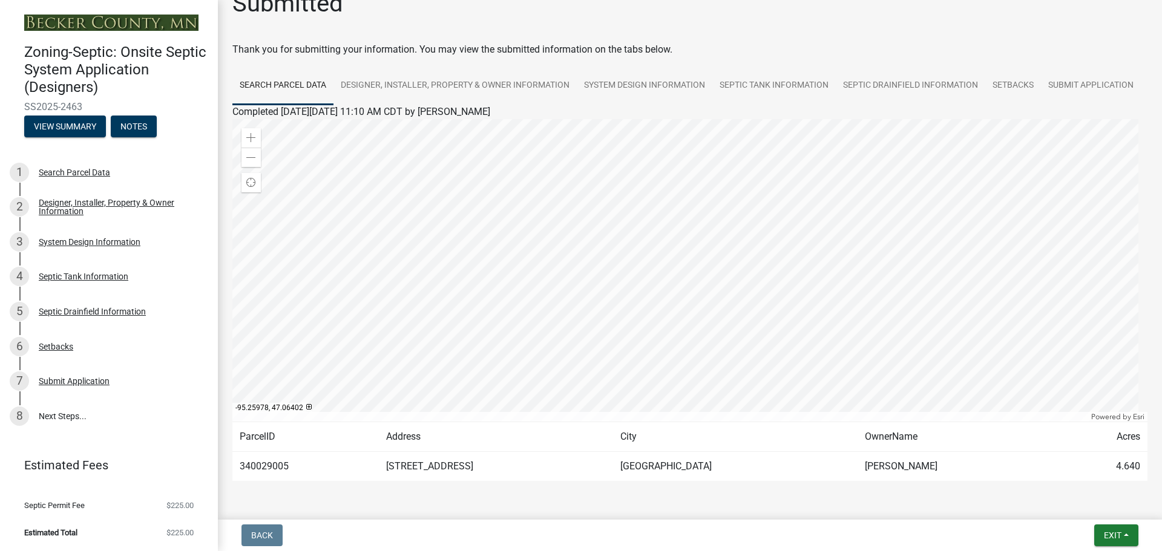
scroll to position [0, 0]
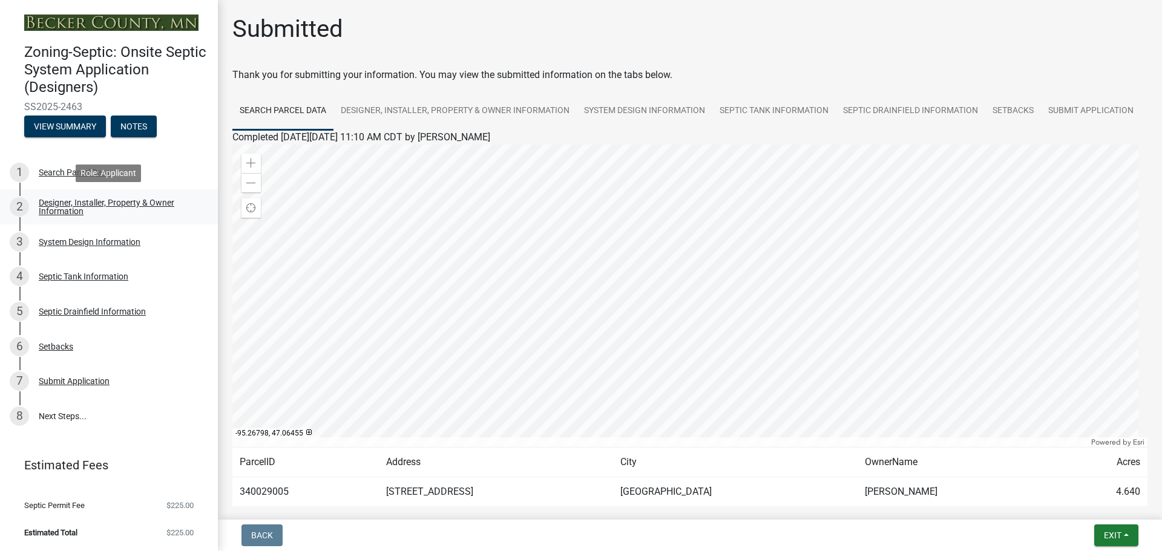
click at [14, 208] on div "2" at bounding box center [19, 206] width 19 height 19
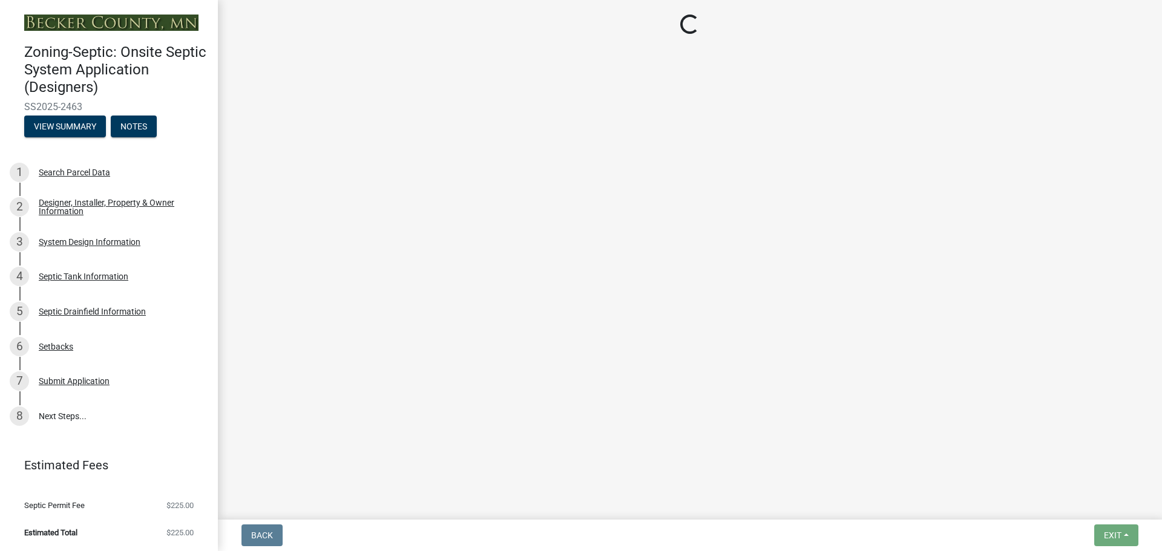
select select "052d1fee-637d-4579-bc4f-77fd165c753d"
select select "962b3b7d-58ef-41da-b157-23648dcd342f"
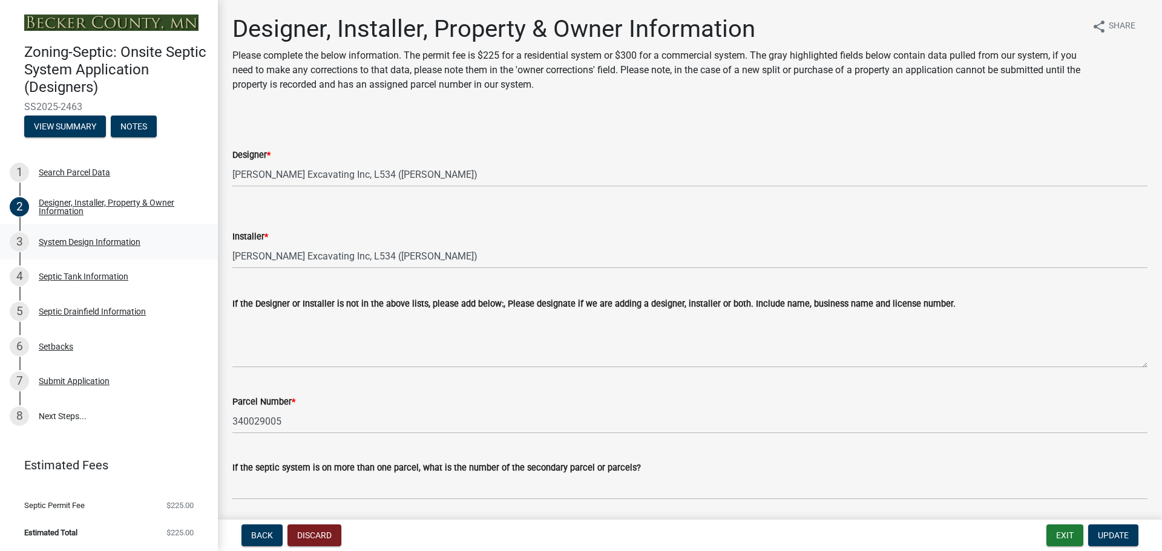
click at [18, 247] on div "3" at bounding box center [19, 241] width 19 height 19
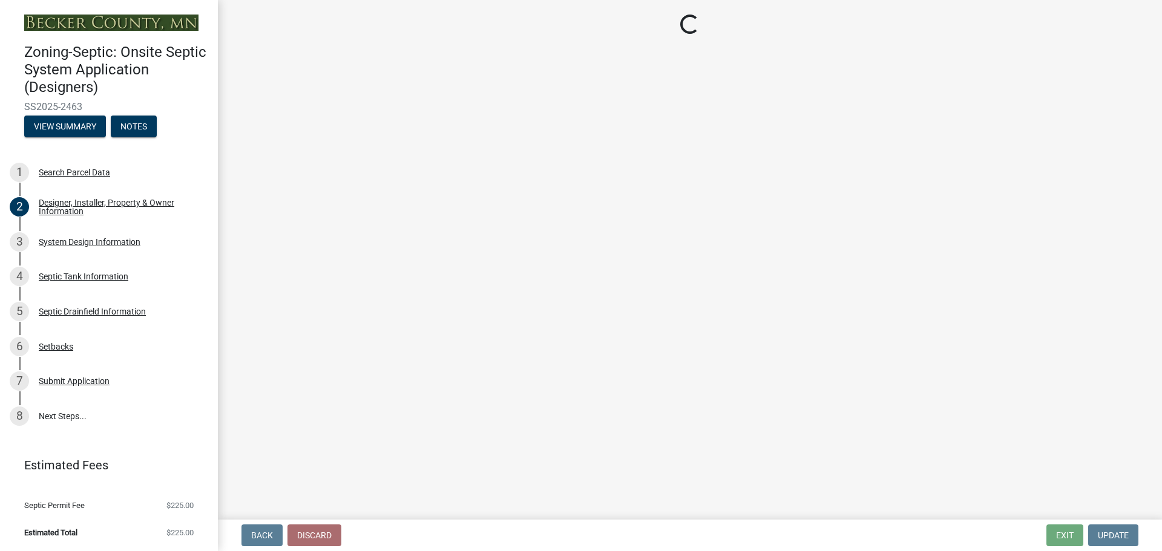
select select "55497d75-c43f-4635-a730-e0737ce05d56"
select select "25258e87-3ef9-4f1c-a5f1-75a1d463abfb"
select select "011fbff4-a41d-4a75-9bd8-71c7e6c69e0d"
select select "85fdfef2-2683-4311-b5d5-5505f6411127"
select select "d95a9312-c8a1-4ec7-8581-25dbcf440a1f"
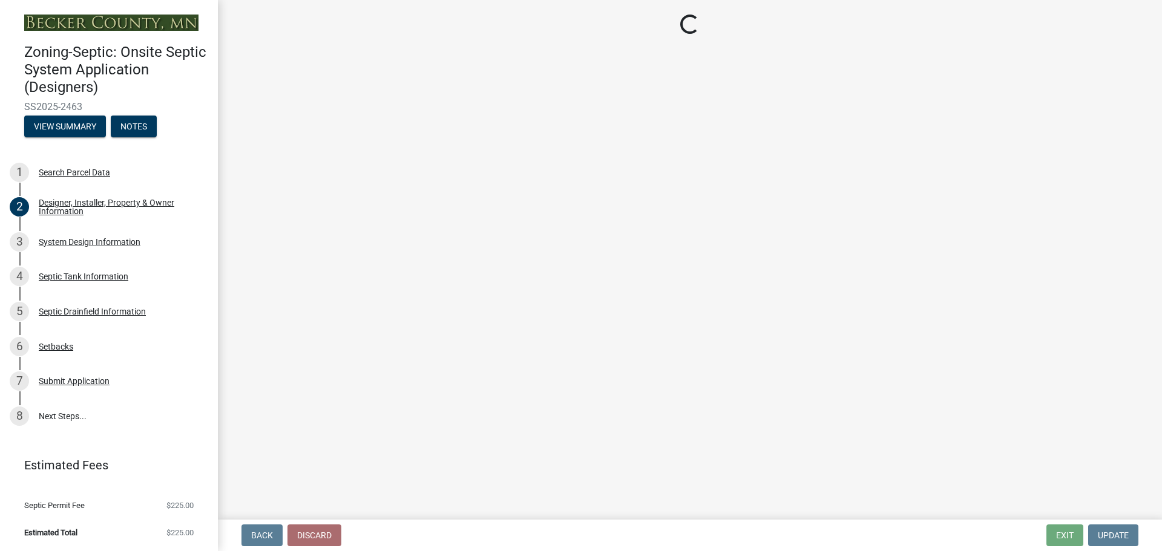
select select "ba735beb-519e-40f0-ae20-62d65fc4c46b"
select select "ef698bf5-6172-44c1-9ffb-522c07469aed"
select select "a0c59fcd-b61c-4c3a-90a8-e70849750c47"
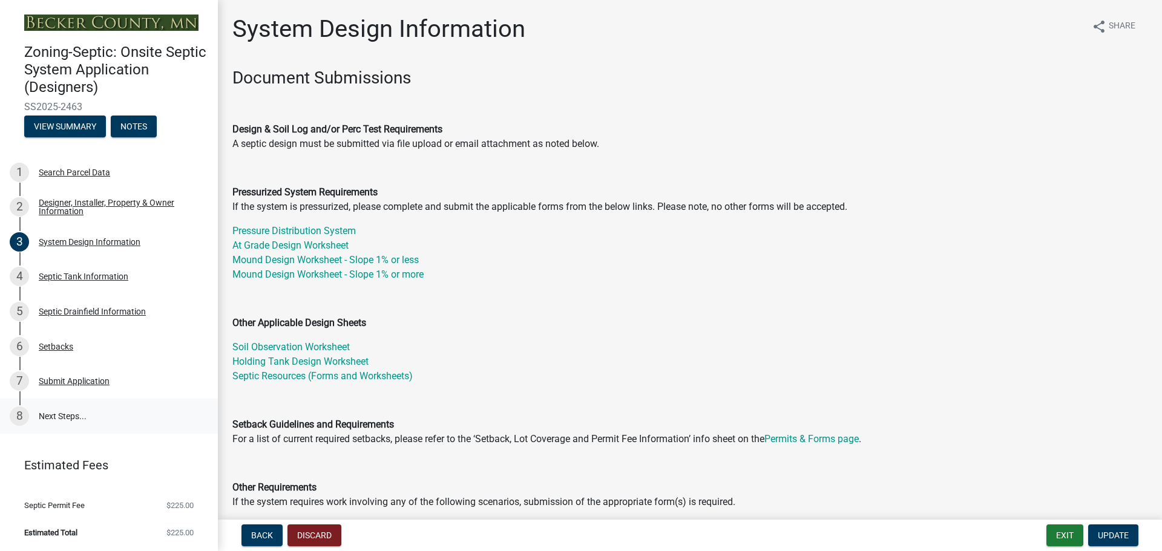
click at [23, 418] on div "8" at bounding box center [19, 416] width 19 height 19
click at [15, 345] on div "6" at bounding box center [19, 346] width 19 height 19
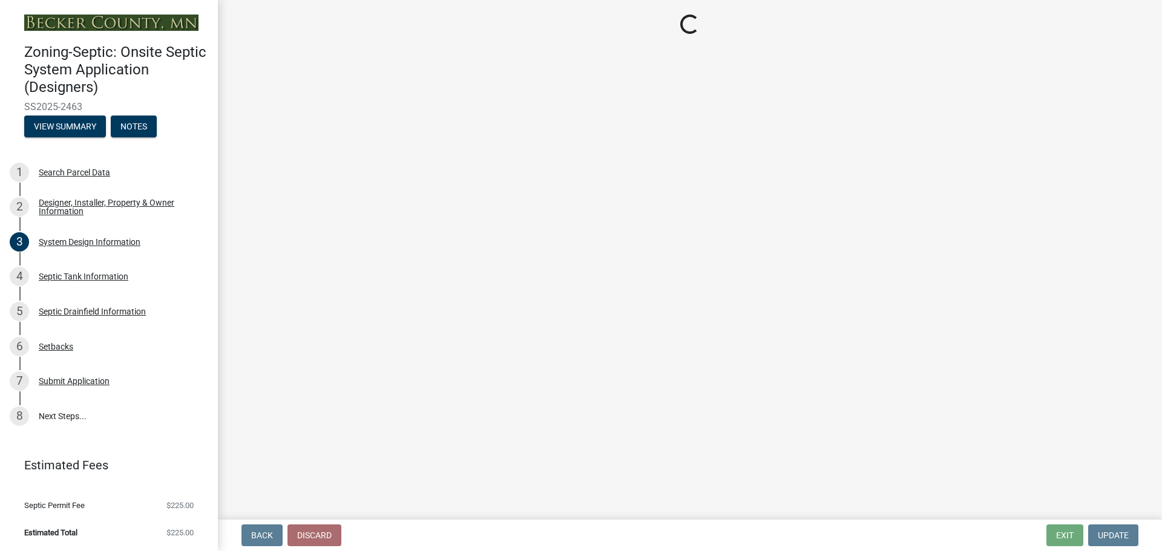
select select "c245ec0d-8d6f-4710-ab2b-b3aa70611708"
select select "f86942e1-b7a7-4c4e-b39b-4f0cfde84161"
select select "23044af5-43bb-4cf5-8aef-2716db2ce5fc"
select select "21af9b93-f494-48c6-91ae-235d36c6c939"
select select "a3ce498e-f8b1-44e2-889e-c4968ac74b5a"
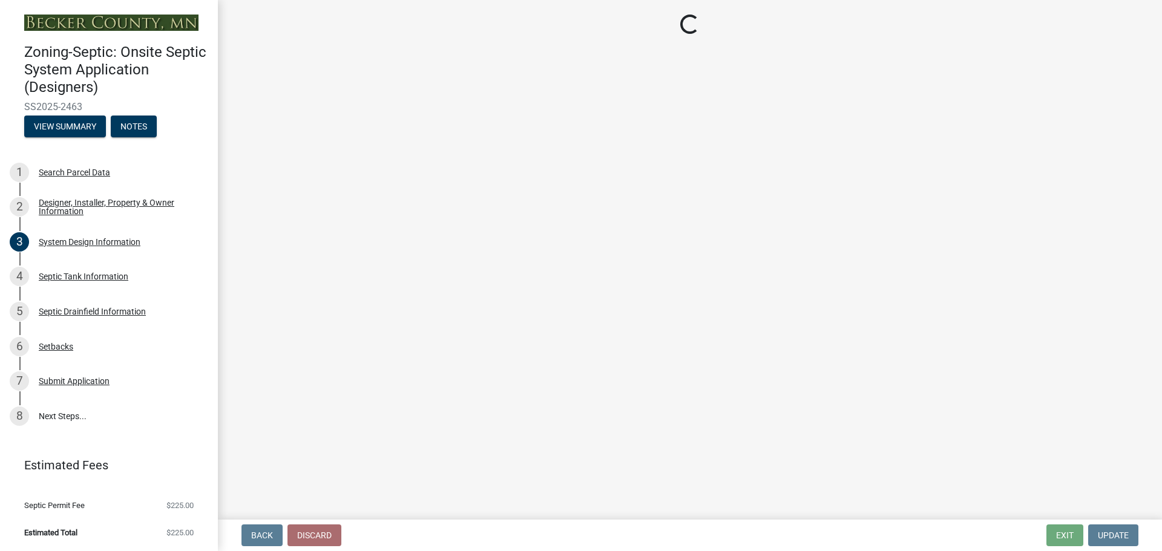
select select "cf78f1da-f066-4305-88a2-864abad1fa52"
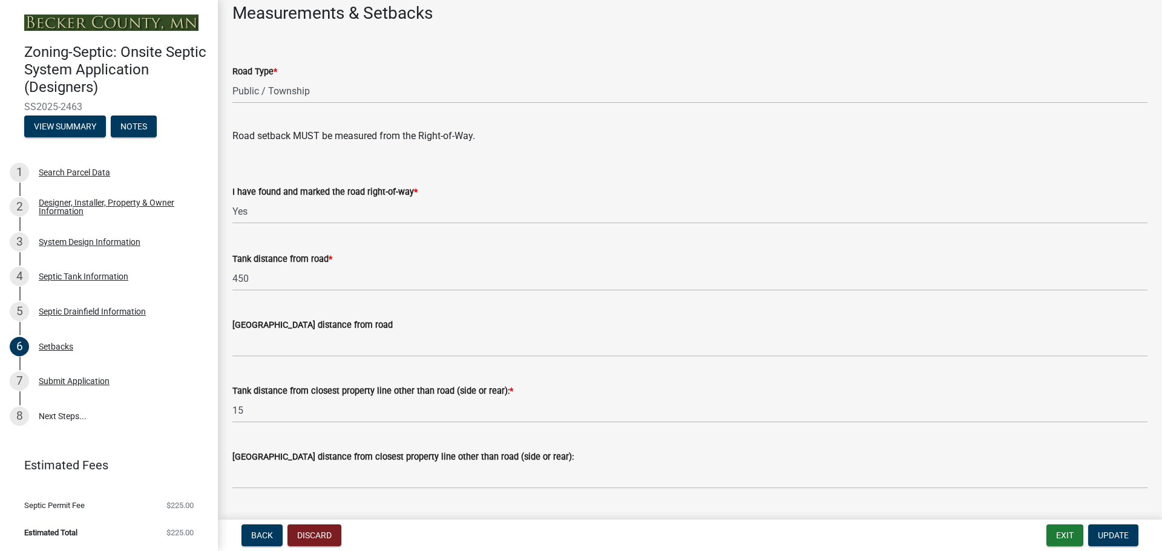
scroll to position [847, 0]
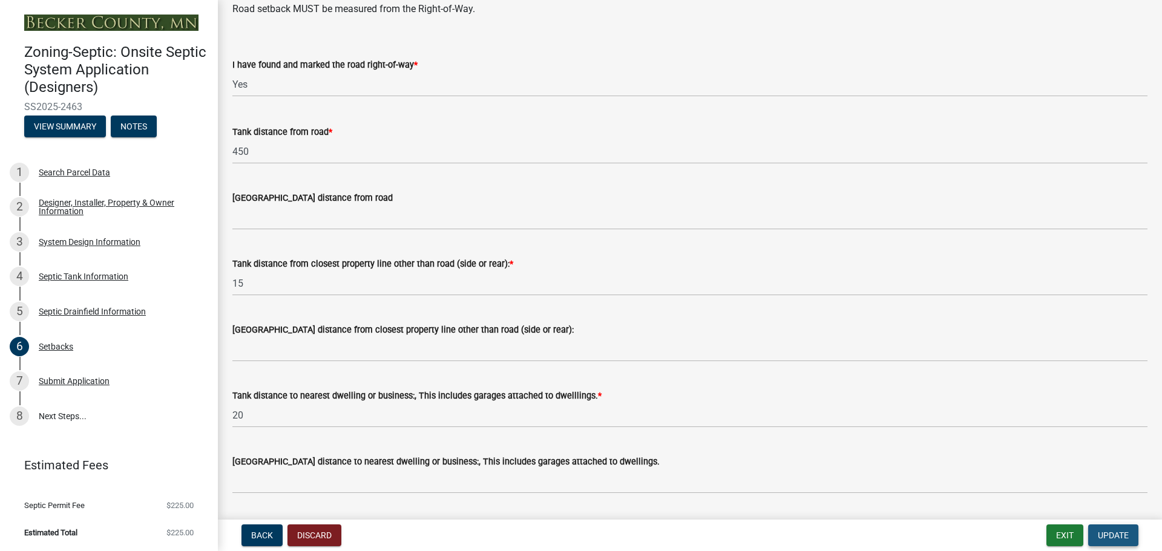
click at [1109, 537] on span "Update" at bounding box center [1113, 536] width 31 height 10
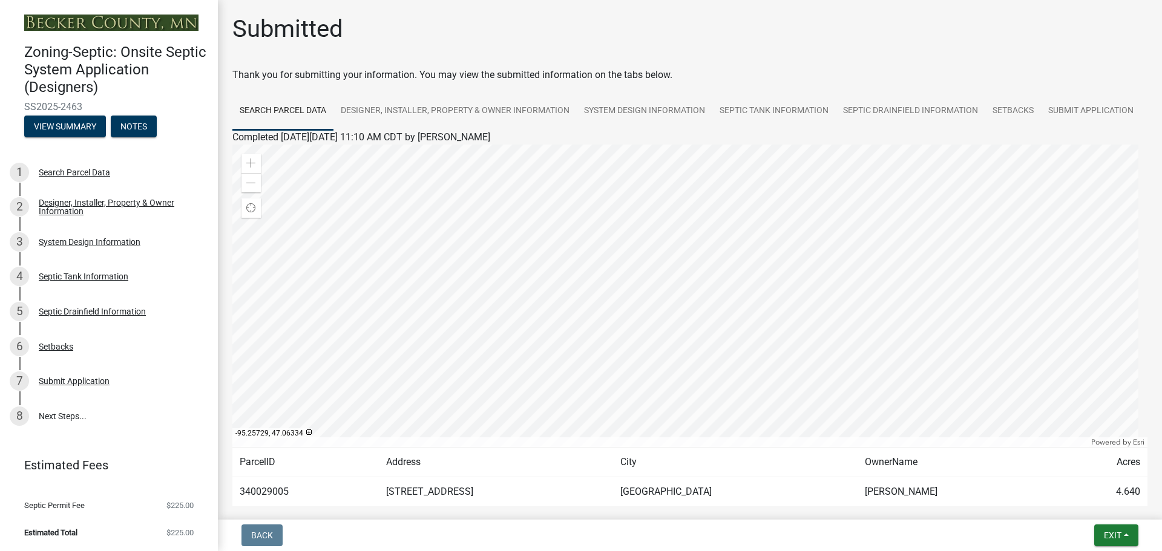
scroll to position [101, 0]
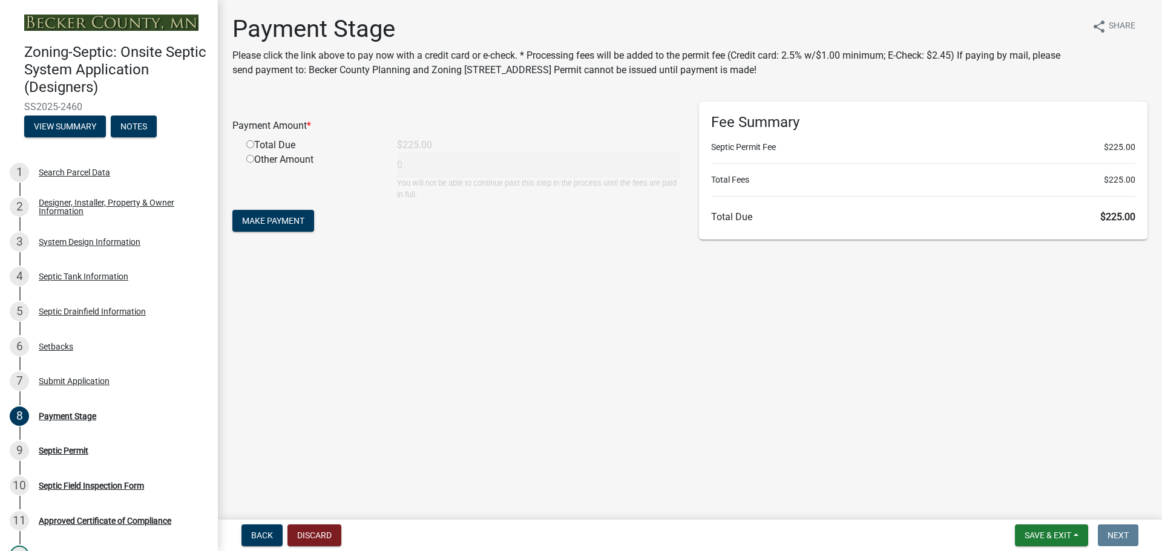
click at [250, 143] on input "radio" at bounding box center [250, 144] width 8 height 8
radio input "true"
type input "225"
click at [265, 223] on span "Make Payment" at bounding box center [273, 221] width 62 height 10
click at [250, 145] on input "radio" at bounding box center [250, 144] width 8 height 8
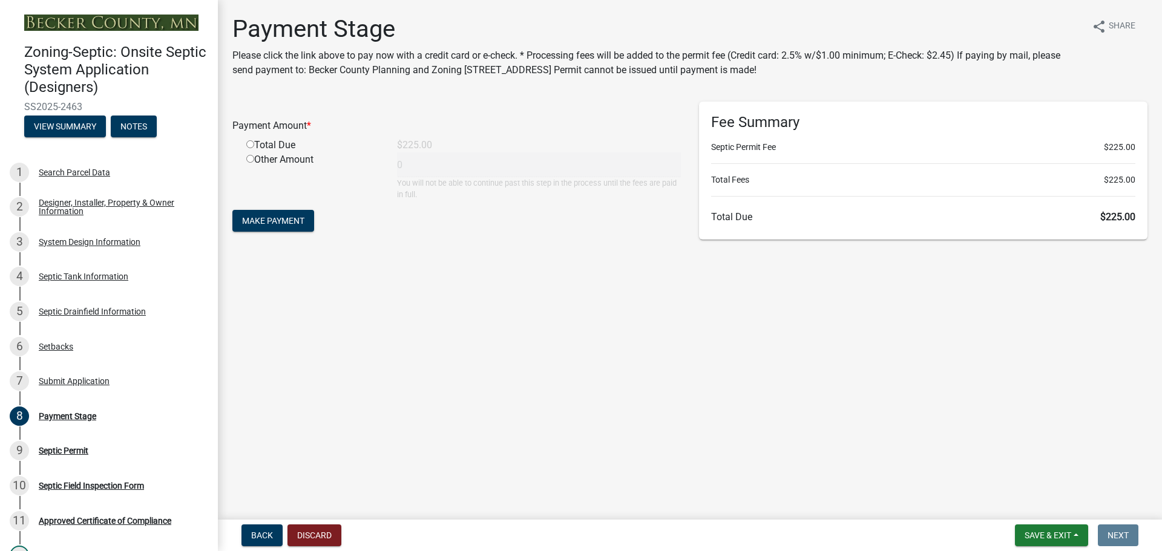
radio input "true"
type input "225"
click at [269, 223] on span "Make Payment" at bounding box center [273, 221] width 62 height 10
